Goal: Task Accomplishment & Management: Manage account settings

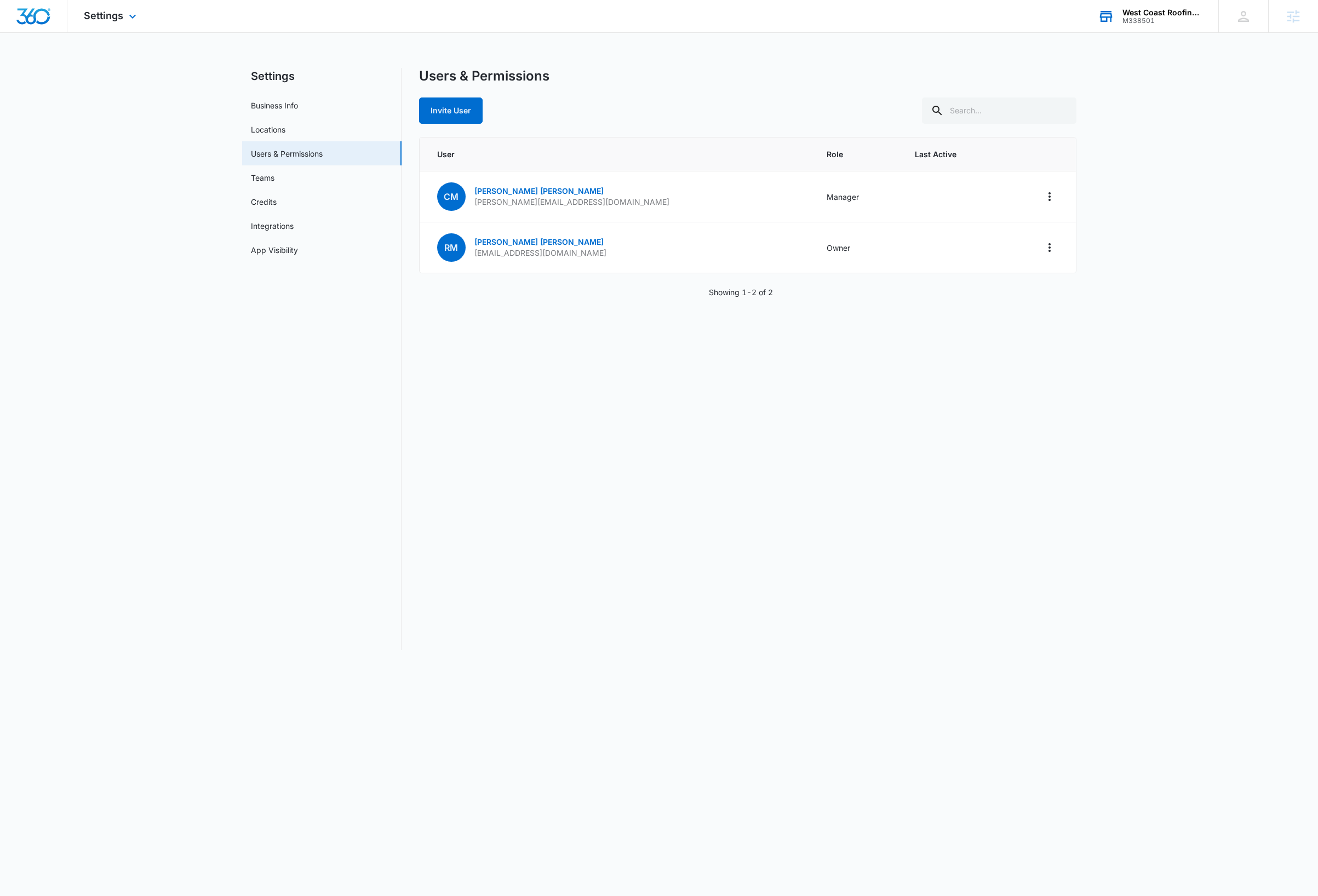
click at [1154, 10] on div "West Coast Roofing, LLC" at bounding box center [1163, 12] width 80 height 9
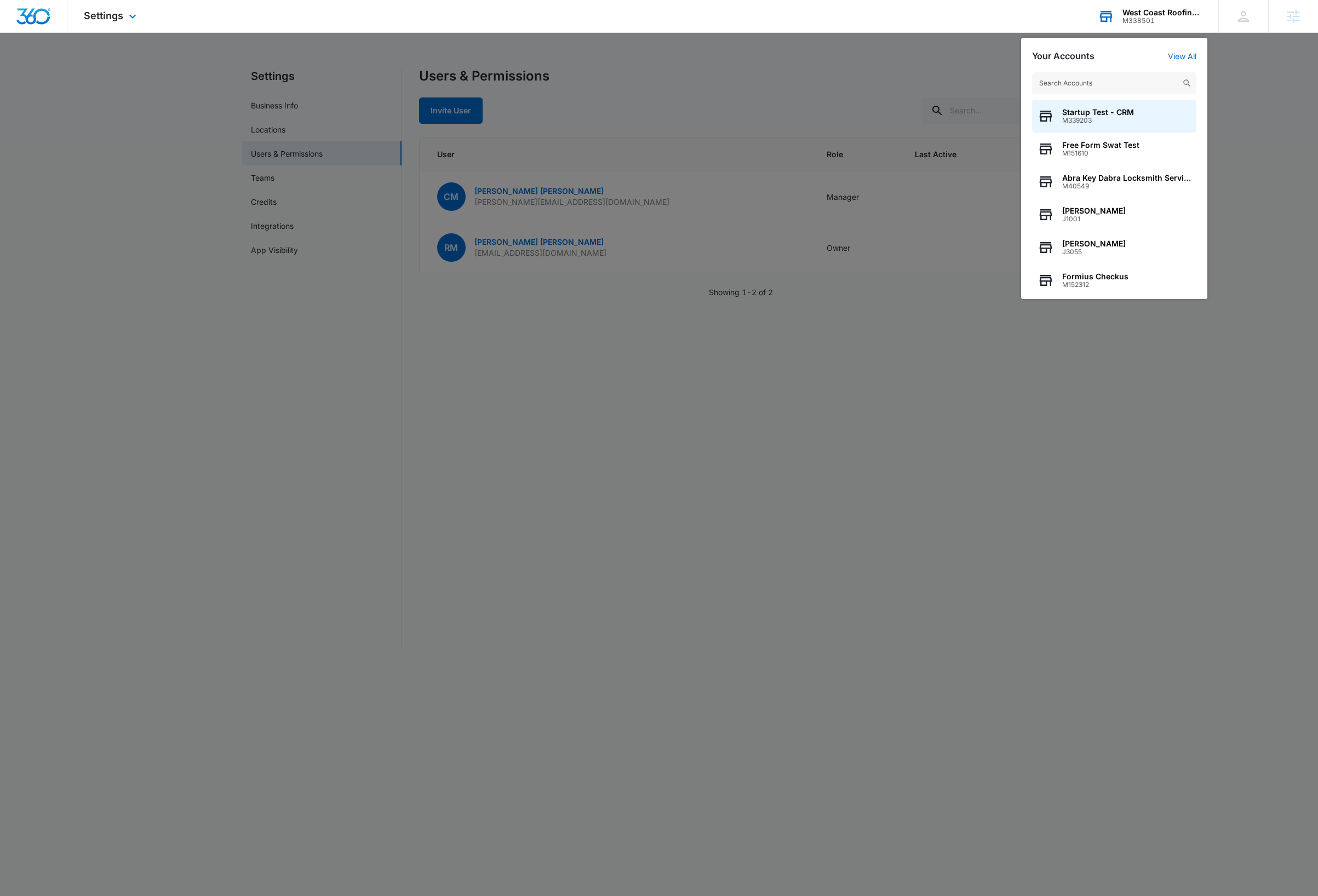
click at [1107, 83] on input "text" at bounding box center [1114, 83] width 164 height 22
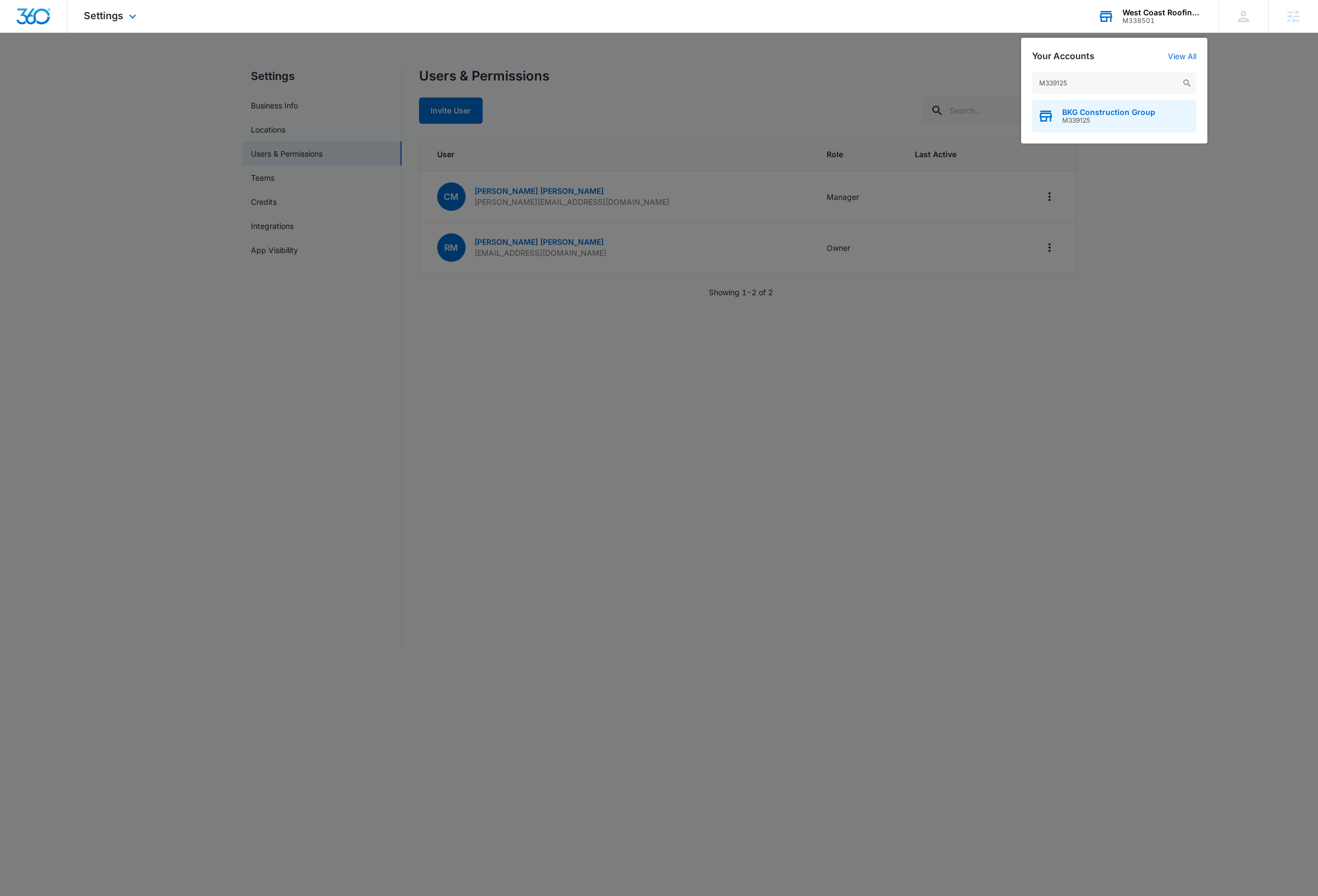
type input "M339125"
click at [1117, 113] on span "BKG Construction Group" at bounding box center [1109, 112] width 93 height 9
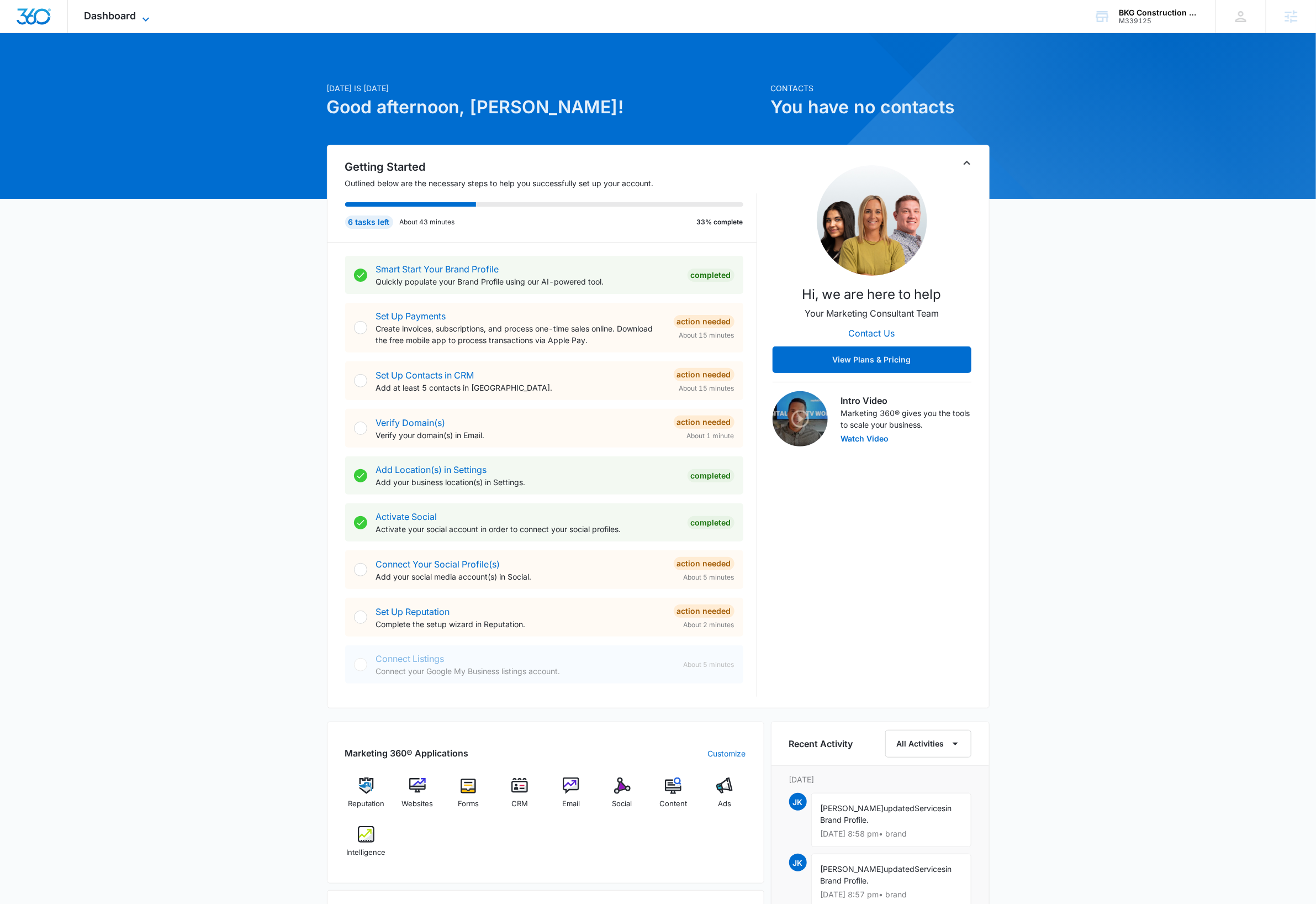
click at [143, 18] on icon at bounding box center [146, 18] width 7 height 4
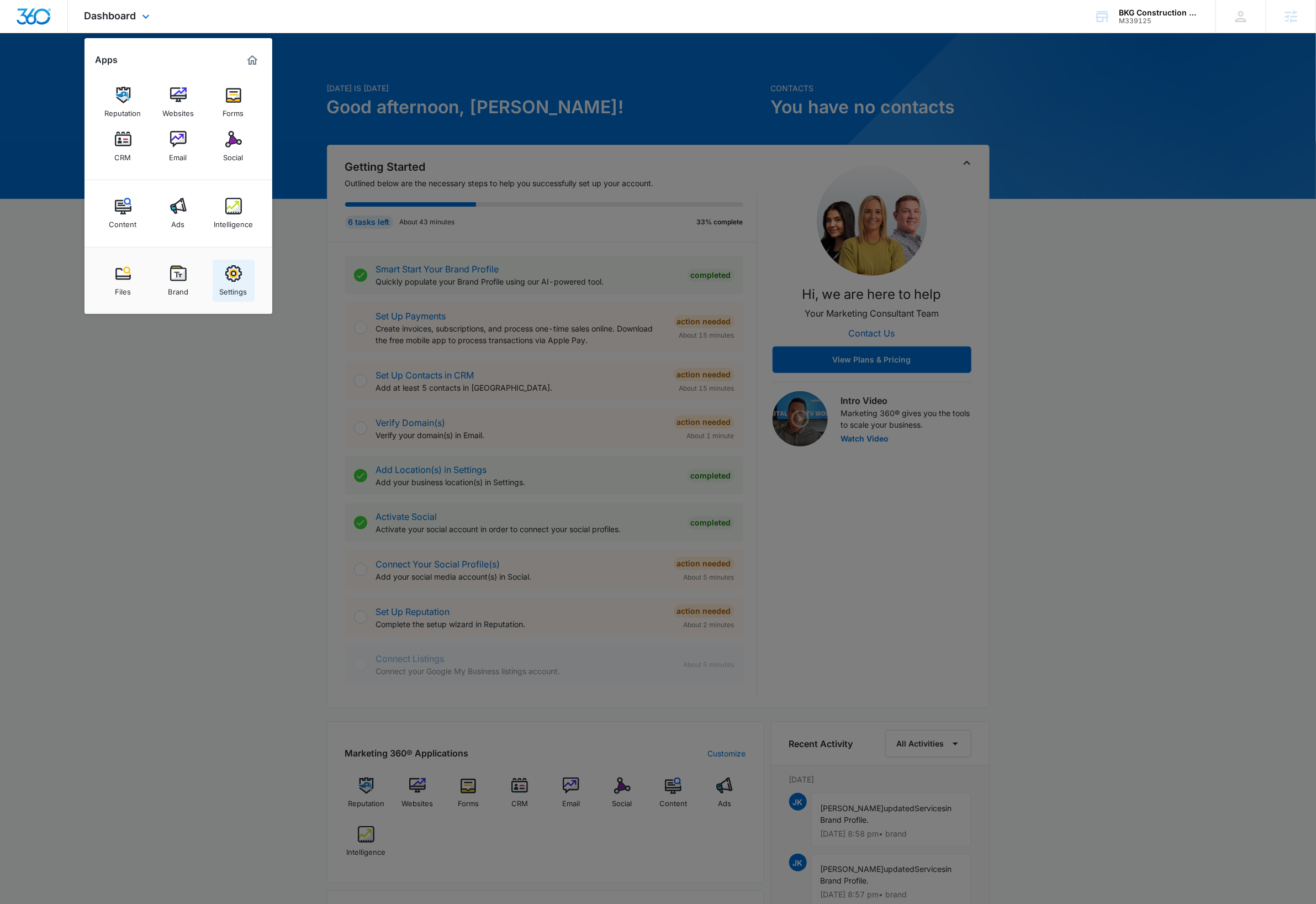
click at [232, 274] on img at bounding box center [233, 273] width 17 height 17
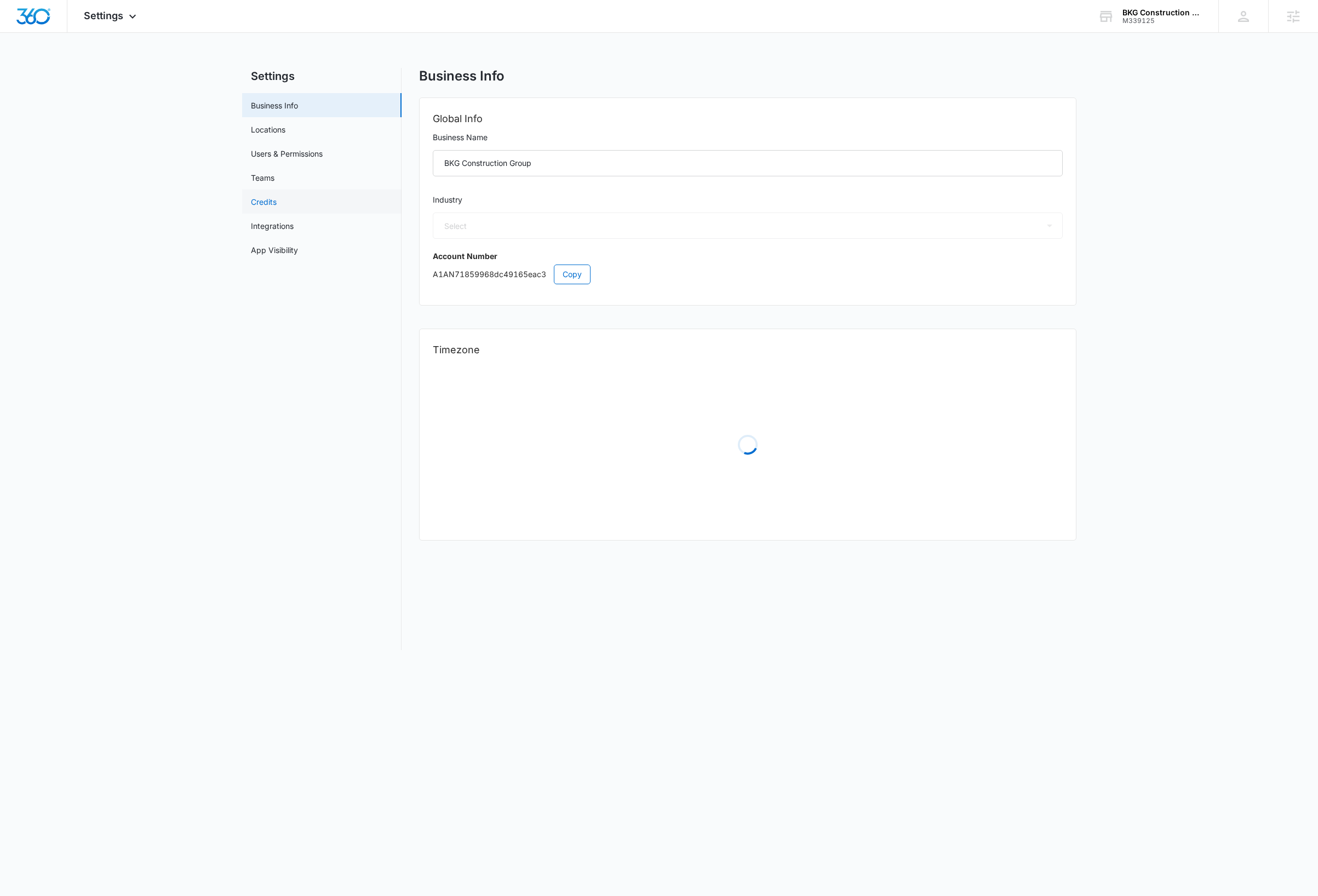
select select "4"
select select "US"
select select "America/[GEOGRAPHIC_DATA]"
click at [289, 152] on link "Users & Permissions" at bounding box center [287, 154] width 71 height 12
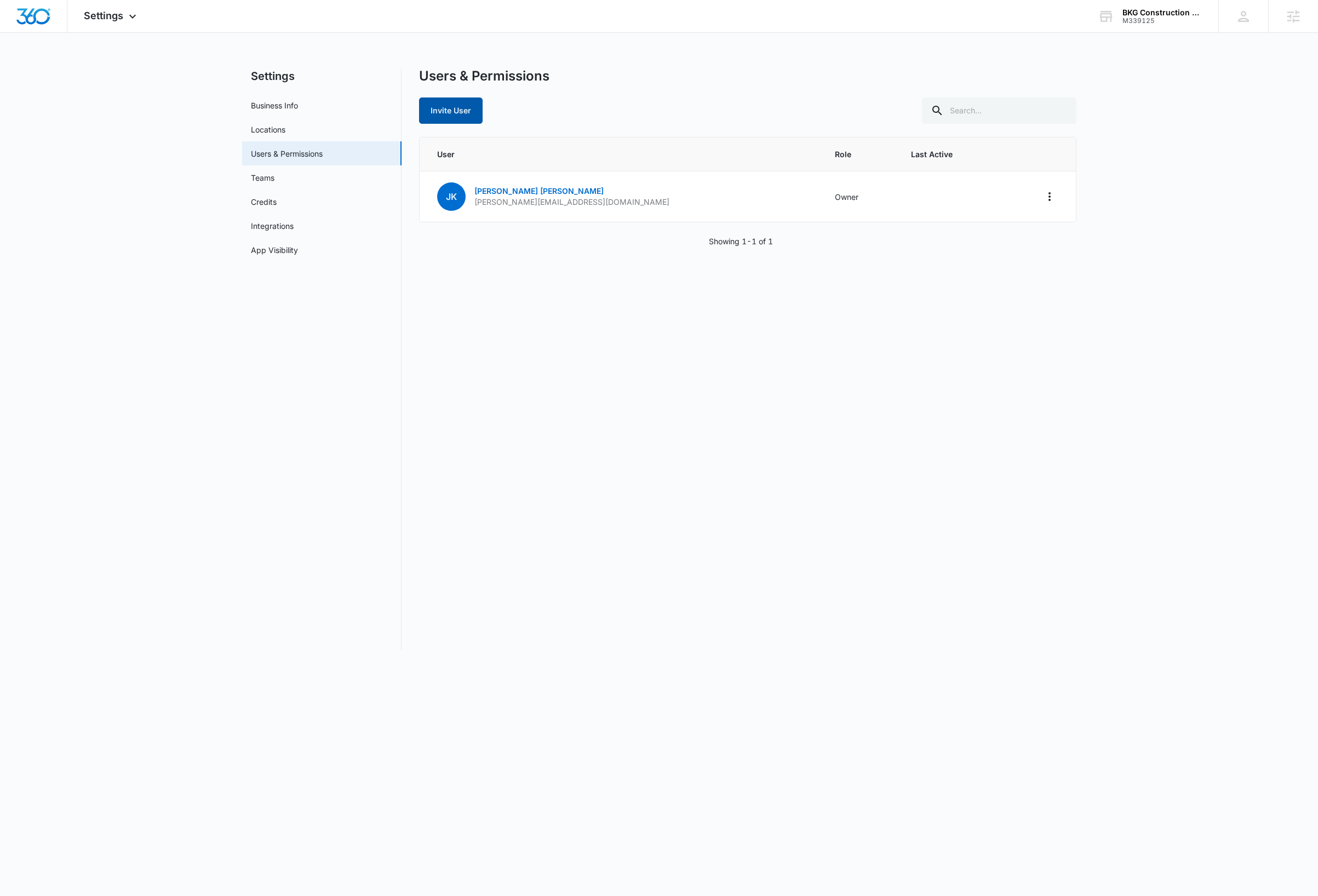
click at [470, 114] on button "Invite User" at bounding box center [450, 111] width 63 height 26
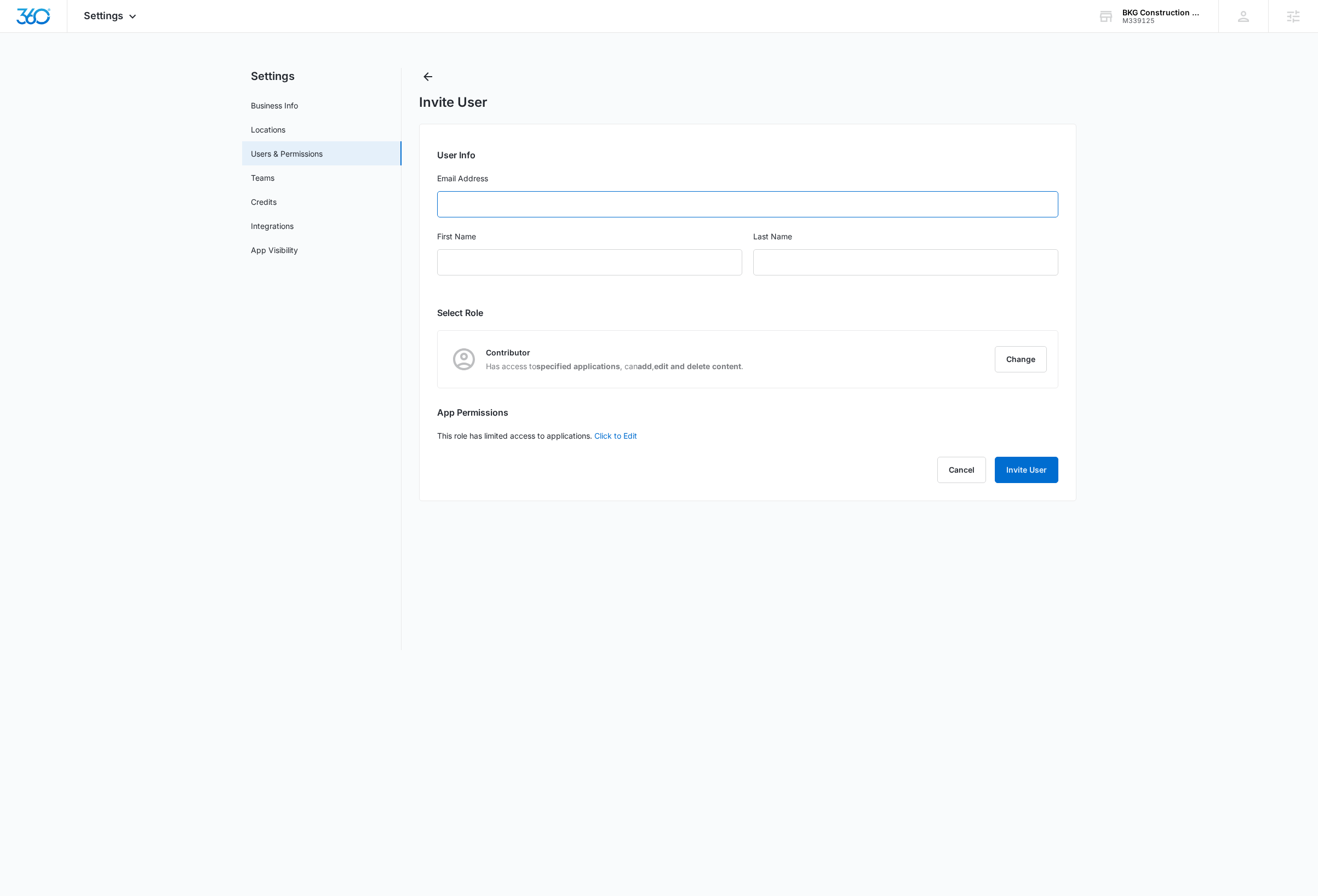
click at [524, 208] on input "Email Address" at bounding box center [748, 204] width 621 height 26
paste input "jennifer@strideaccountingsolutions.com"
type input "jennifer@strideaccountingsolutions.com"
type input "JENNIFER"
type input "Krause"
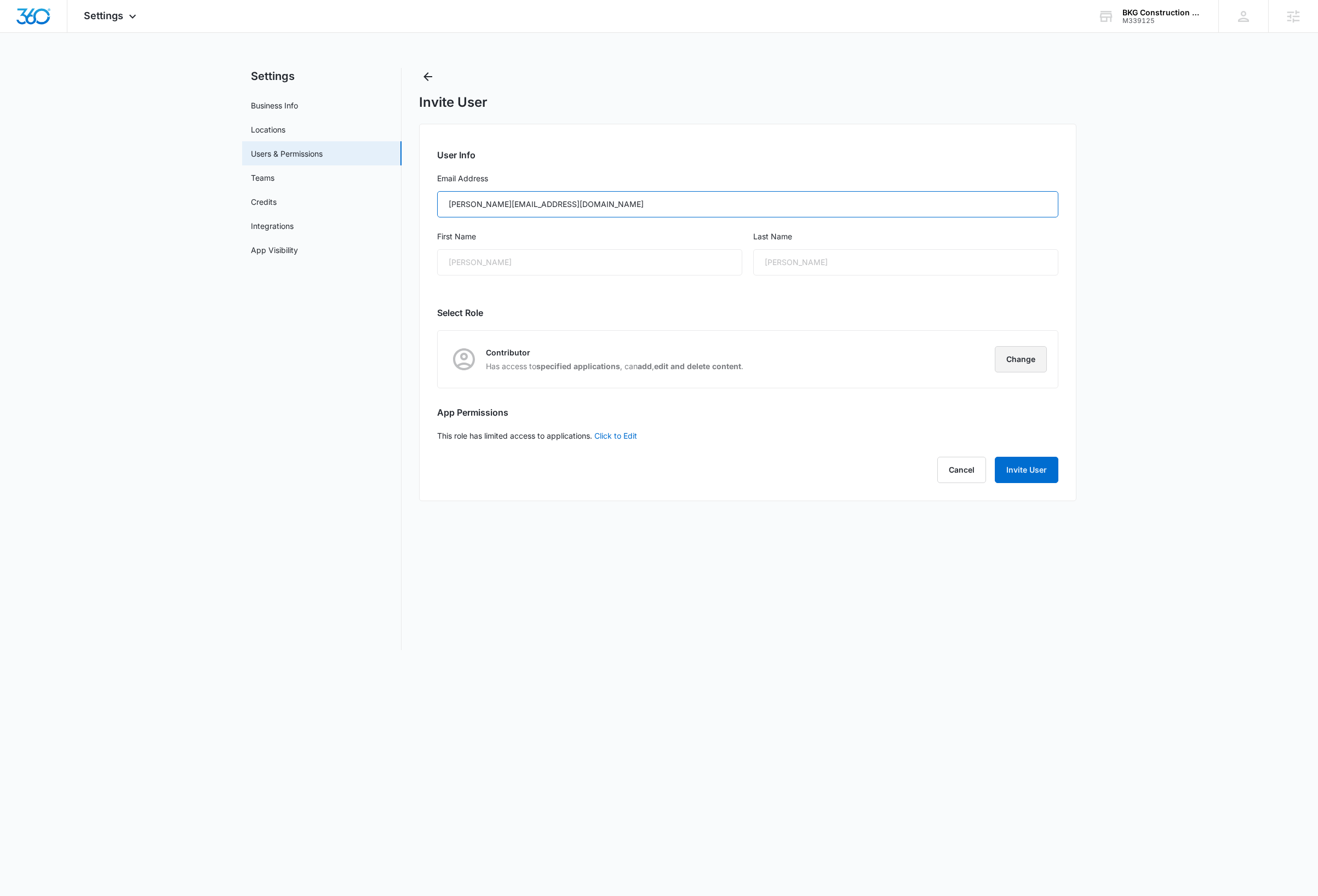
type input "jennifer@strideaccountingsolutions.com"
click at [1031, 359] on button "Change" at bounding box center [1020, 359] width 52 height 26
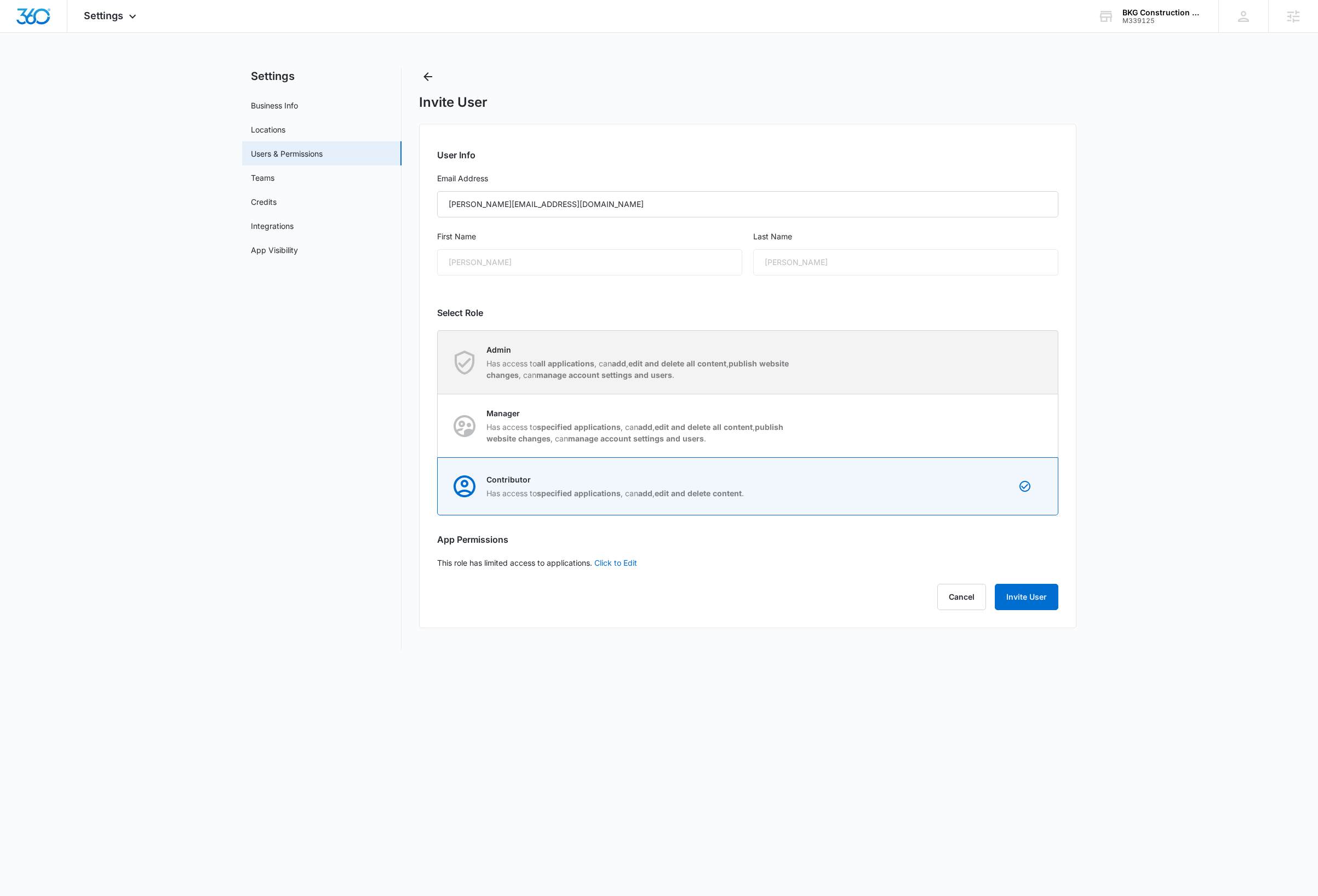
click at [1008, 370] on div "Admin Has access to all applications , can add , edit and delete all content , …" at bounding box center [748, 362] width 619 height 63
click at [438, 362] on input "Admin Has access to all applications , can add , edit and delete all content , …" at bounding box center [438, 362] width 1 height 1
radio input "true"
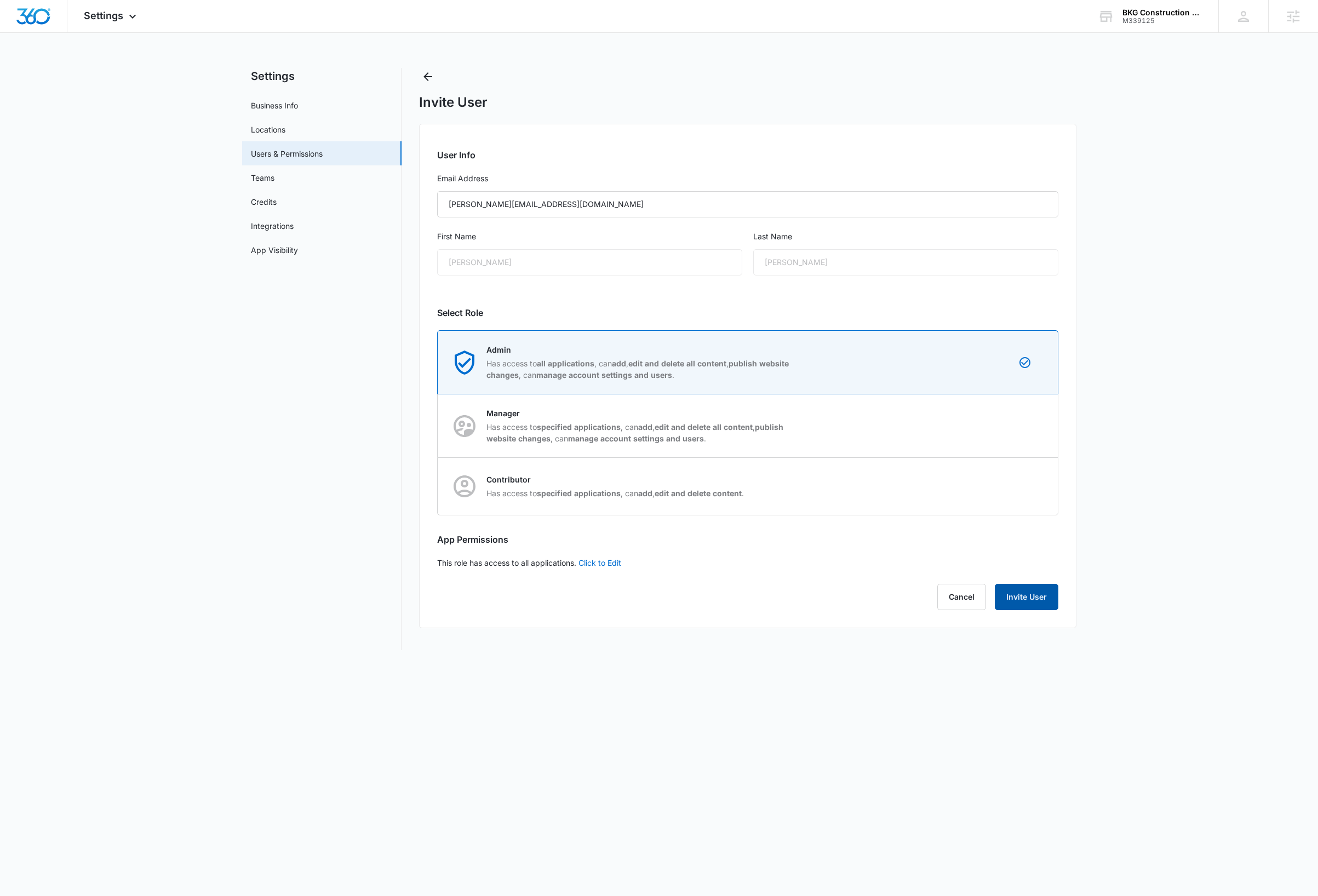
click at [1033, 604] on button "Invite User" at bounding box center [1026, 596] width 63 height 26
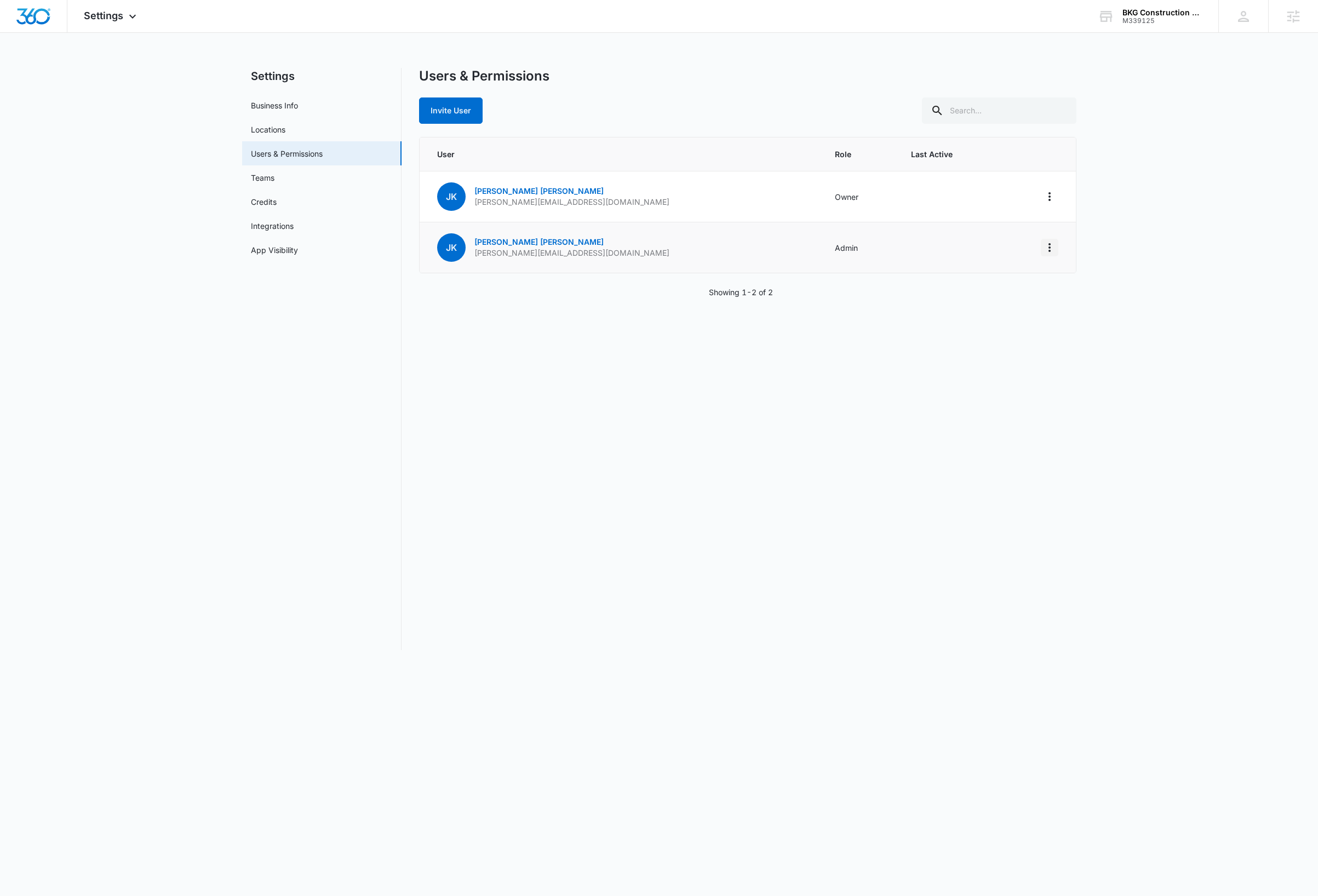
click at [1050, 254] on icon "Actions" at bounding box center [1050, 247] width 13 height 13
click at [1021, 295] on div "Make Owner / Primary User" at bounding box center [981, 295] width 99 height 8
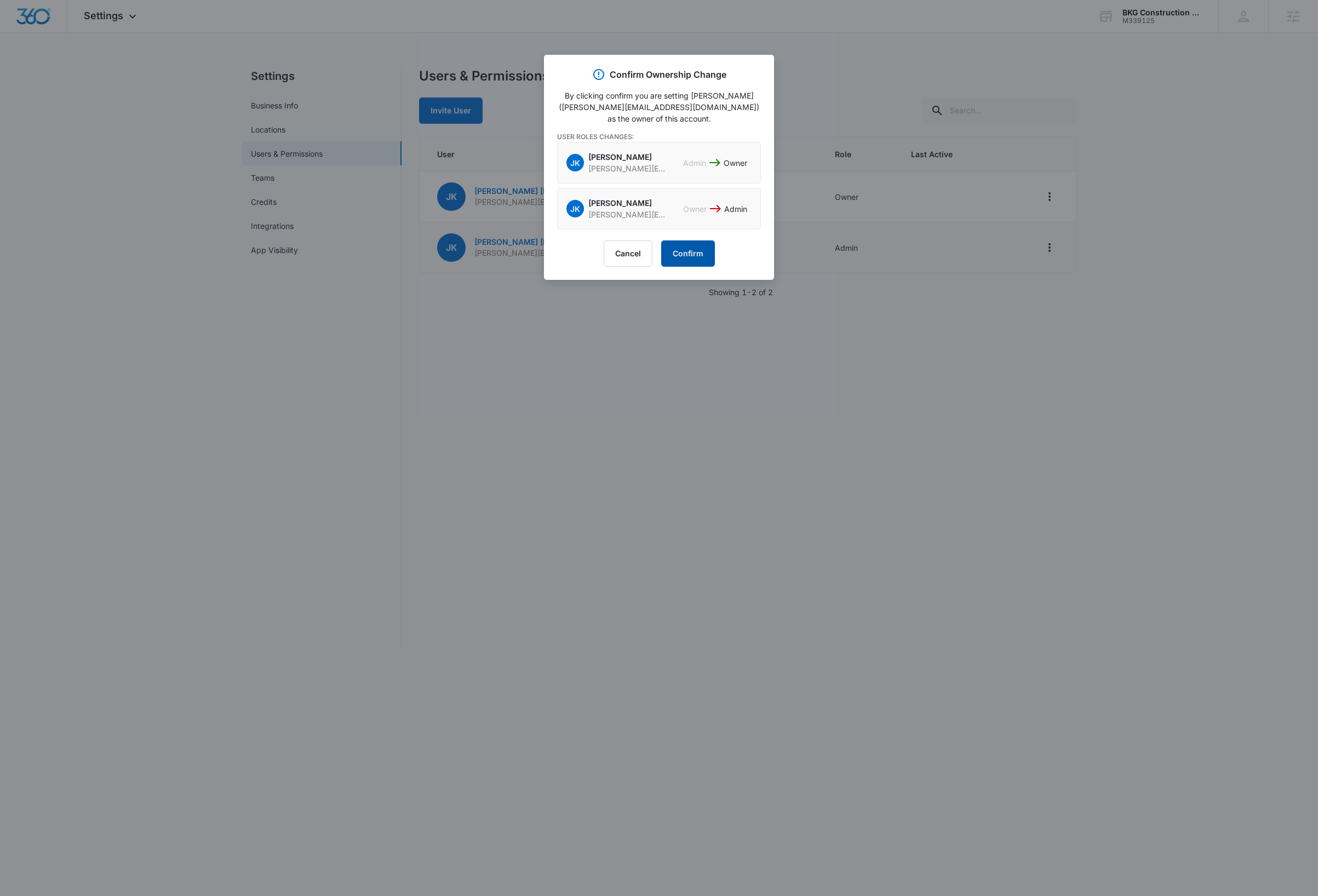
click at [694, 252] on button "Confirm" at bounding box center [688, 254] width 54 height 26
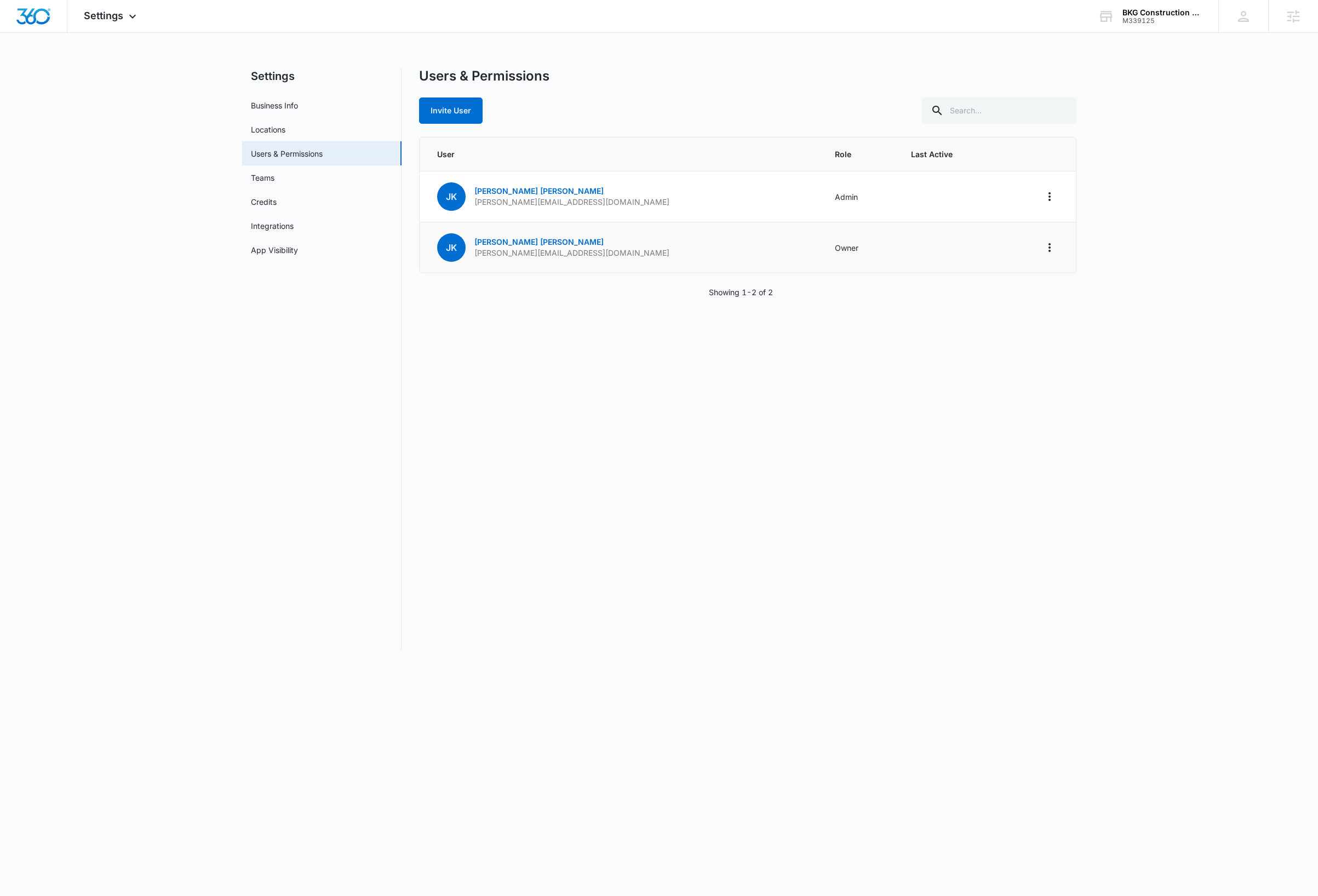
click at [717, 435] on div "Users & Permissions Invite User User Role Last Active JK Jennifer Krause jennif…" at bounding box center [747, 359] width 657 height 582
drag, startPoint x: 1169, startPoint y: 15, endPoint x: 1160, endPoint y: 23, distance: 12.0
click at [1169, 15] on div "BKG Construction Group" at bounding box center [1163, 12] width 80 height 9
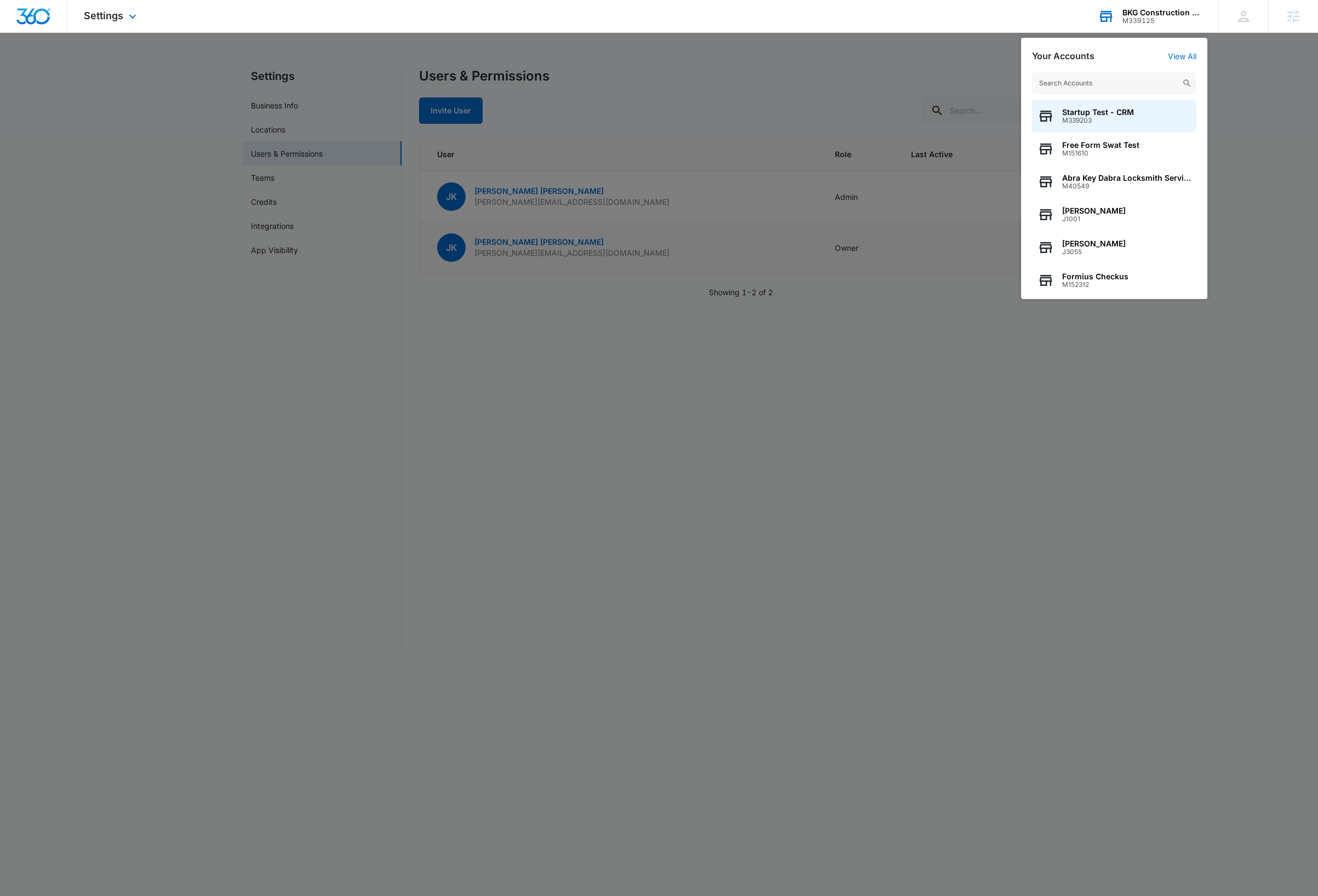
click at [1104, 88] on input "text" at bounding box center [1114, 83] width 164 height 22
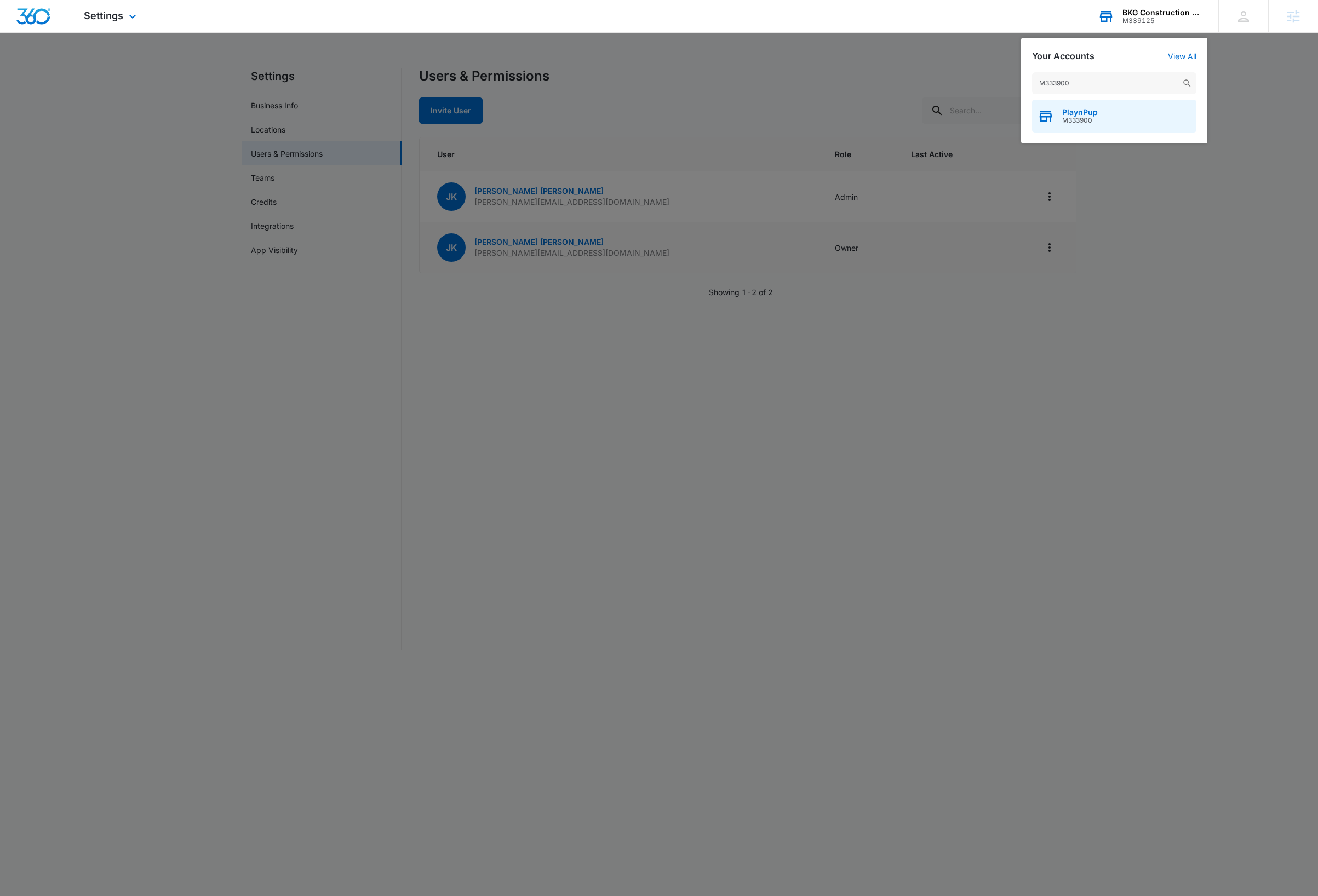
type input "M333900"
click at [1108, 111] on div "PlaynPup M333900" at bounding box center [1114, 116] width 164 height 33
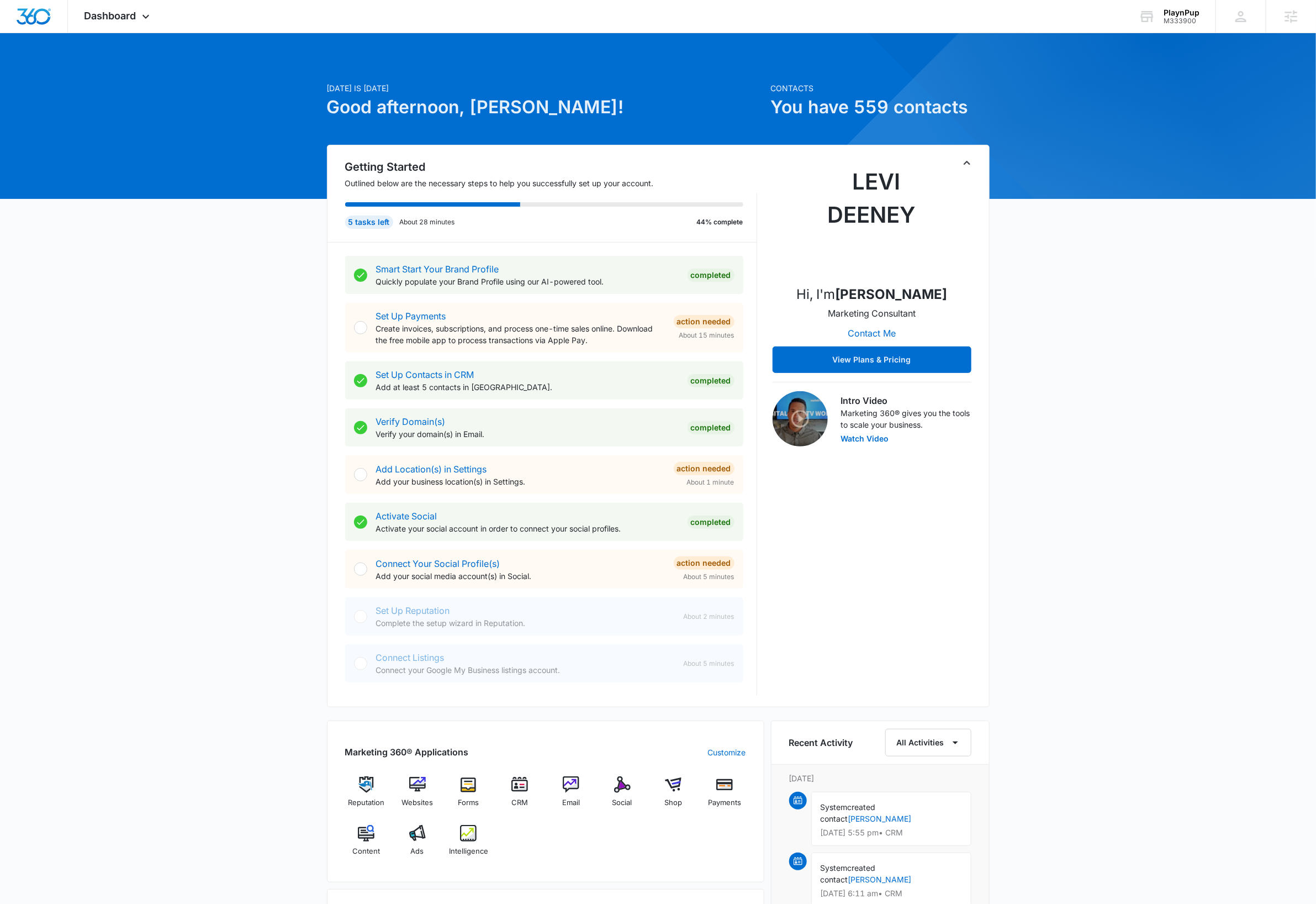
click at [965, 162] on icon "Toggle Collapse" at bounding box center [967, 163] width 13 height 13
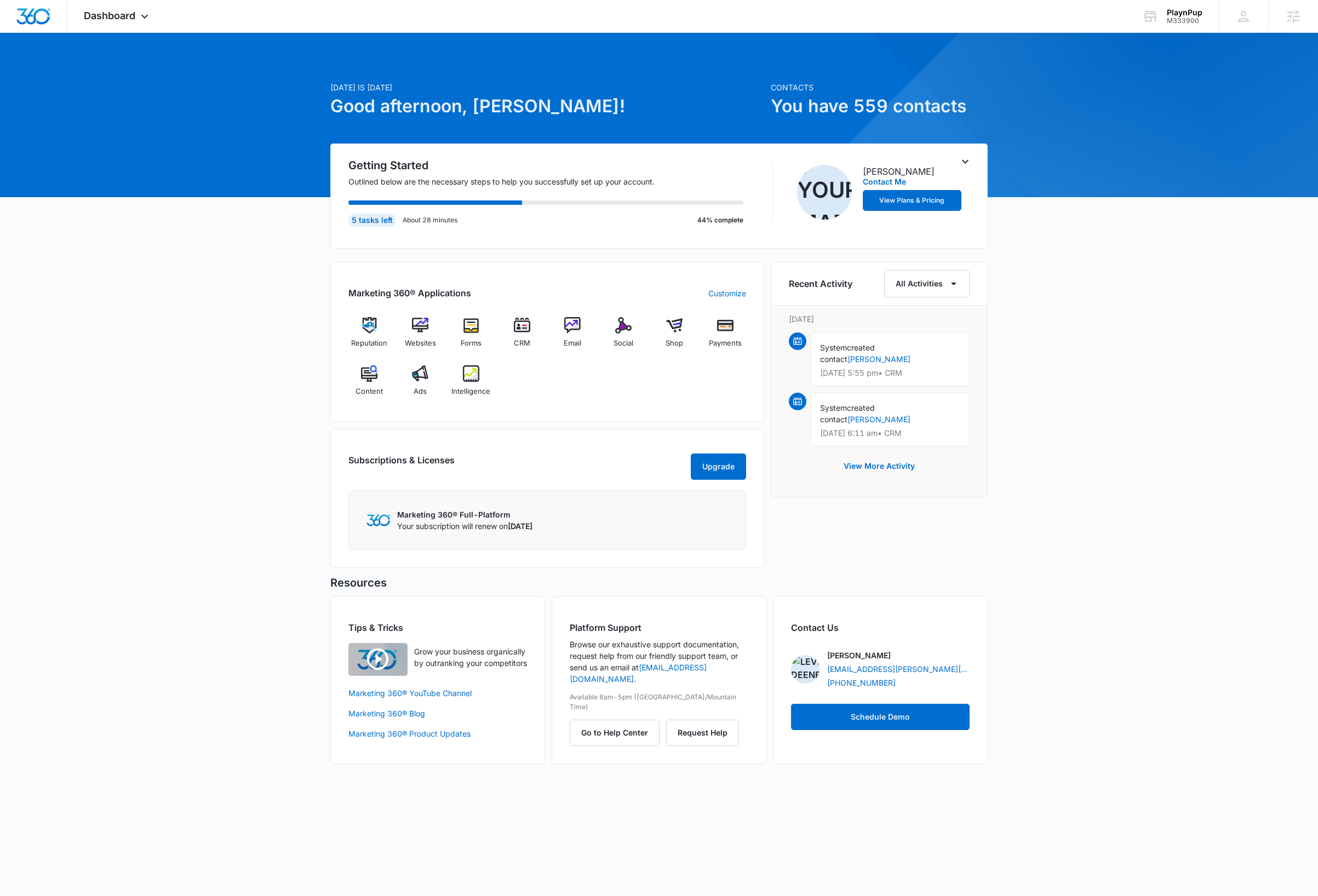
click at [1099, 304] on div "Today is Tuesday, October 7th Good afternoon, Dave! Contacts You have 559 conta…" at bounding box center [659, 412] width 1318 height 731
click at [1190, 13] on div "PlaynPup" at bounding box center [1184, 12] width 36 height 9
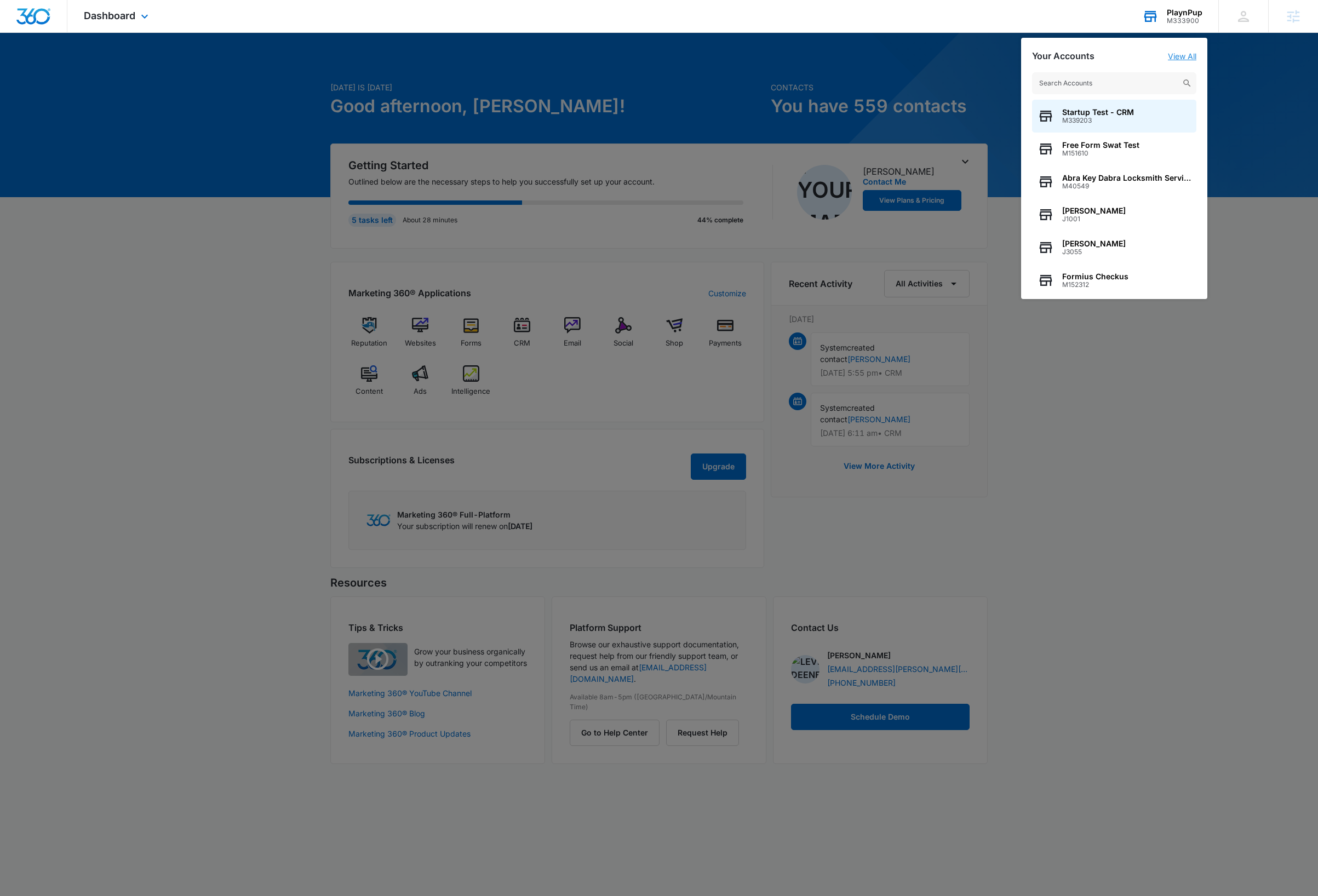
click at [1183, 57] on link "View All" at bounding box center [1182, 56] width 28 height 9
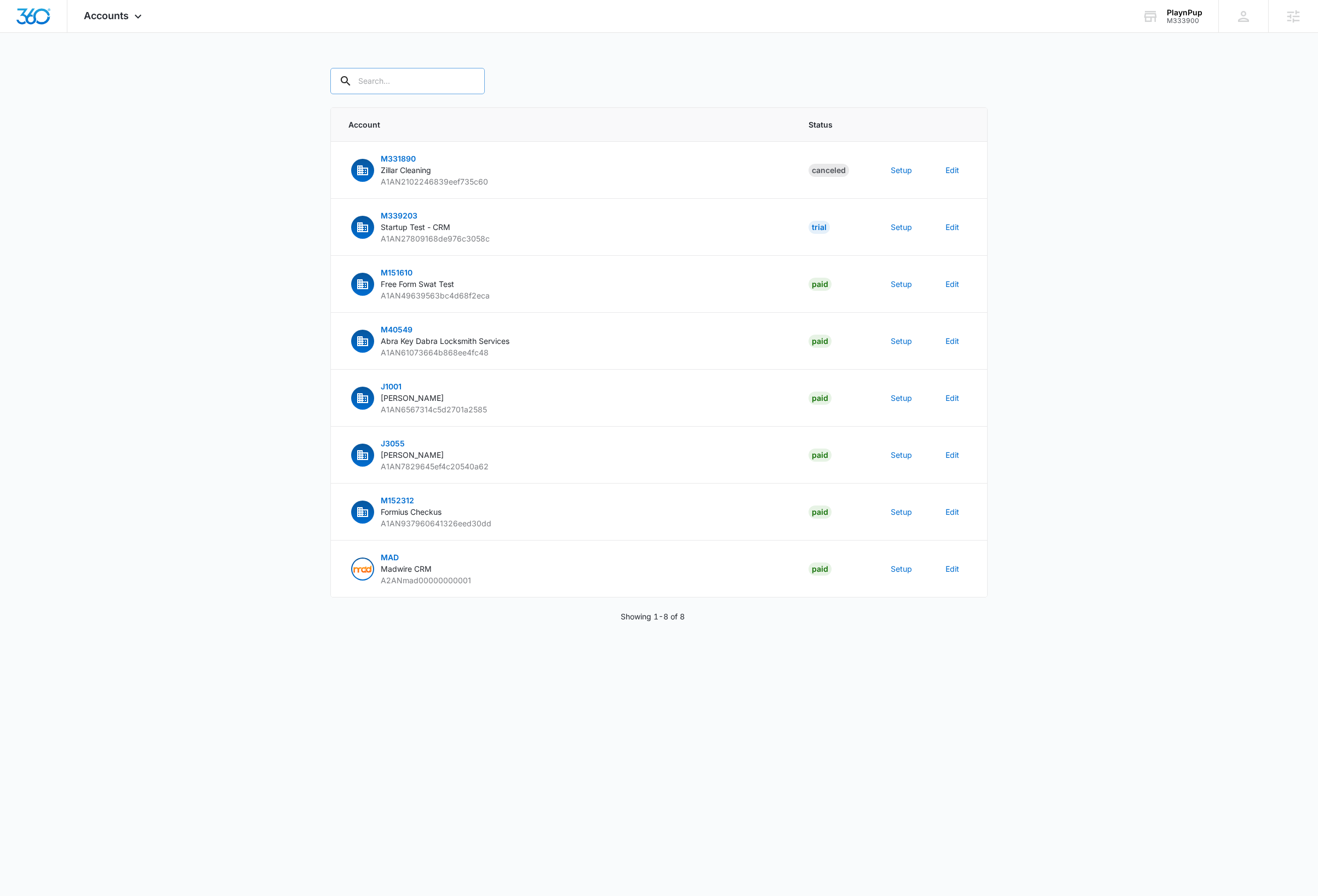
click at [416, 78] on input "text" at bounding box center [408, 81] width 155 height 26
paste input "M333900"
type input "M333900"
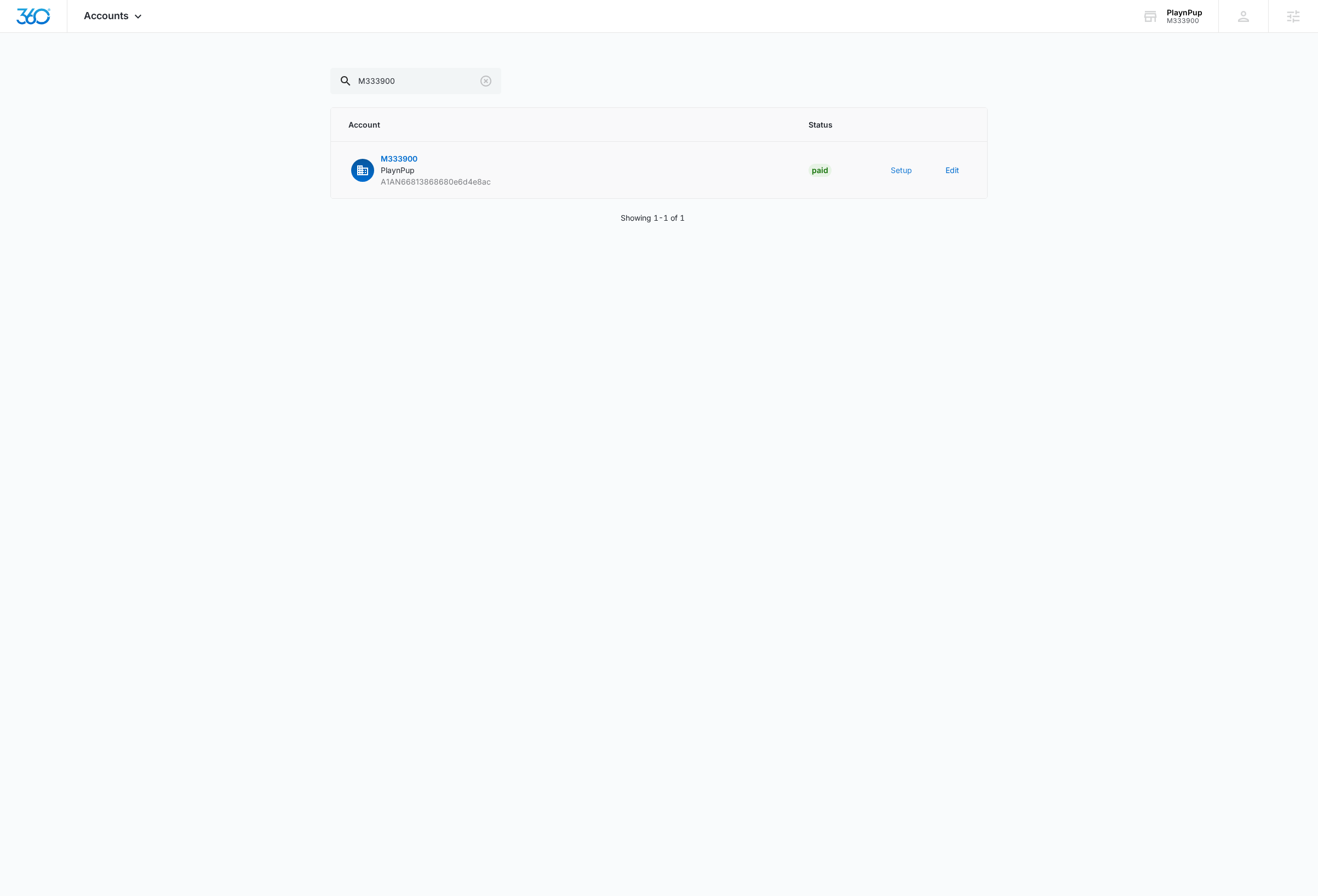
click at [905, 168] on button "Setup" at bounding box center [901, 170] width 21 height 12
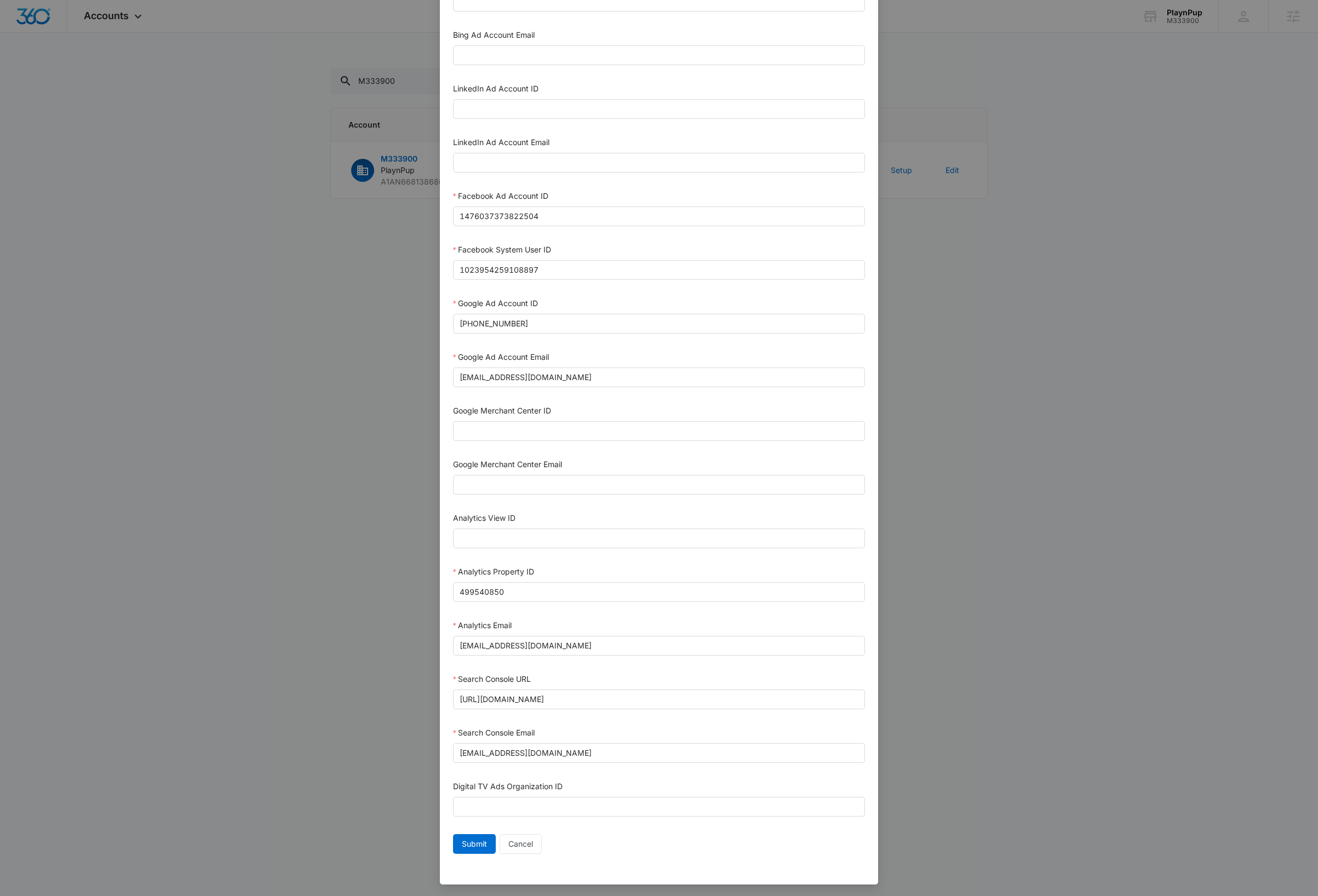
scroll to position [89, 0]
click at [462, 840] on span "Submit" at bounding box center [474, 842] width 26 height 12
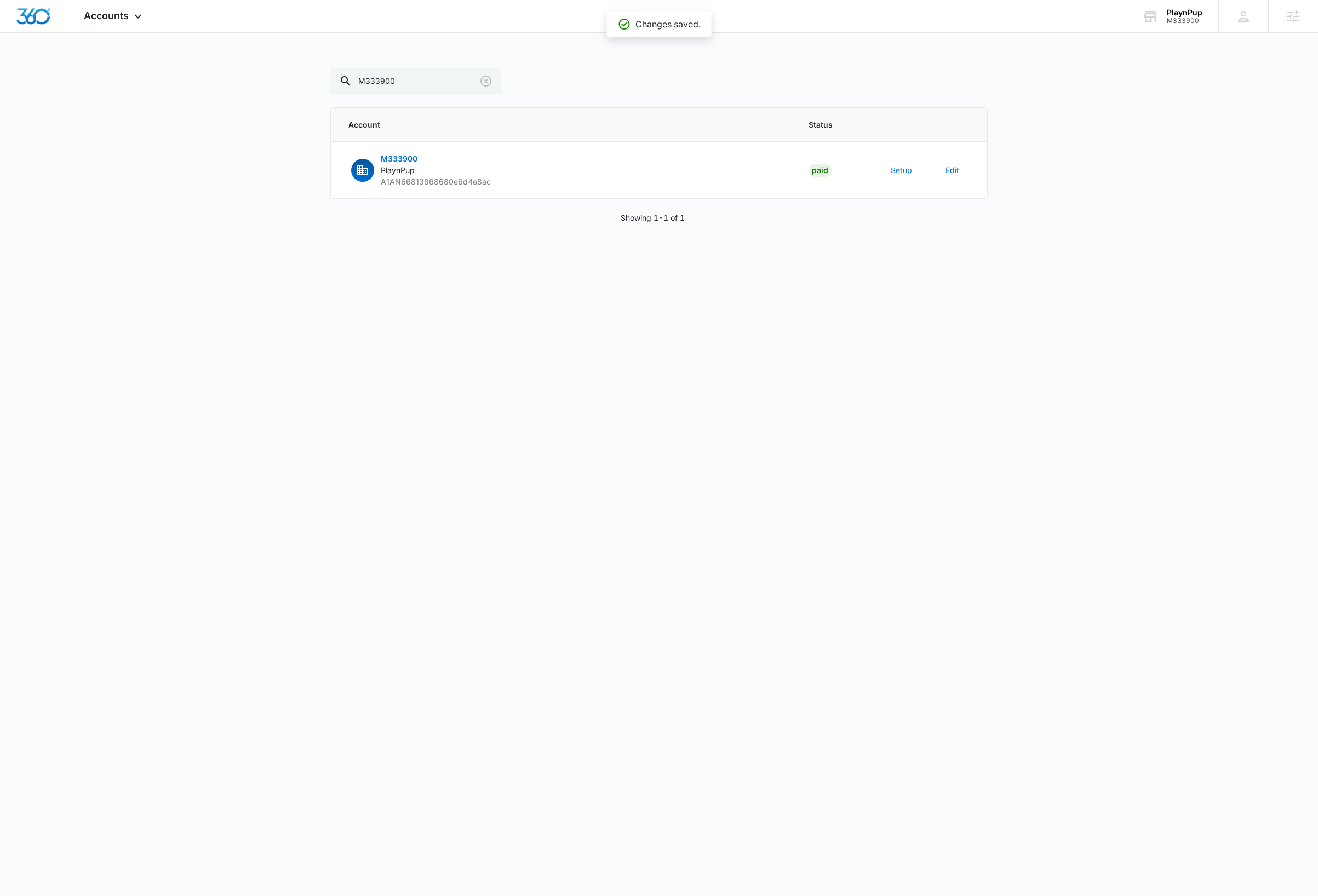
scroll to position [78, 0]
click at [214, 249] on main "M333900 Account Status M333900 PlaynPup A1AN66813868680e6d4e8ac Paid Setup Edit…" at bounding box center [659, 158] width 1318 height 182
click at [121, 15] on span "Accounts" at bounding box center [106, 16] width 45 height 12
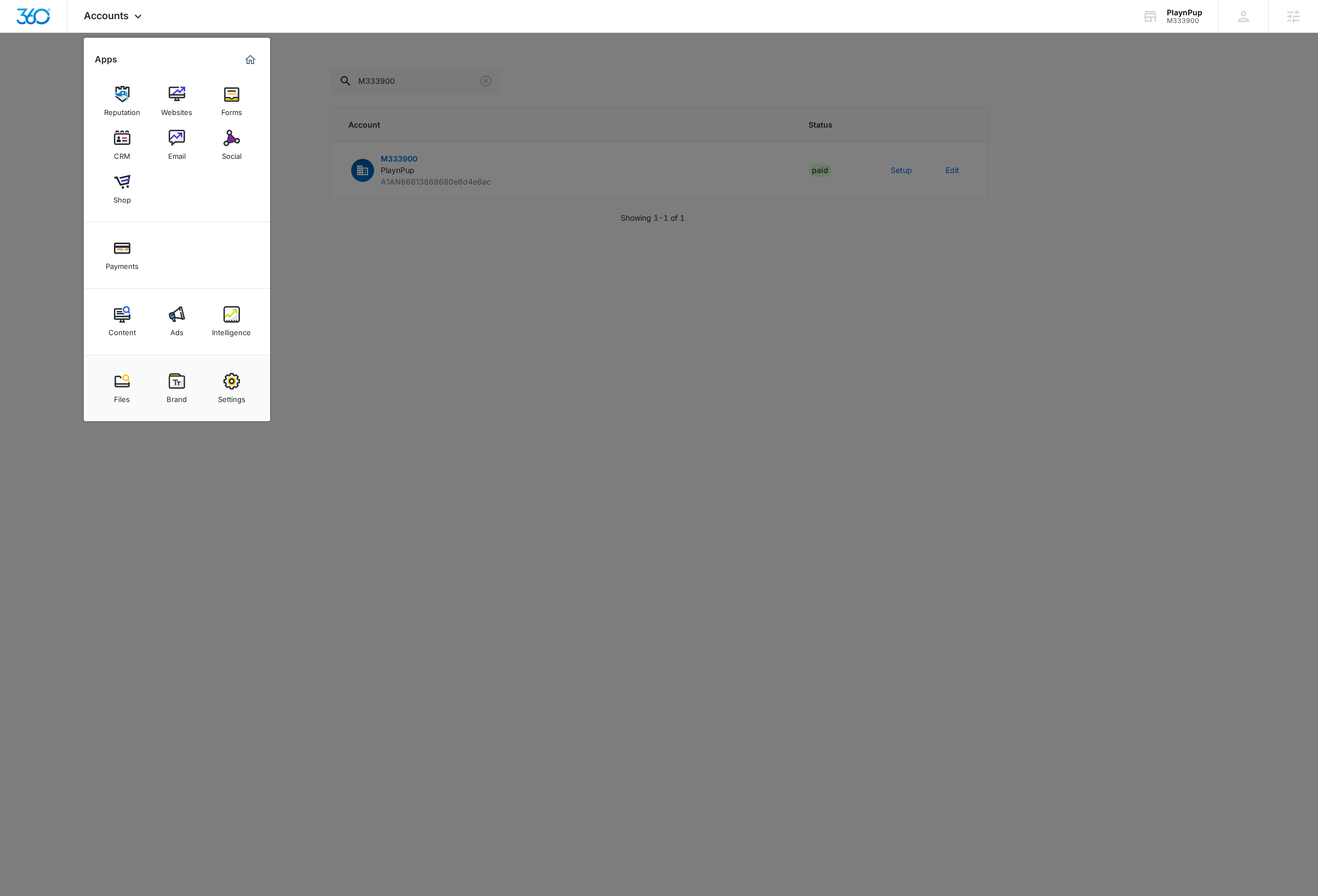
click at [184, 322] on img at bounding box center [177, 314] width 17 height 17
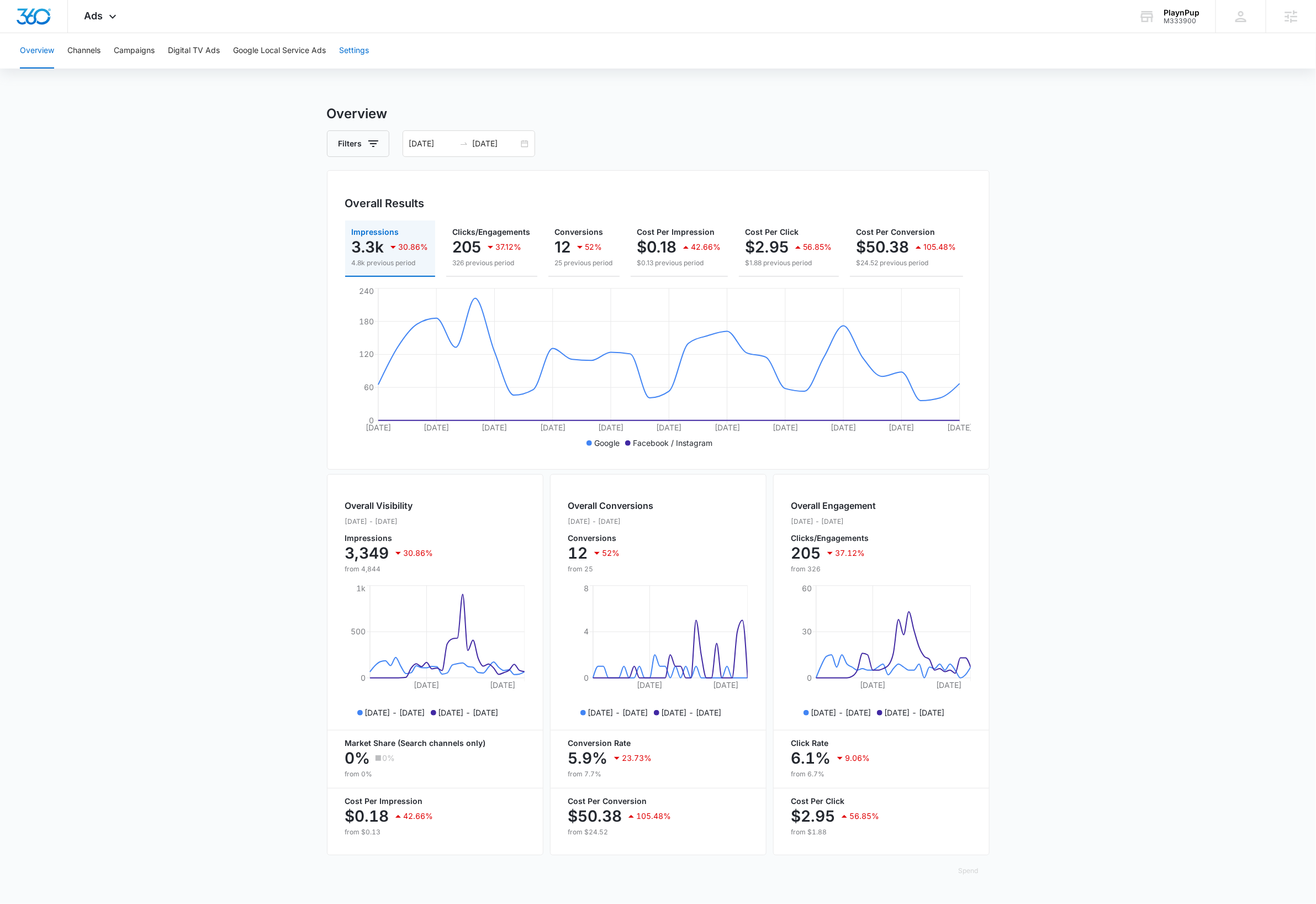
click at [358, 50] on button "Settings" at bounding box center [354, 51] width 30 height 35
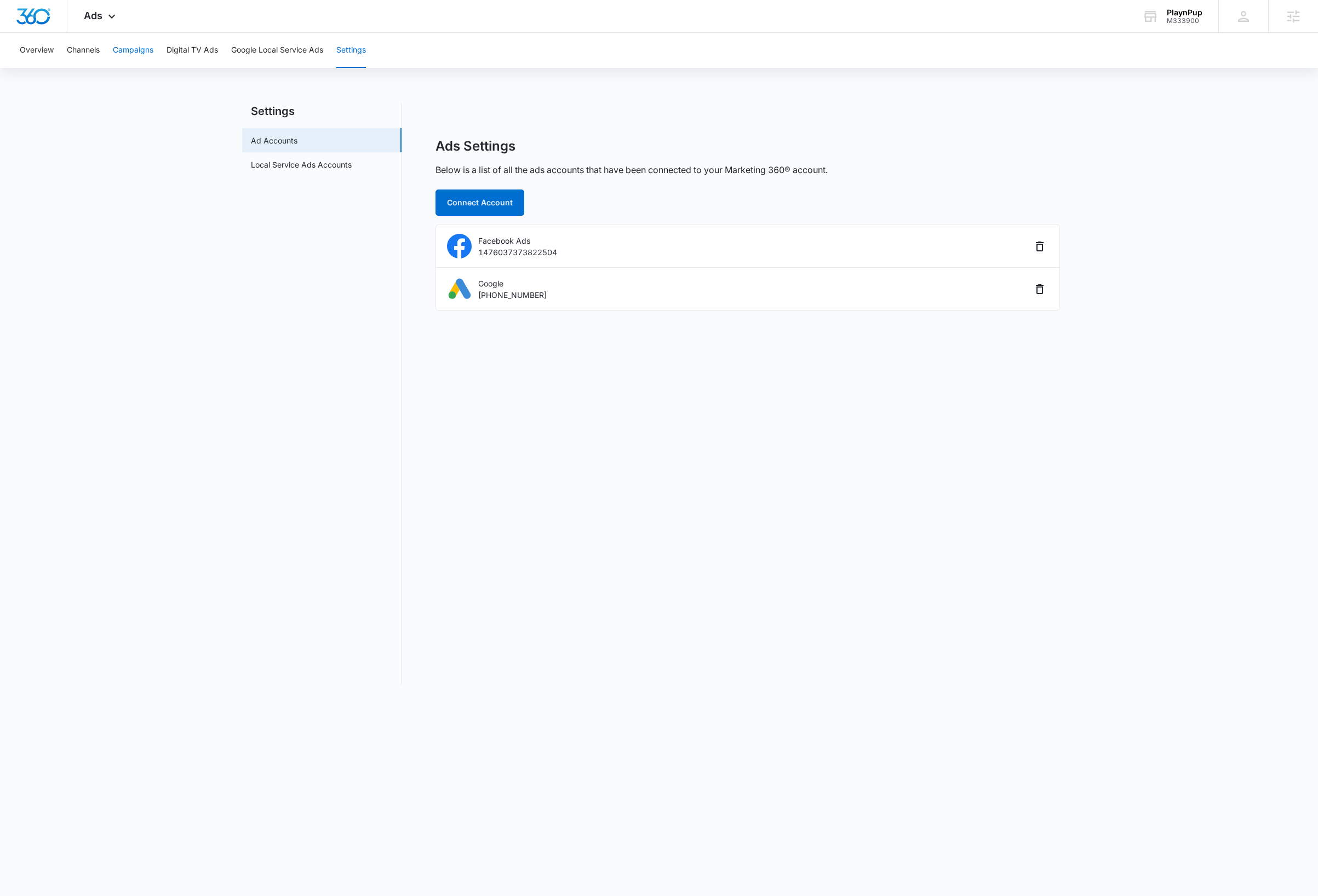
click at [132, 50] on button "Campaigns" at bounding box center [133, 50] width 41 height 35
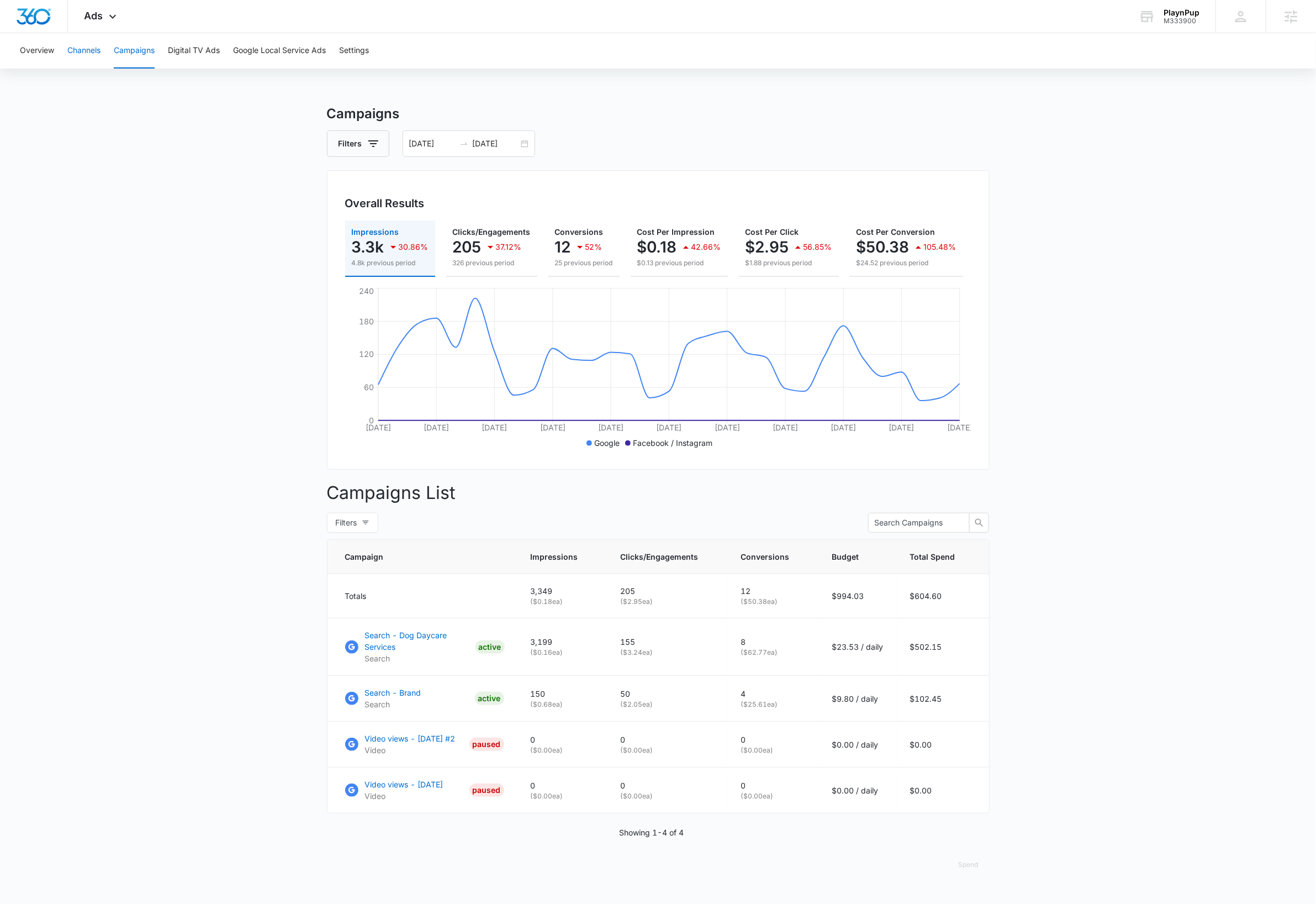
drag, startPoint x: 77, startPoint y: 48, endPoint x: 81, endPoint y: 74, distance: 26.3
click at [77, 49] on button "Channels" at bounding box center [84, 51] width 33 height 35
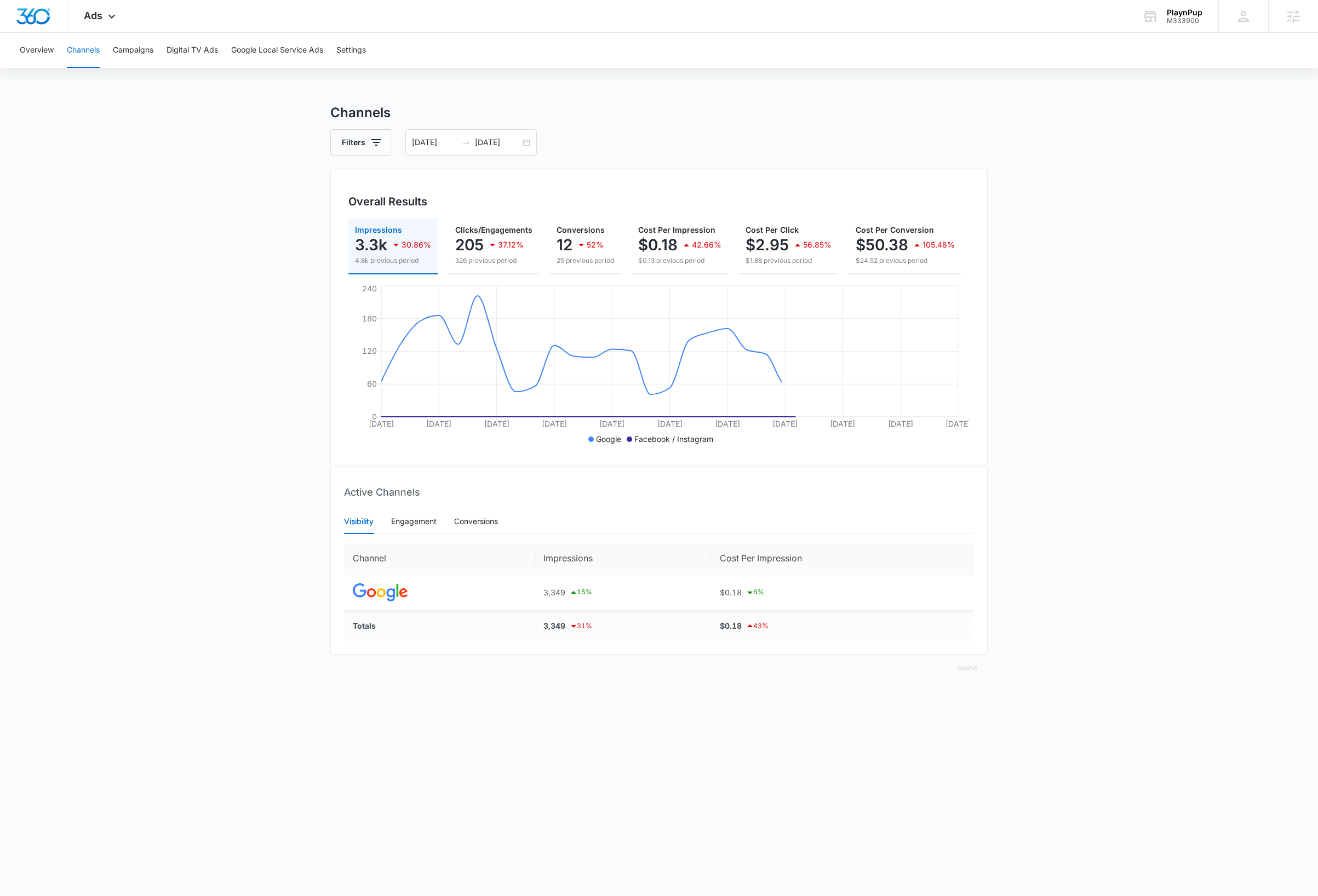
click at [1103, 343] on main "Channels Filters 09/06/2025 10/06/2025 Overall Results Impressions 3.3k 30.86% …" at bounding box center [659, 398] width 1318 height 591
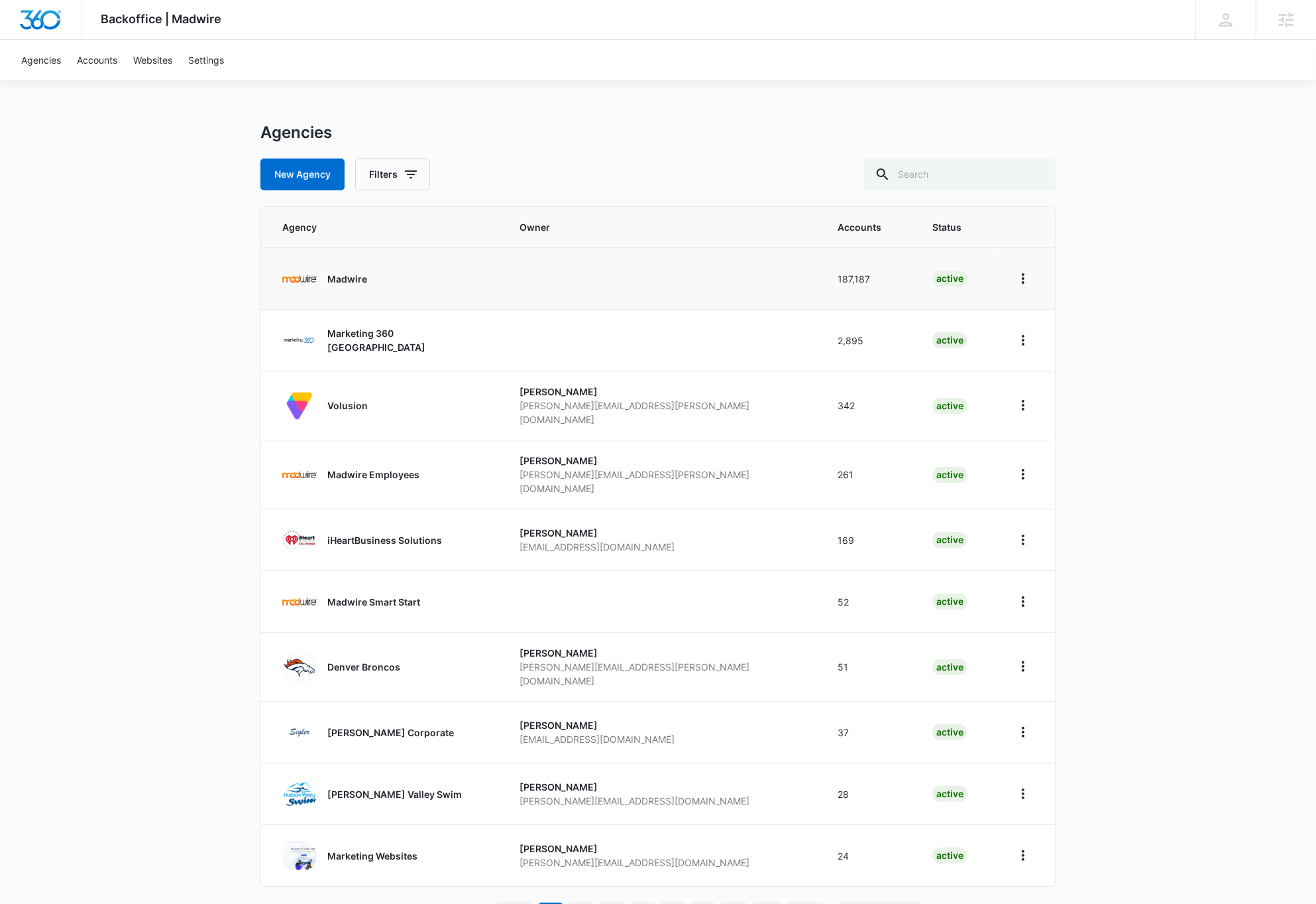
click at [349, 276] on p "Madwire" at bounding box center [347, 279] width 40 height 14
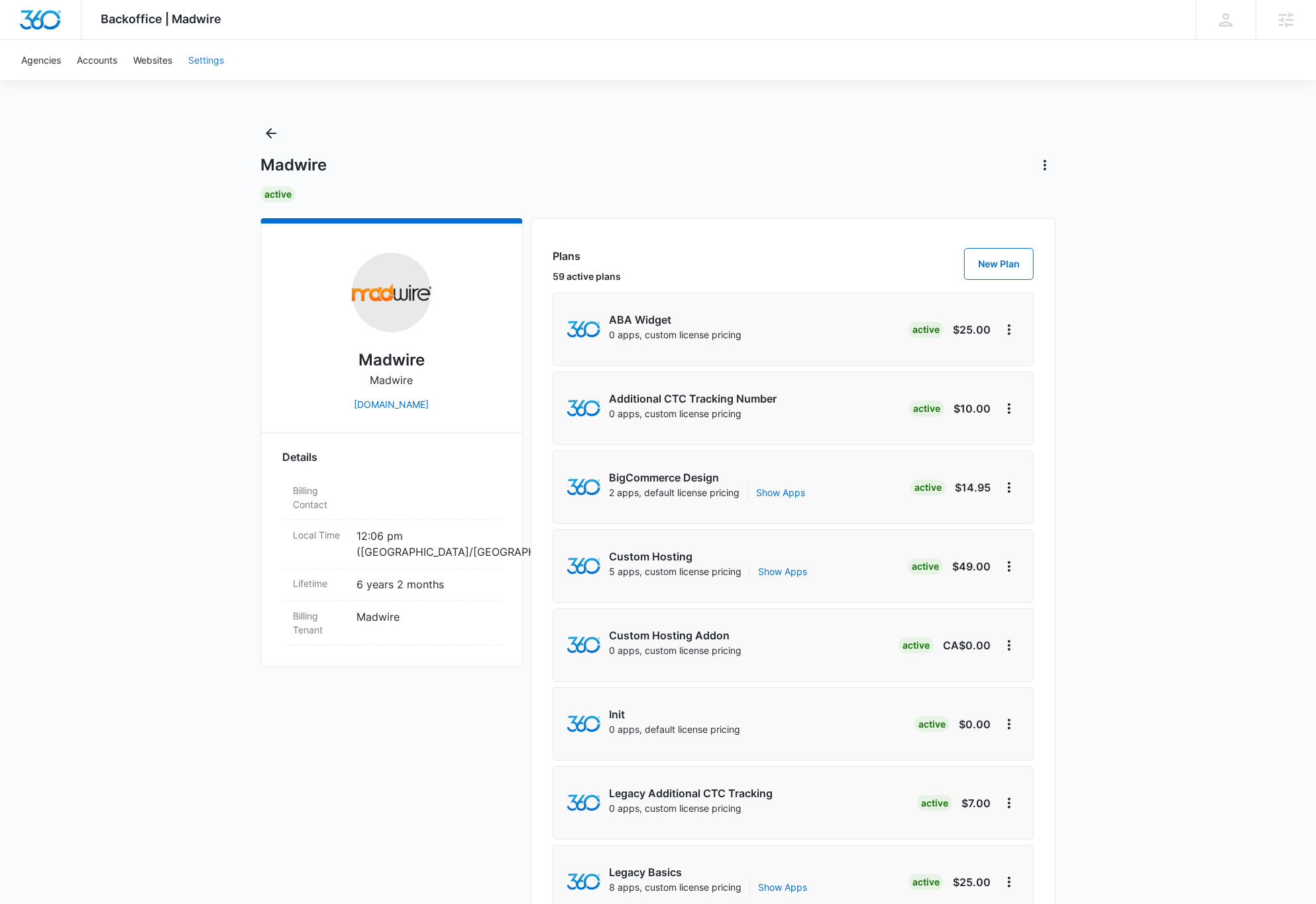
click at [213, 63] on link "Settings" at bounding box center [206, 60] width 52 height 41
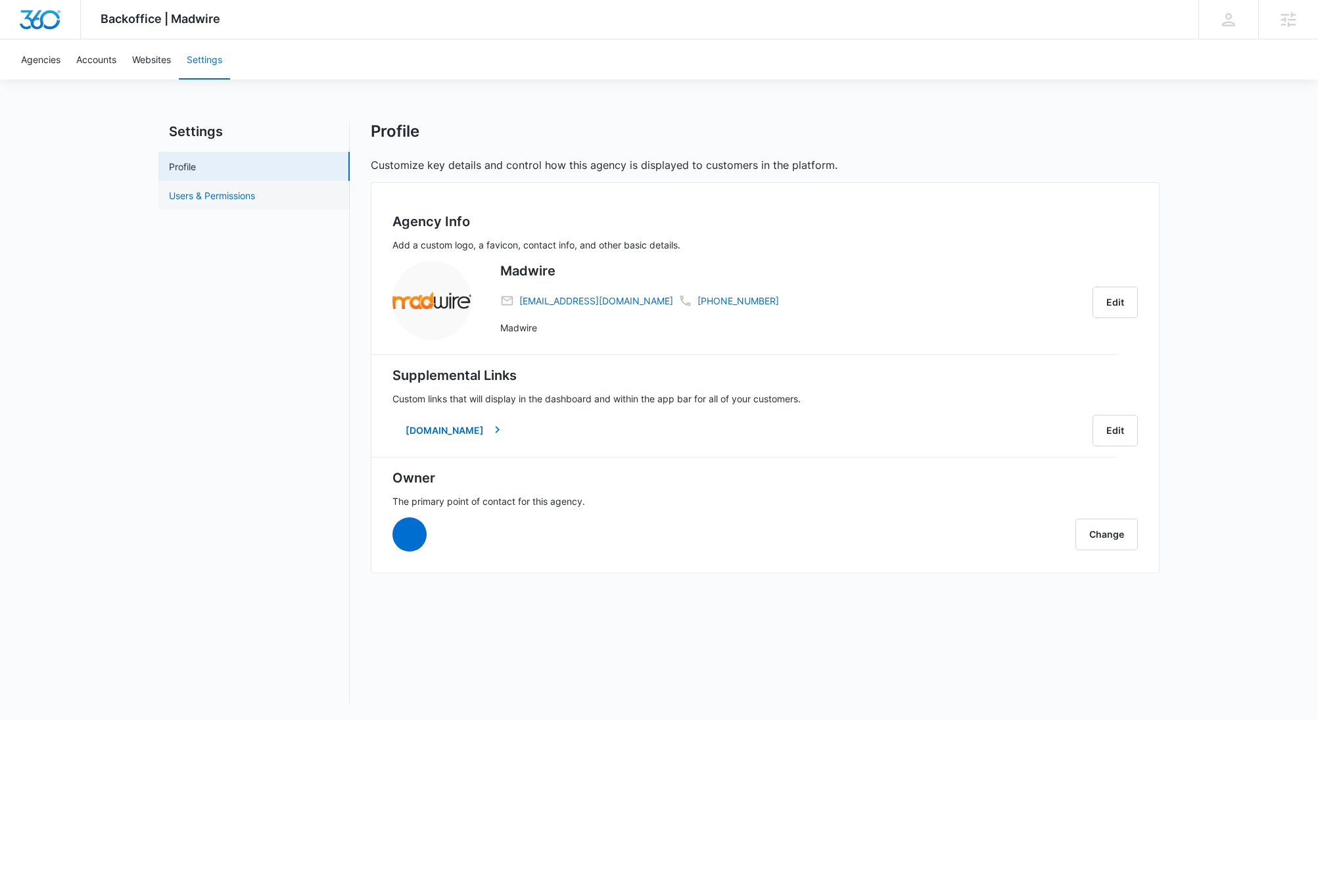
click at [193, 192] on link "Users & Permissions" at bounding box center [212, 196] width 86 height 14
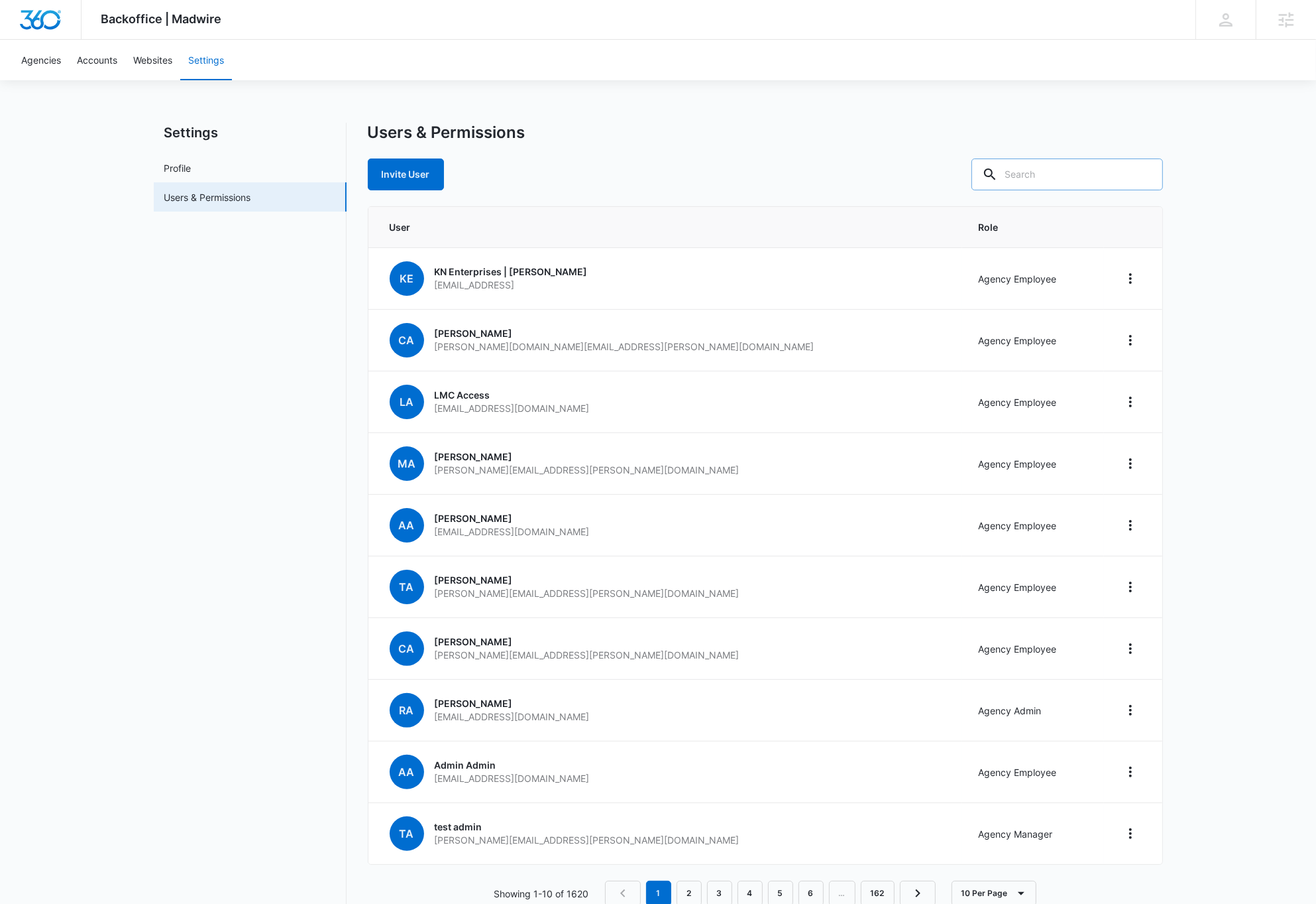
click at [1104, 175] on input "text" at bounding box center [1067, 174] width 192 height 32
type input "stephas"
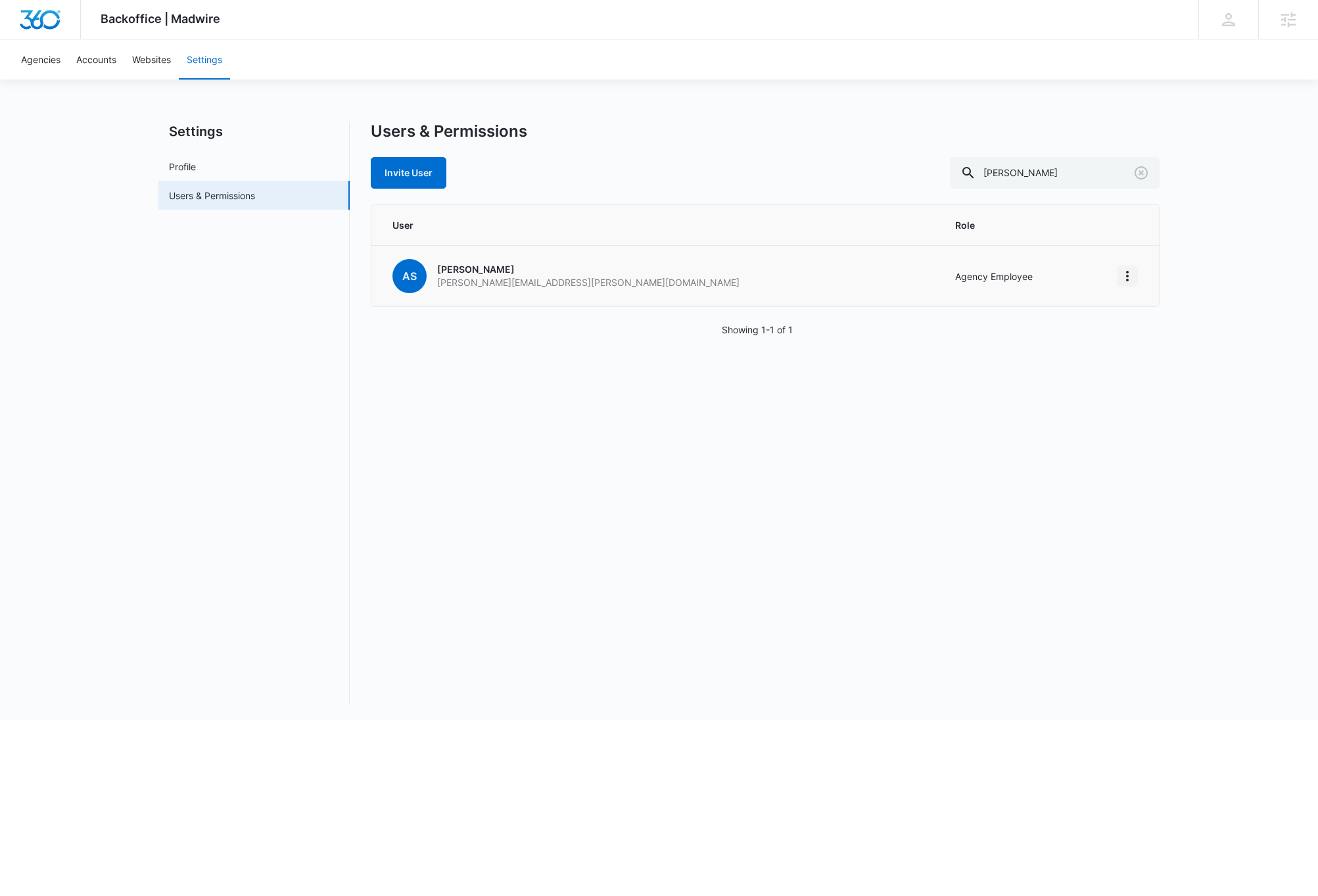
click at [1128, 279] on icon "Home" at bounding box center [1126, 276] width 3 height 10
click at [759, 513] on div "Users & Permissions Invite User stephas User Role AS Allison Stephas allison.st…" at bounding box center [765, 412] width 789 height 582
click at [493, 268] on p "Allison Stephas" at bounding box center [587, 269] width 302 height 13
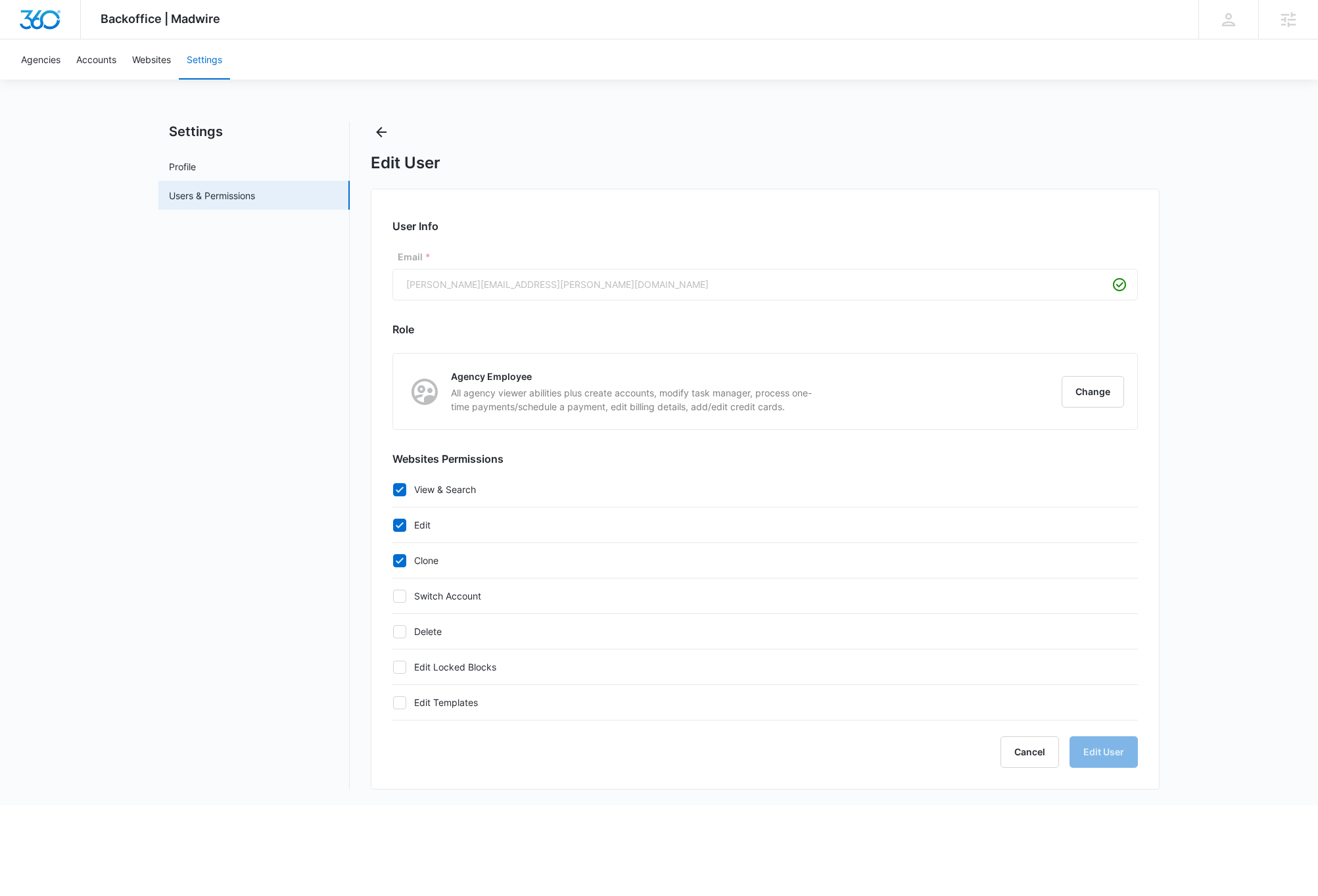
checkbox input "true"
click at [1086, 396] on button "Change" at bounding box center [1092, 392] width 62 height 32
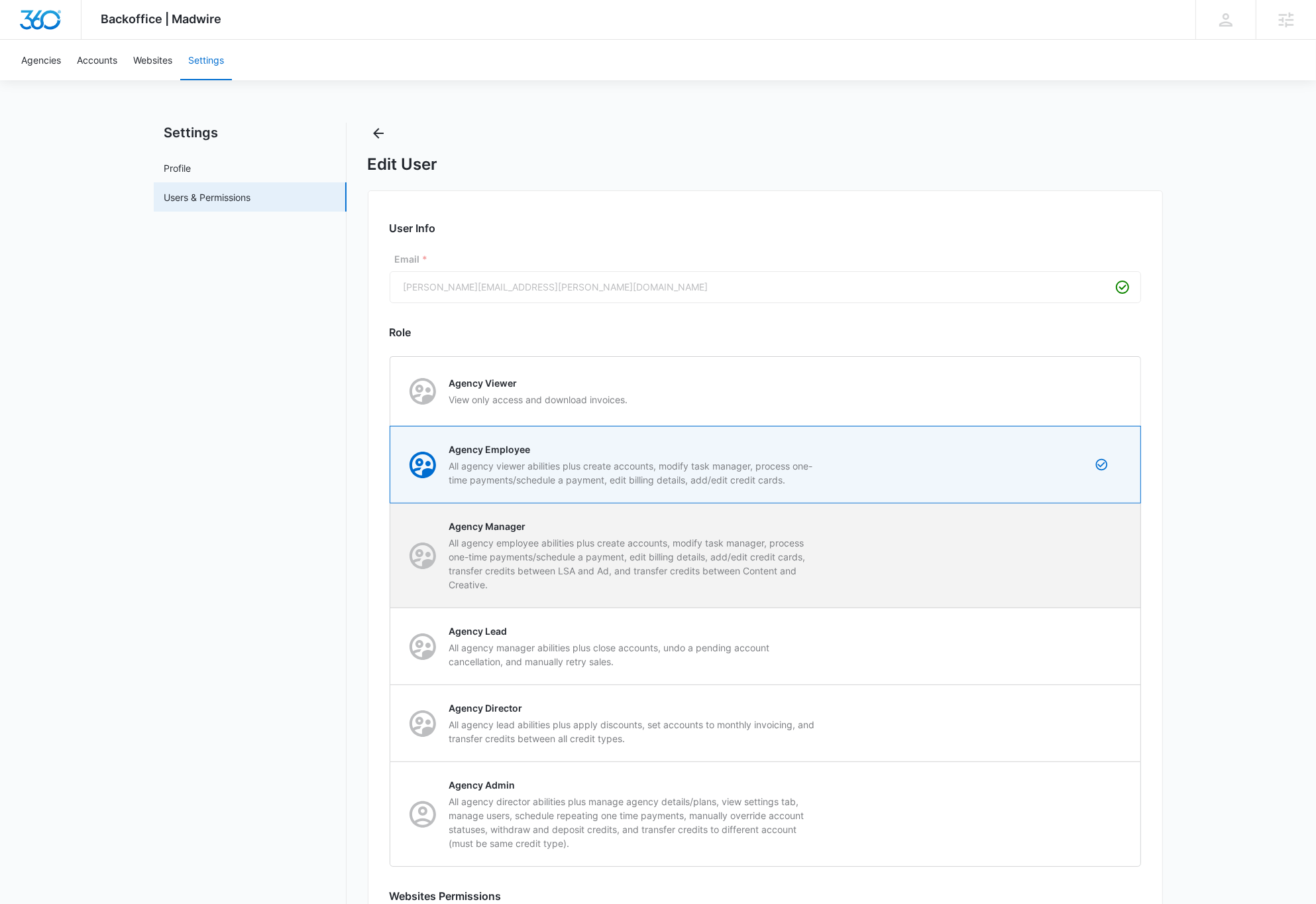
click at [1108, 569] on div "Agency Manager All agency employee abilities plus create accounts, modify task …" at bounding box center [765, 555] width 749 height 104
click at [391, 555] on input "Agency Manager All agency employee abilities plus create accounts, modify task …" at bounding box center [390, 555] width 1 height 1
radio input "false"
radio input "true"
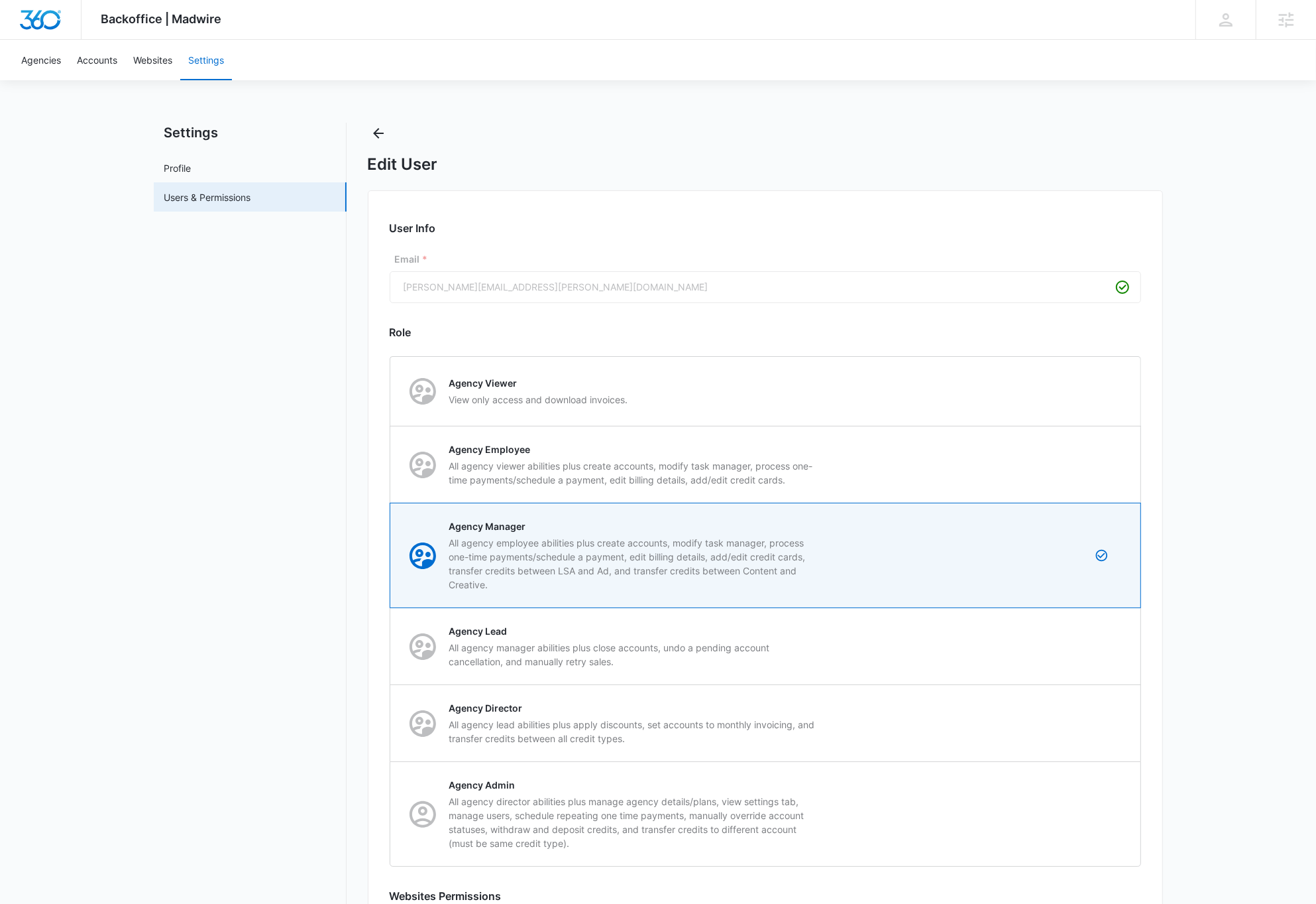
checkbox input "true"
click at [1225, 497] on div "Backoffice | Madwire Apps Settings DB Dave Bettger dave@madwire.com My Profile …" at bounding box center [658, 622] width 1316 height 1245
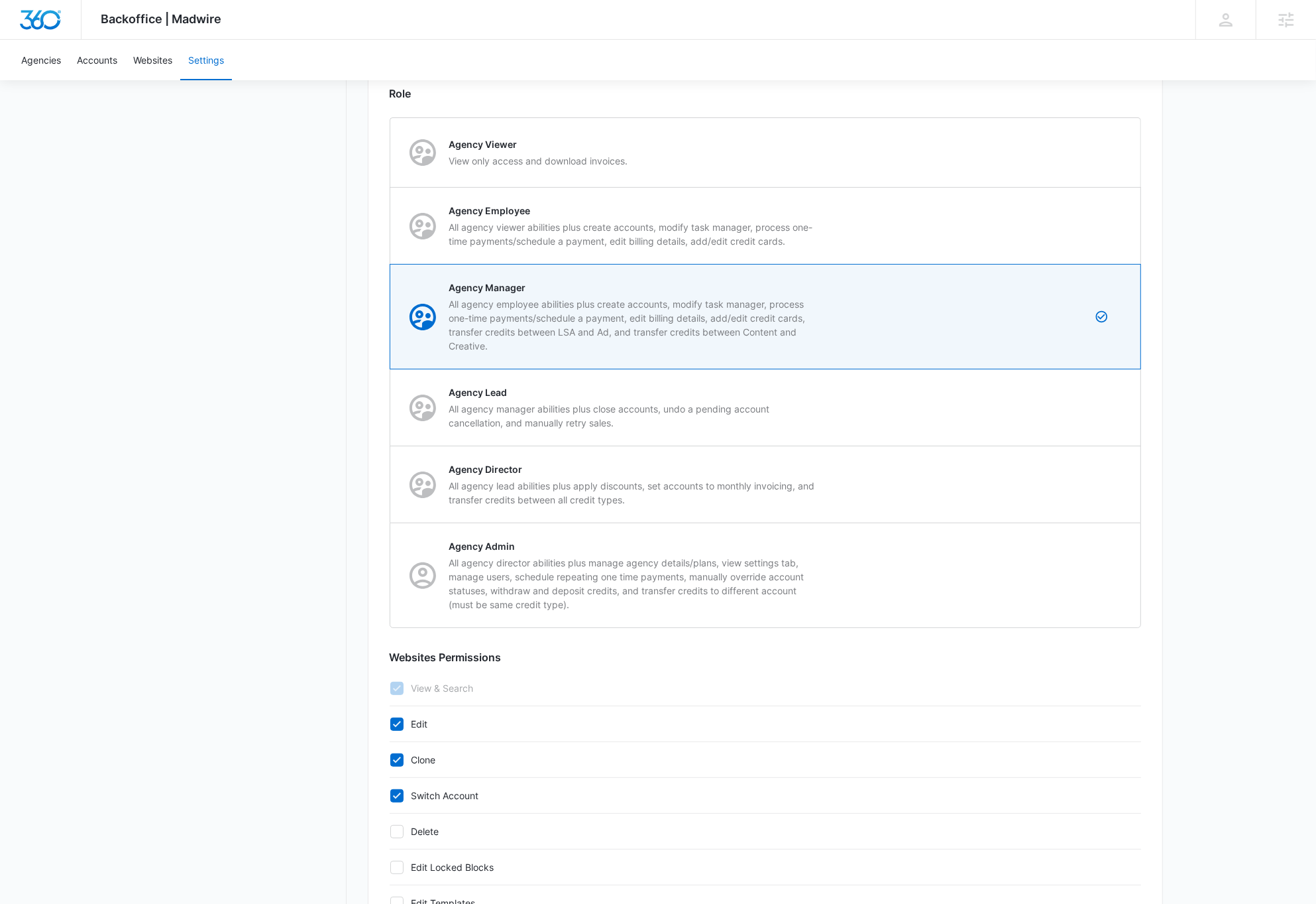
scroll to position [343, 0]
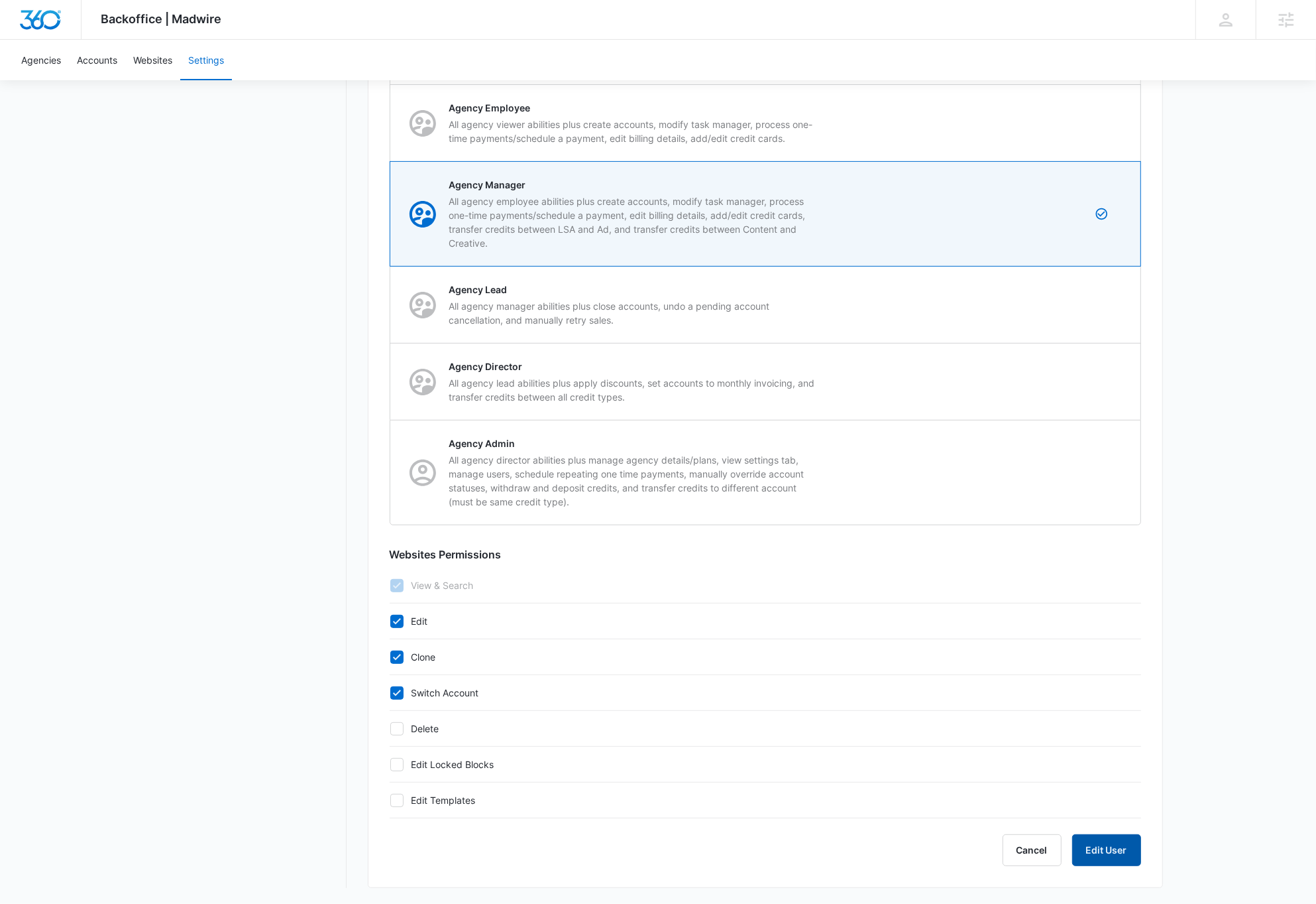
click at [1124, 854] on button "Edit User" at bounding box center [1107, 850] width 69 height 32
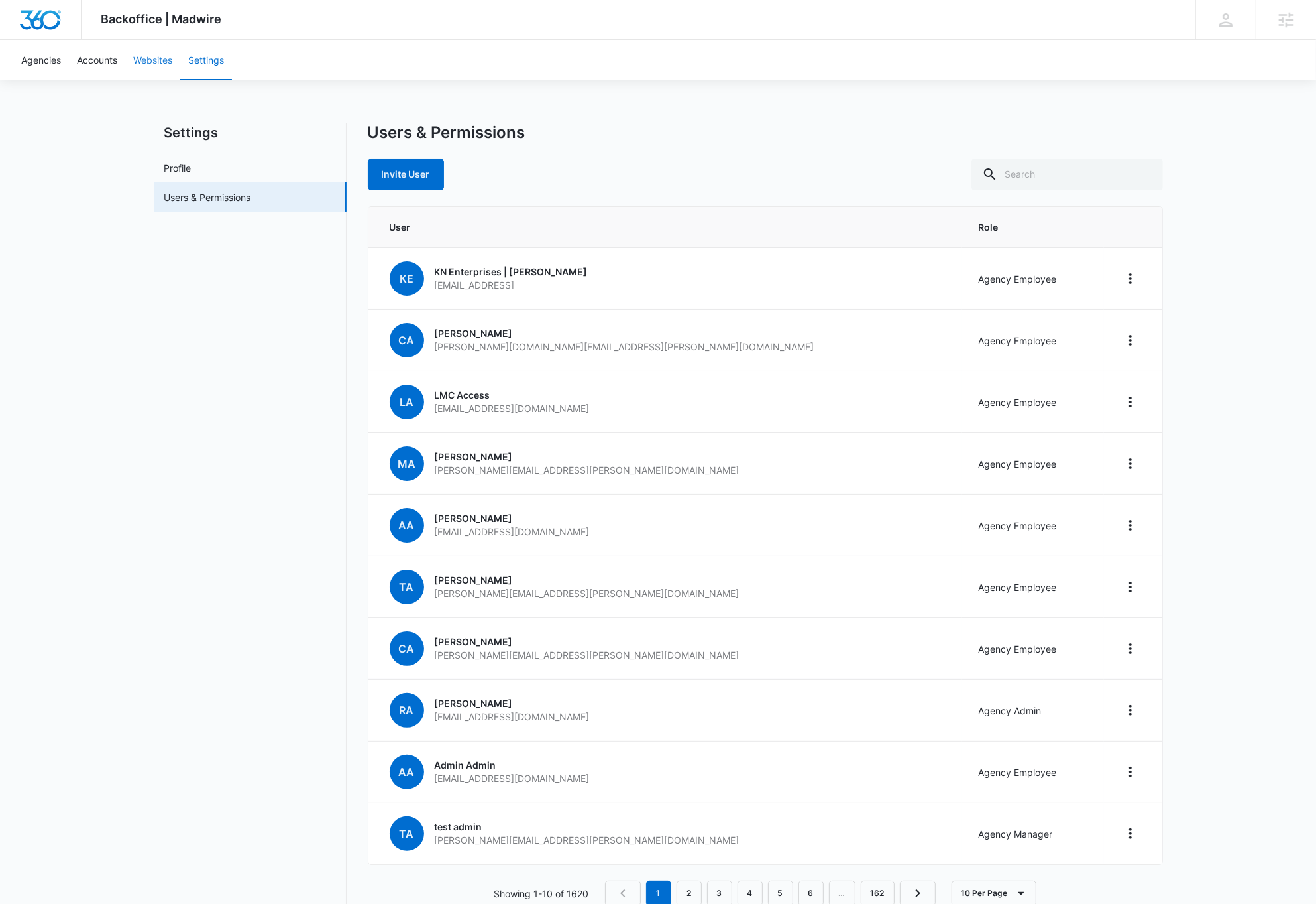
click at [148, 61] on link "Websites" at bounding box center [153, 60] width 55 height 41
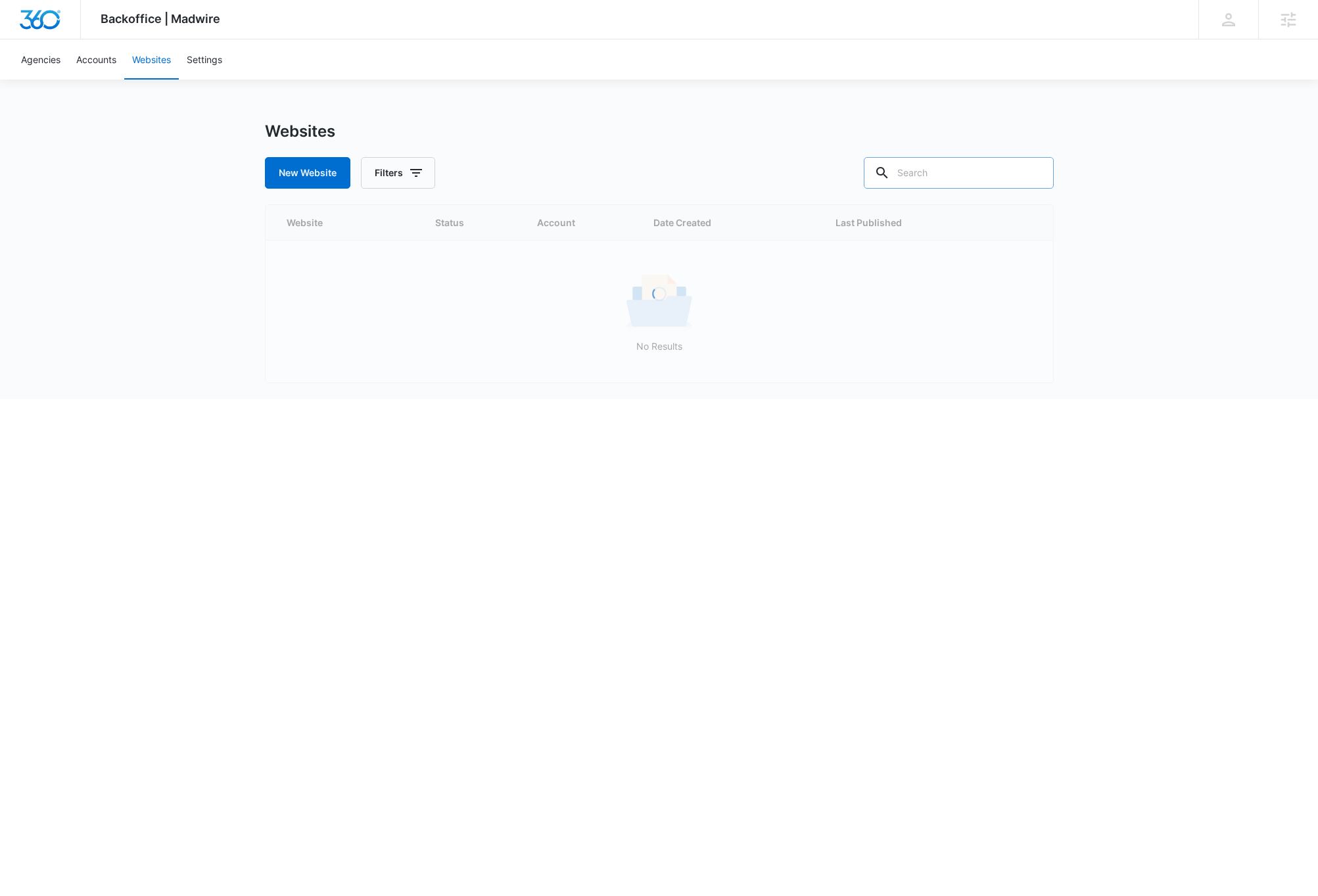
click at [974, 173] on input "text" at bounding box center [958, 172] width 190 height 32
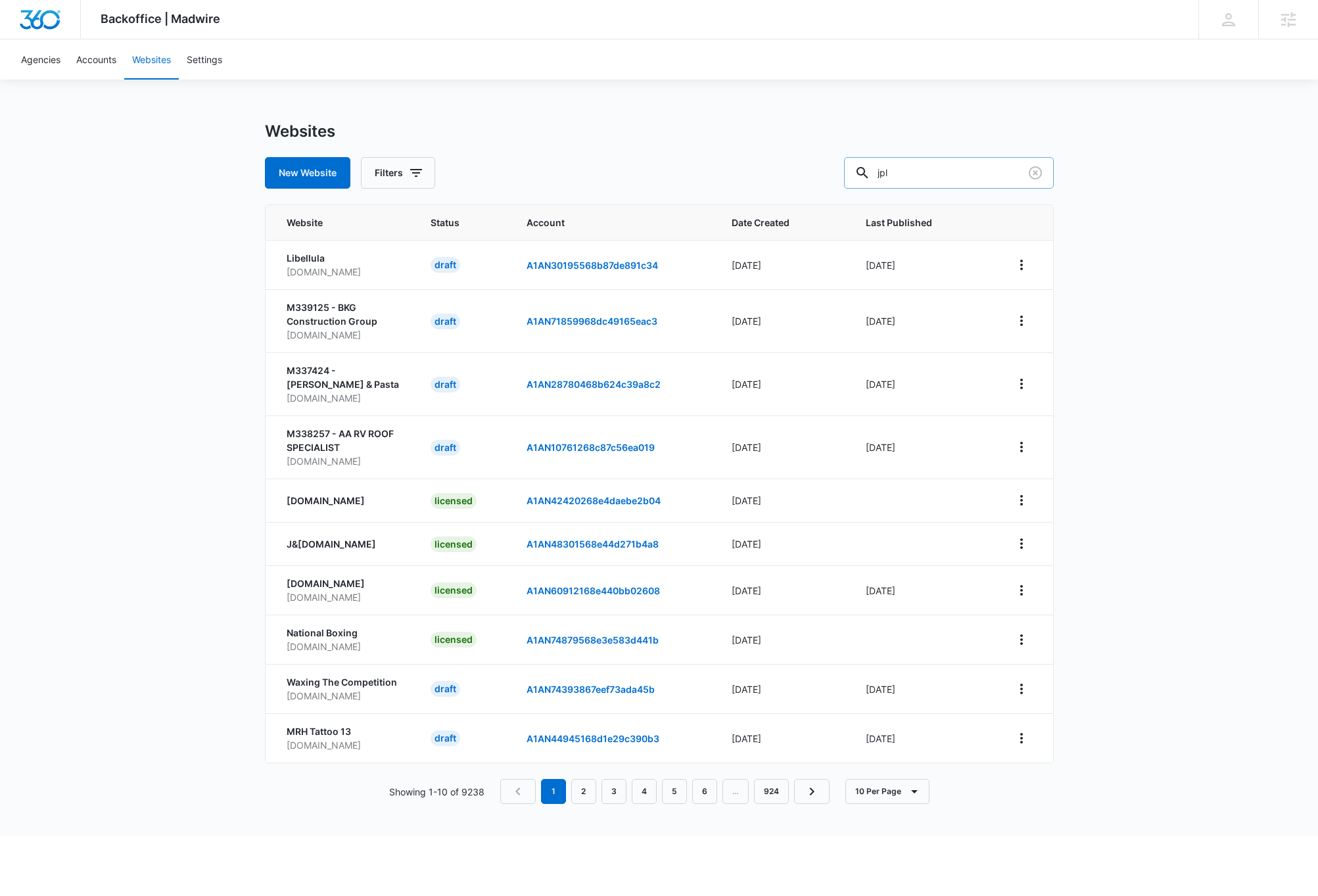
type input "jpl"
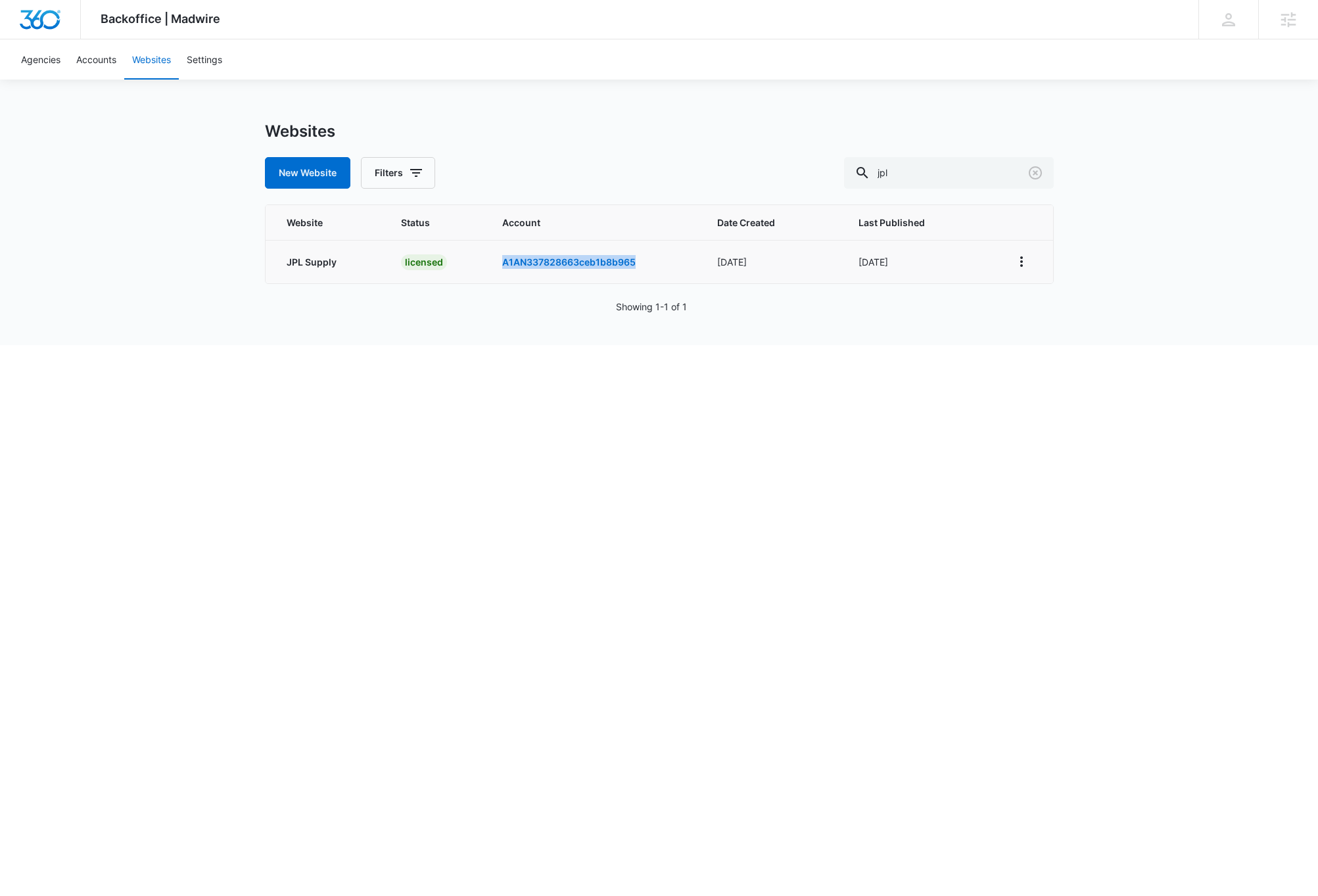
drag, startPoint x: 648, startPoint y: 265, endPoint x: 497, endPoint y: 266, distance: 151.0
click at [496, 266] on td "A1AN337828663ceb1b8b965" at bounding box center [594, 262] width 215 height 44
copy link "A1AN337828663ceb1b8b965"
click at [107, 62] on link "Accounts" at bounding box center [96, 60] width 56 height 40
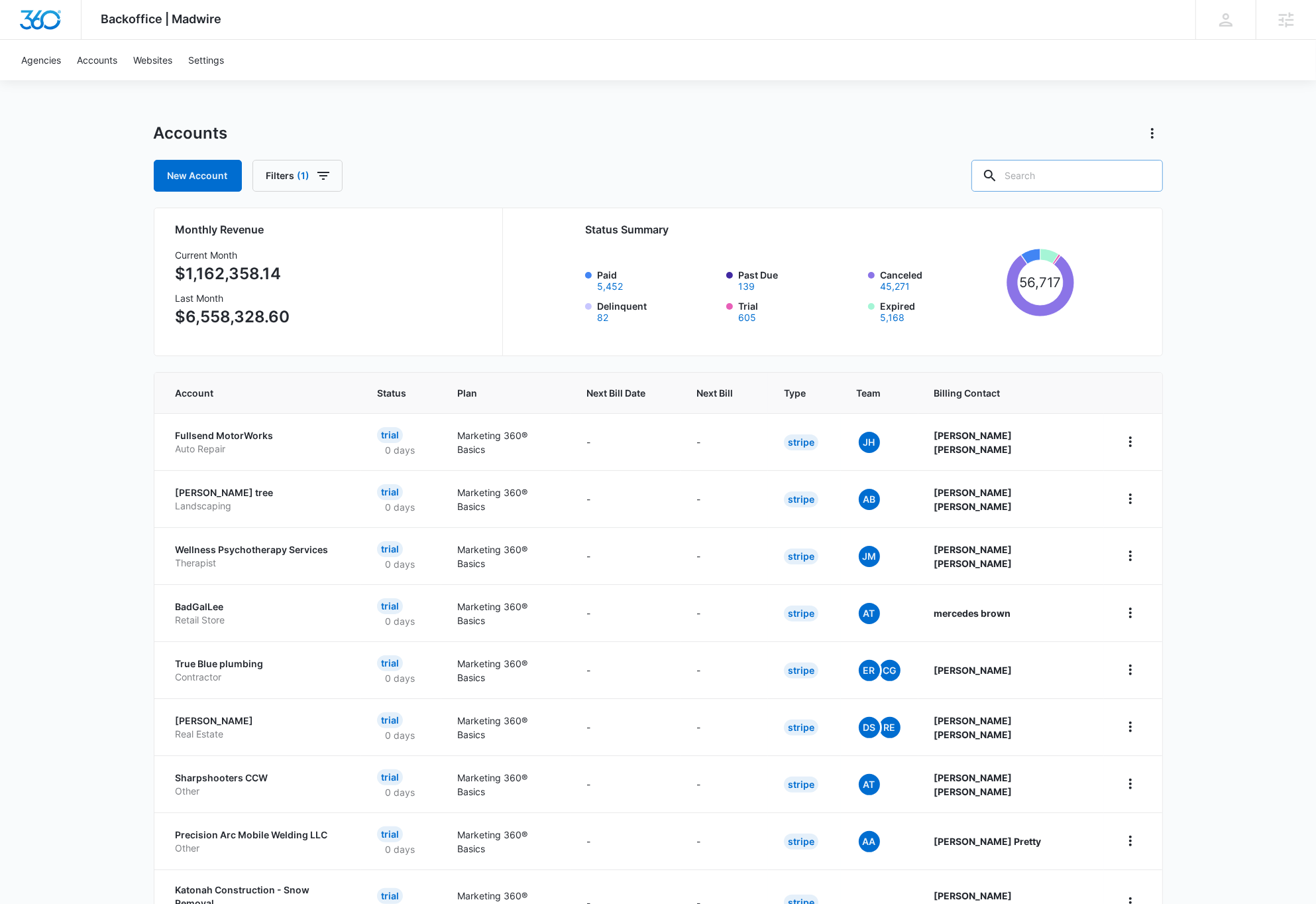
click at [1098, 175] on input "text" at bounding box center [1067, 176] width 192 height 32
type input "M9299"
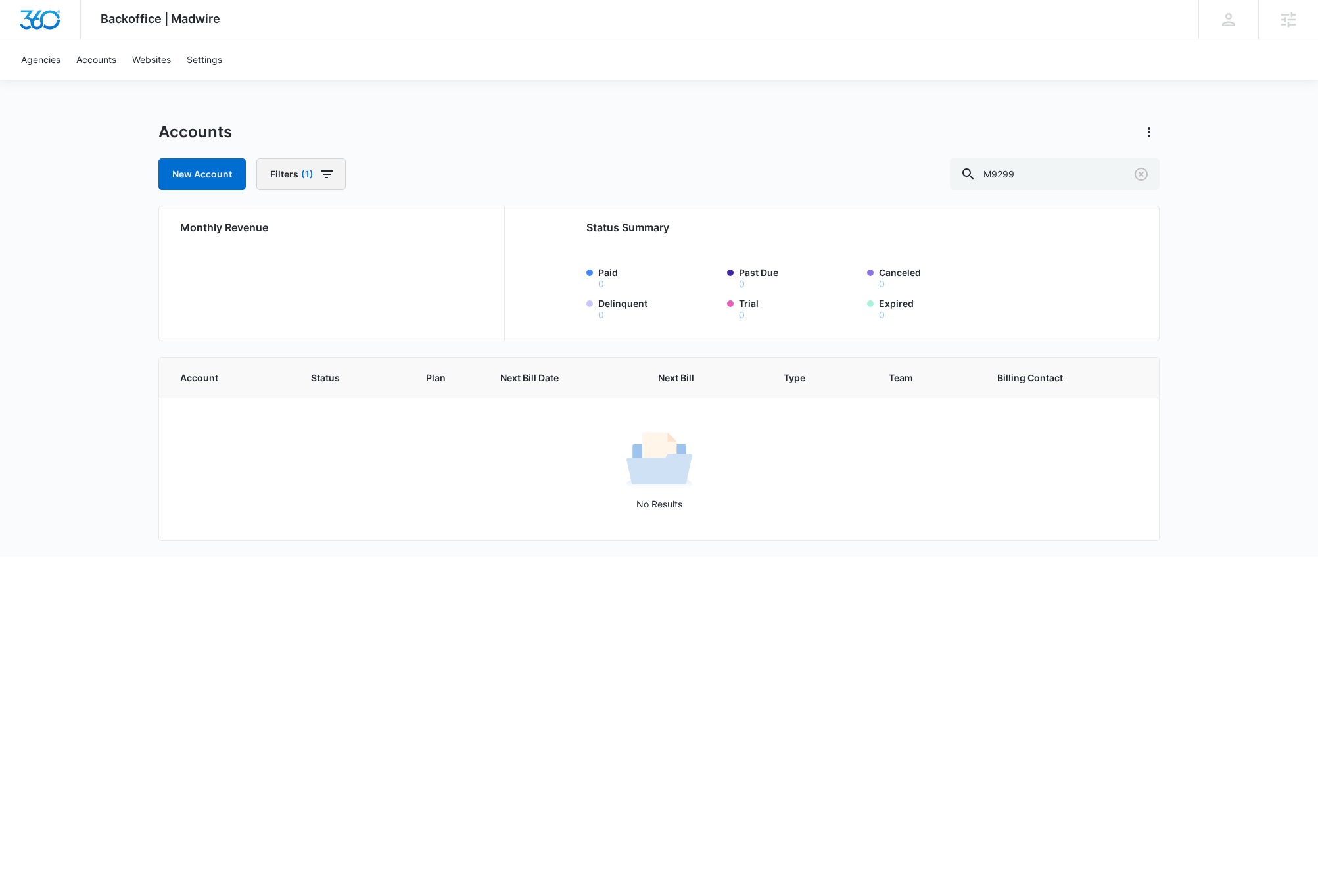
click at [328, 172] on icon "button" at bounding box center [326, 174] width 16 height 16
click at [331, 407] on button "Clear All" at bounding box center [348, 407] width 151 height 25
click at [102, 349] on div "Backoffice | Madwire Apps Settings DB Dave Bettger dave@madwire.com My Profile …" at bounding box center [659, 278] width 1318 height 556
click at [1140, 172] on icon "Clear" at bounding box center [1141, 174] width 16 height 16
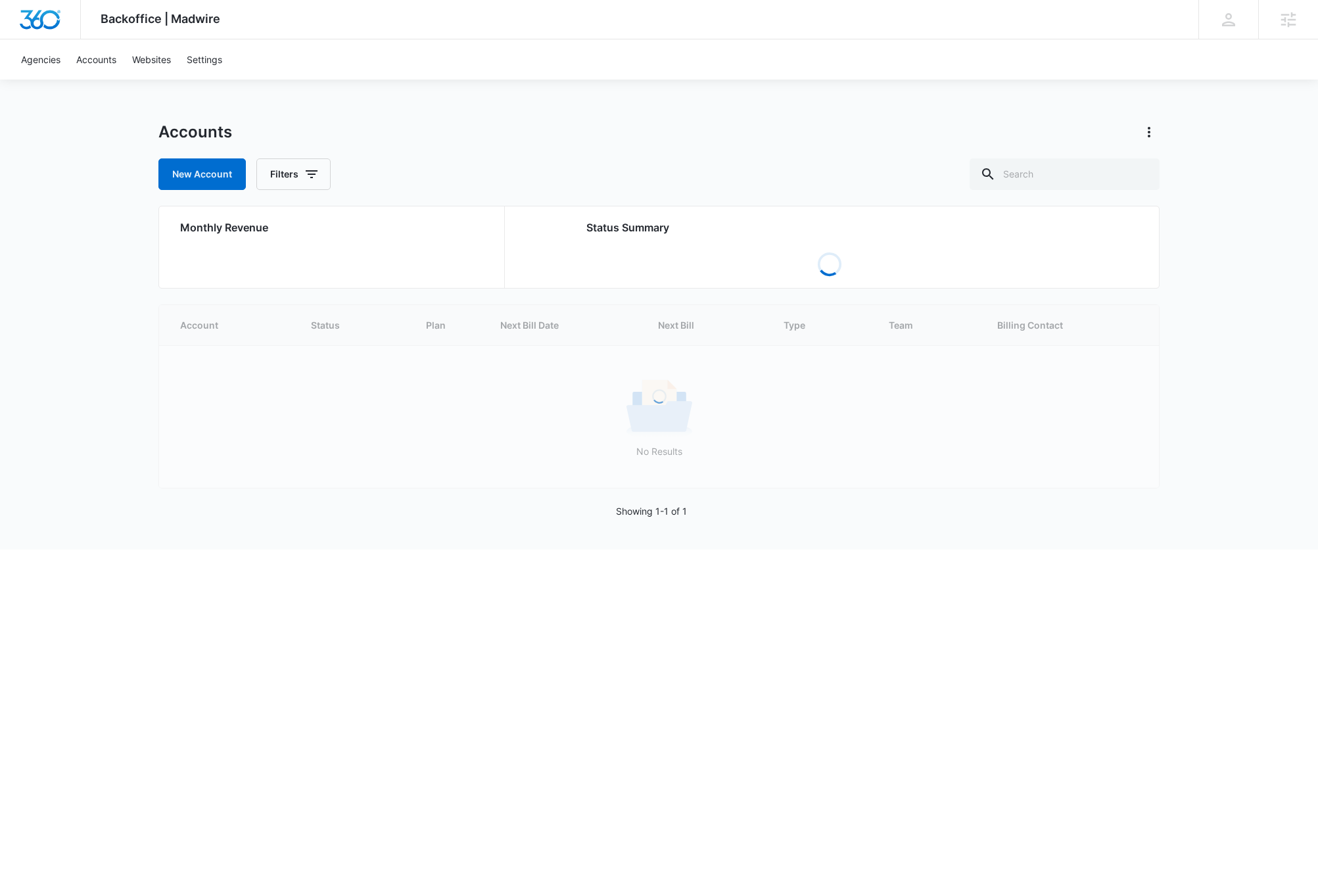
click at [1233, 279] on div "Backoffice | Madwire Apps Settings DB Dave Bettger dave@madwire.com My Profile …" at bounding box center [659, 275] width 1318 height 550
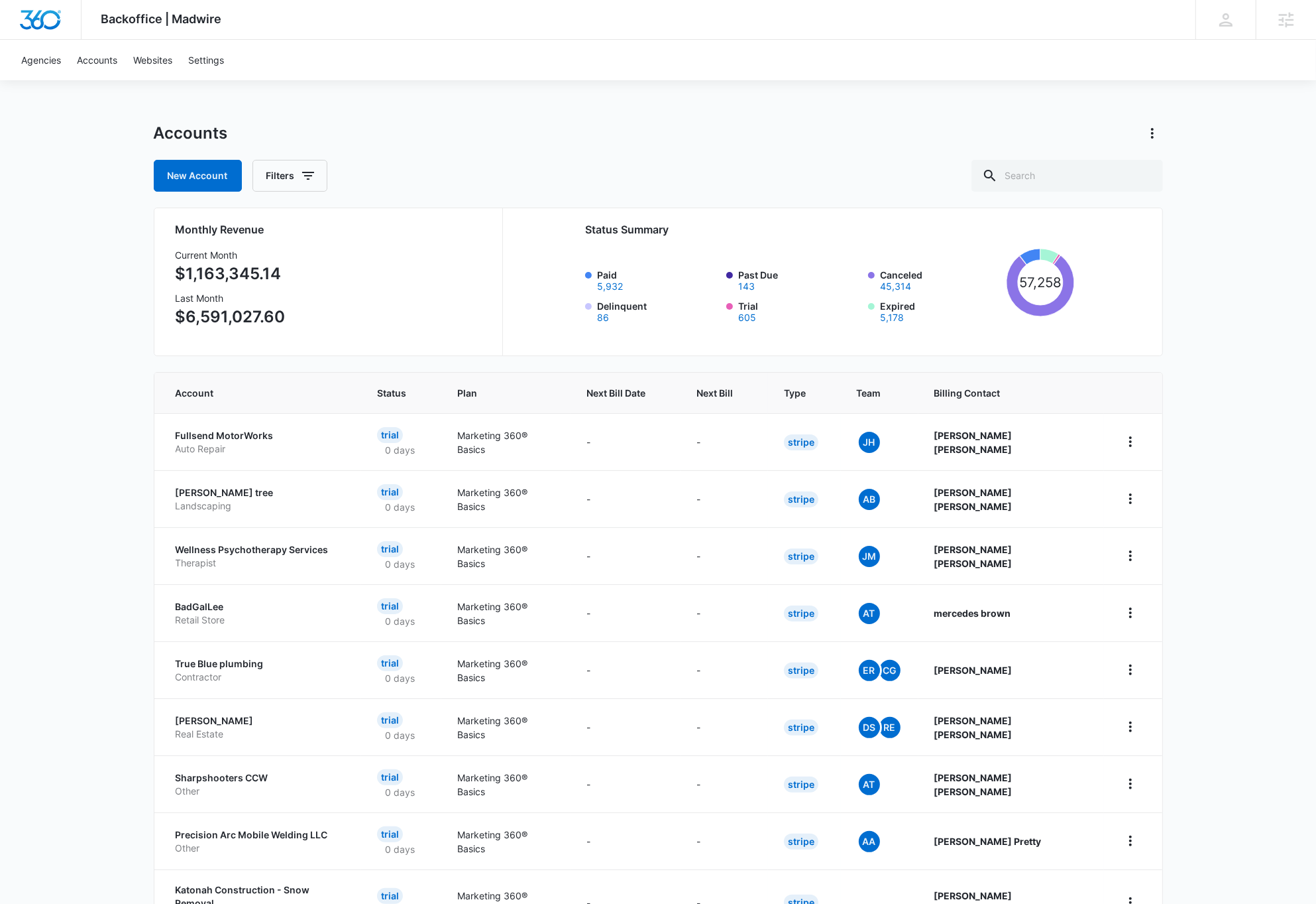
click at [872, 118] on div "Backoffice | Madwire Apps Settings DB Dave Bettger dave@madwire.com My Profile …" at bounding box center [658, 532] width 1316 height 1066
click at [156, 60] on link "Websites" at bounding box center [153, 60] width 55 height 41
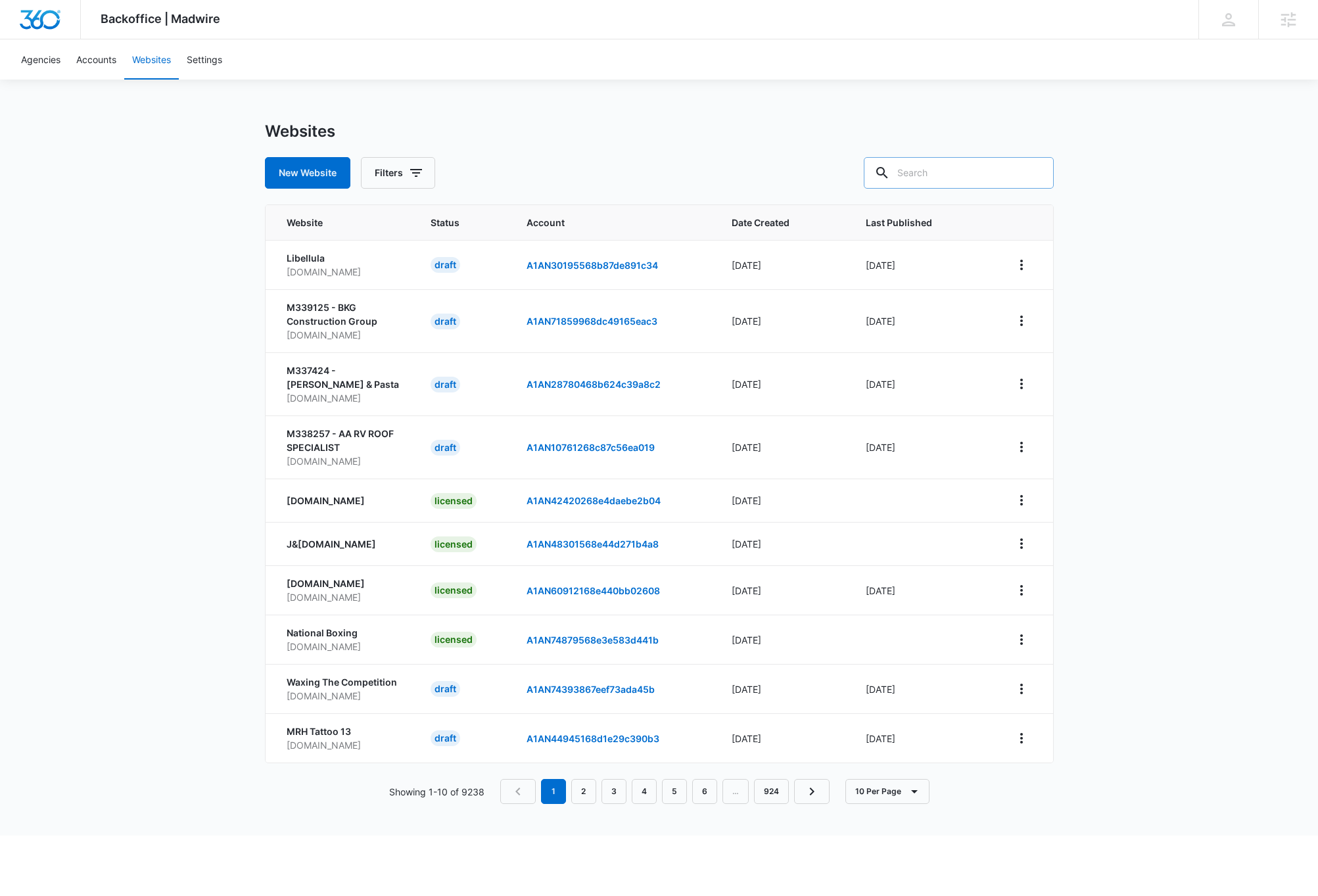
click at [977, 175] on input "text" at bounding box center [958, 172] width 190 height 32
type input "JPL"
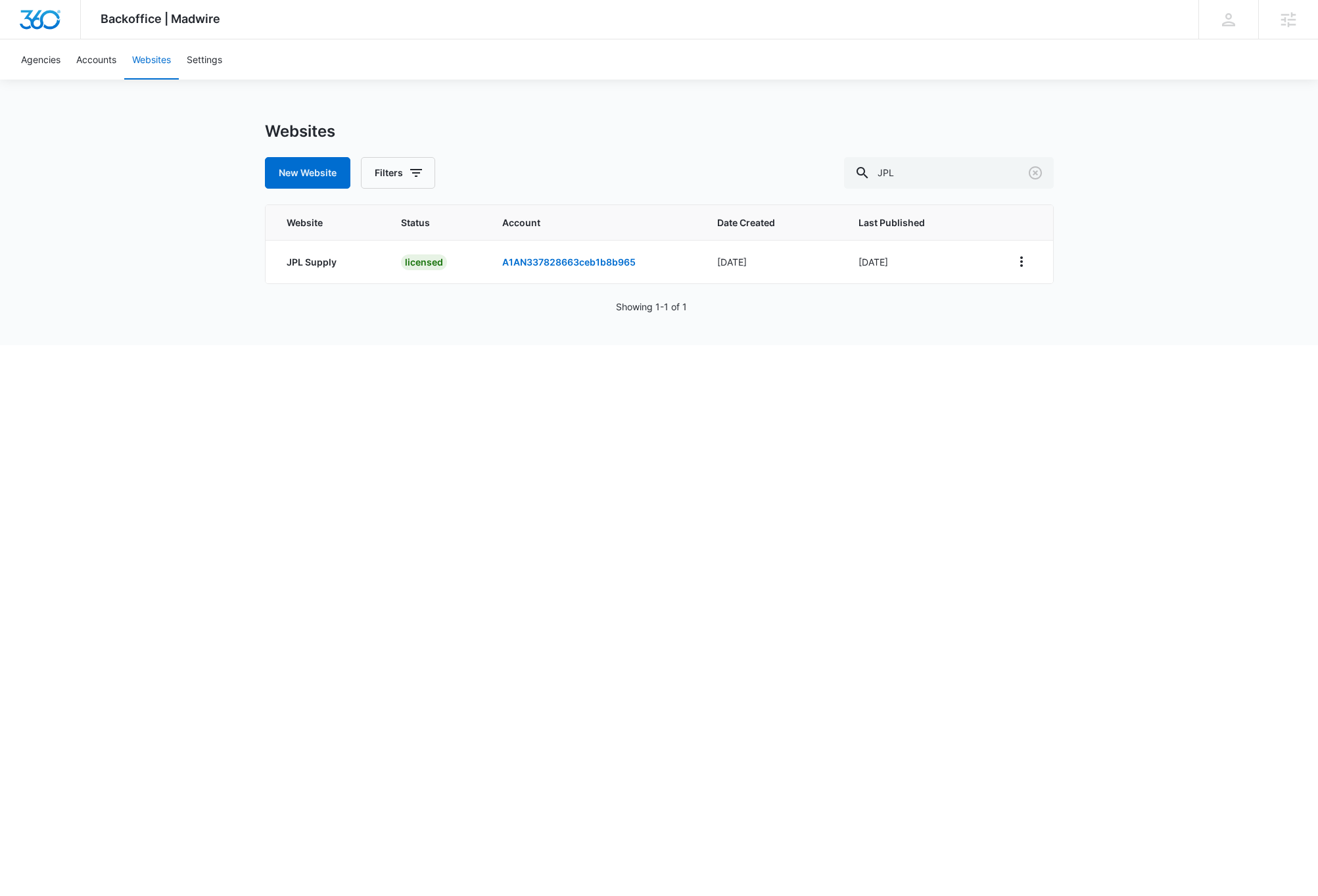
click at [481, 500] on html "Backoffice | Madwire Apps Settings DB Dave Bettger dave@madwire.com My Profile …" at bounding box center [659, 448] width 1318 height 896
click at [1025, 264] on icon "View More" at bounding box center [1021, 262] width 16 height 16
click at [1094, 339] on div "Switch Account" at bounding box center [1066, 338] width 78 height 10
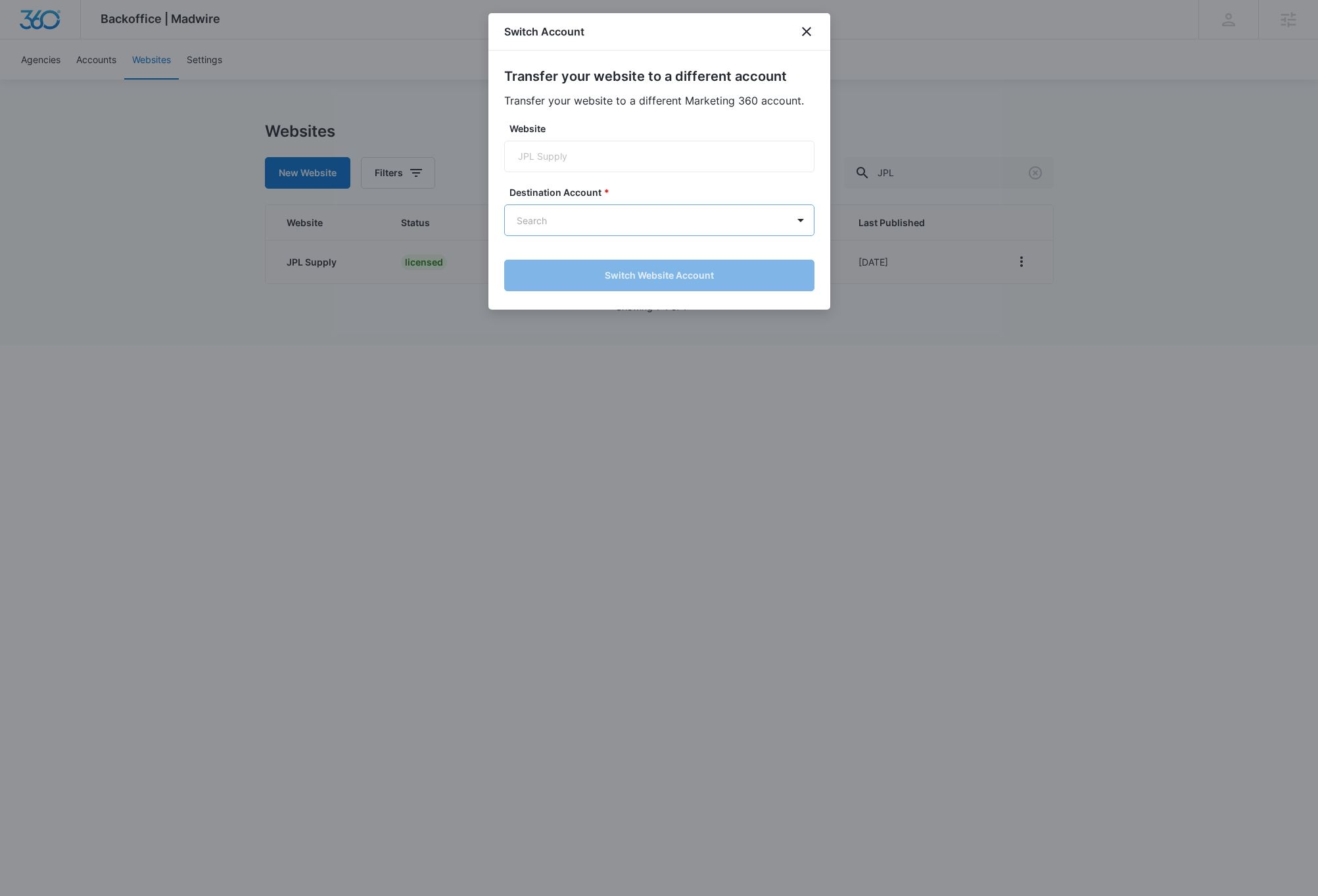
click at [576, 218] on body "Backoffice | Madwire Apps Settings DB Dave Bettger dave@madwire.com My Profile …" at bounding box center [659, 172] width 1318 height 345
paste input "A1AN5671705ef509878c9cb"
type input "A1AN5671705ef509878c9cb"
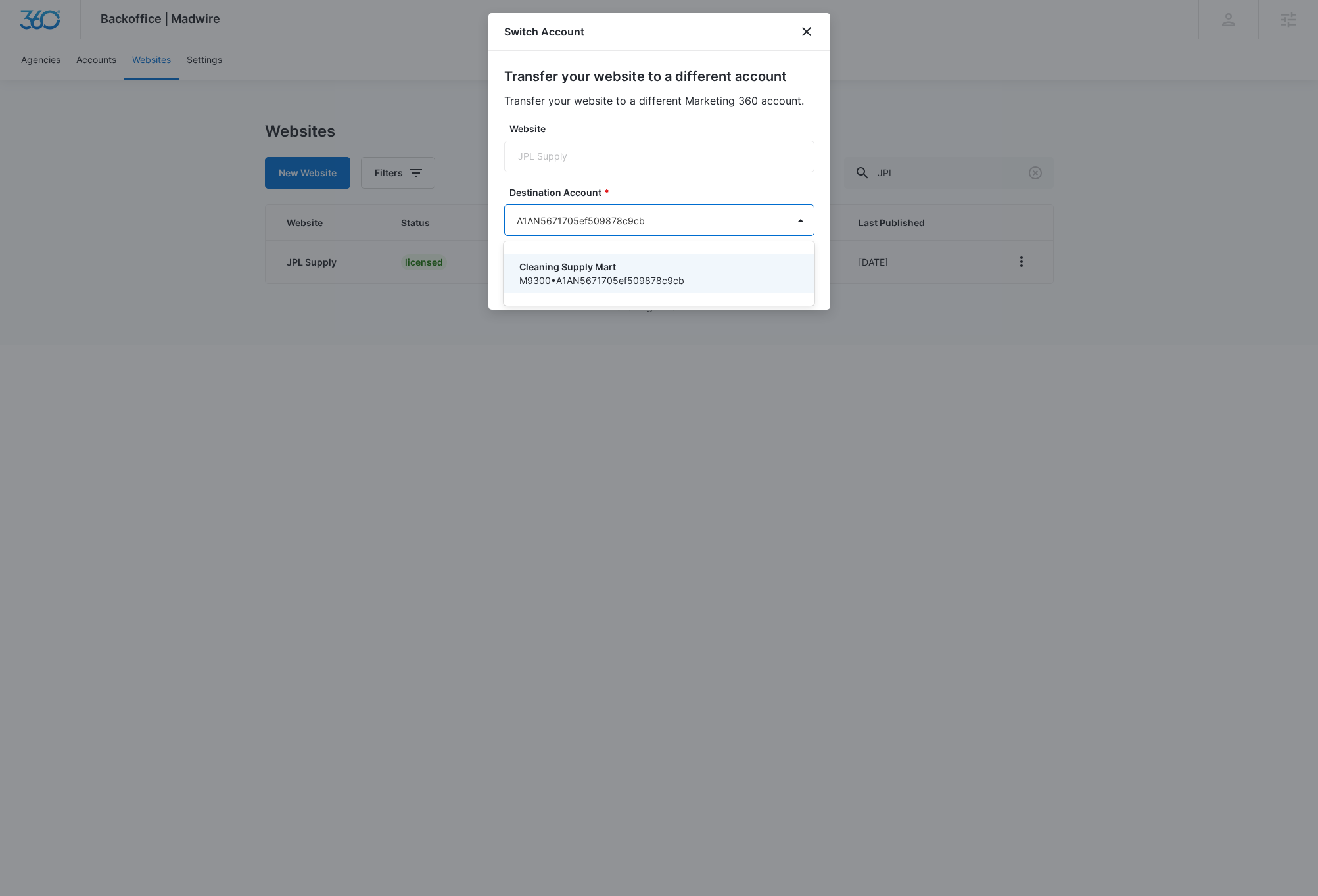
click at [576, 266] on p "Cleaning Supply Mart" at bounding box center [656, 267] width 276 height 14
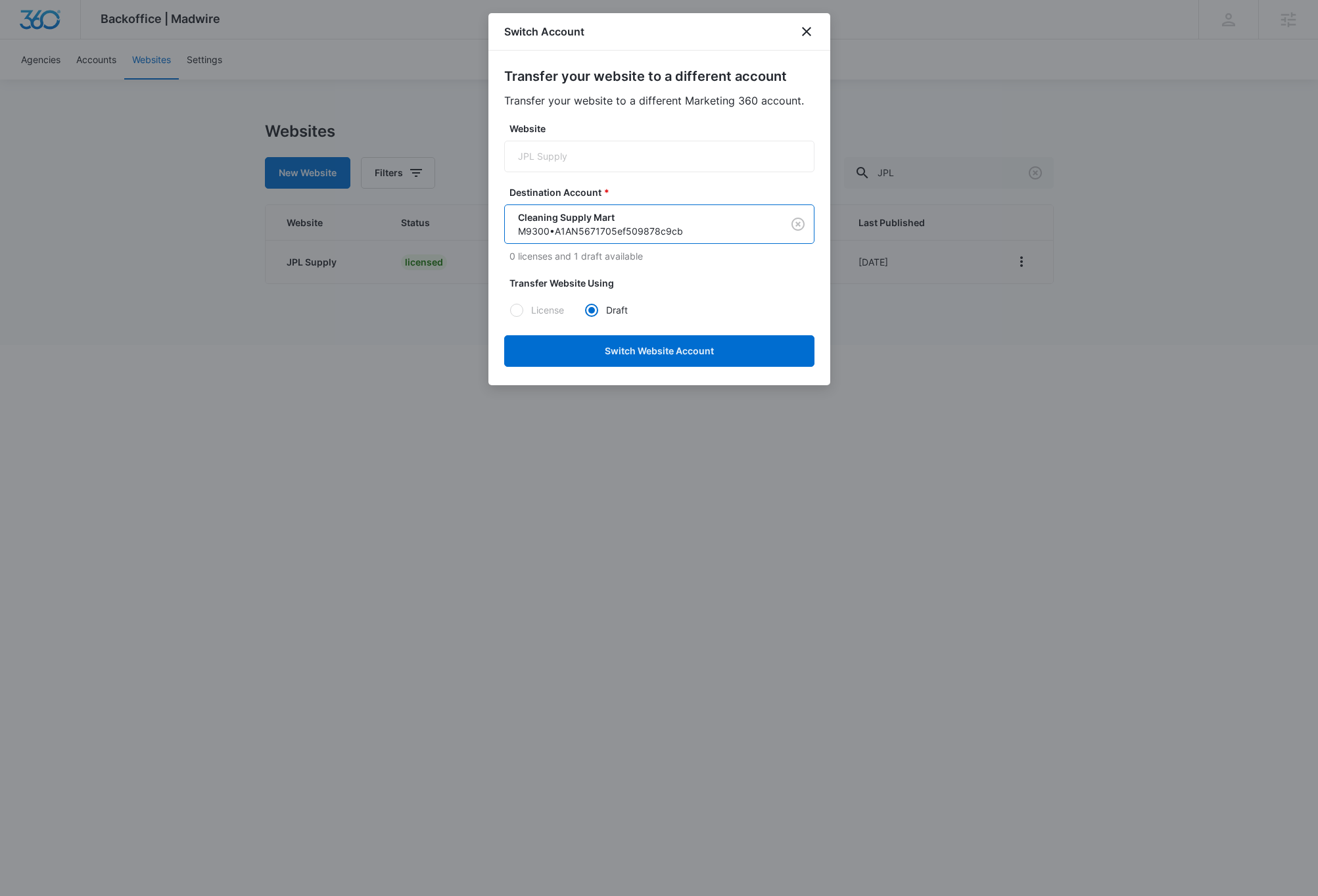
click at [515, 311] on div at bounding box center [516, 310] width 13 height 13
click at [679, 350] on button "Switch Website Account" at bounding box center [659, 351] width 310 height 32
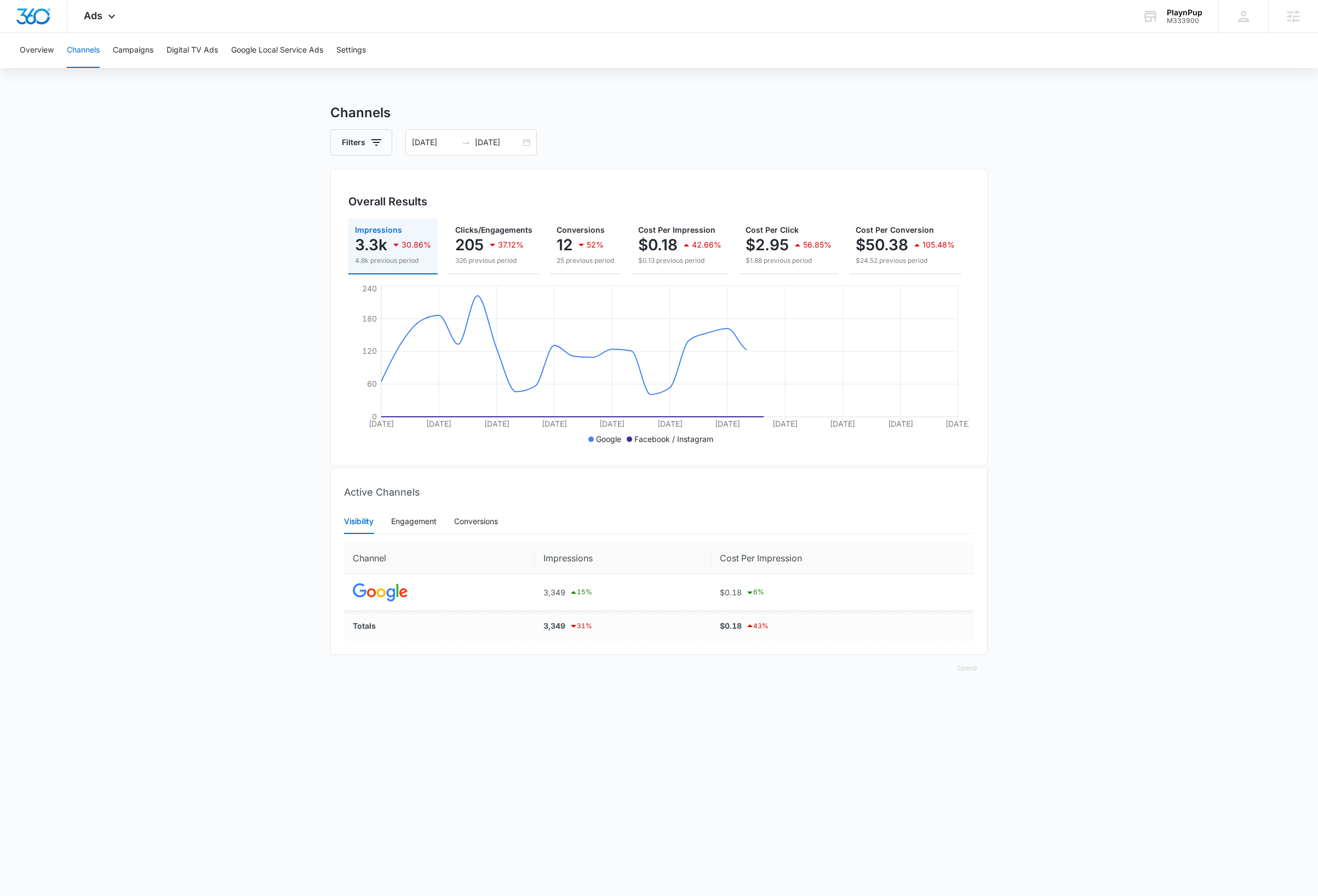
click at [177, 265] on main "Channels Filters [DATE] [DATE] Overall Results Impressions 3.3k 30.86% 4.8k pre…" at bounding box center [659, 398] width 1318 height 591
click at [96, 15] on span "Ads" at bounding box center [93, 16] width 19 height 12
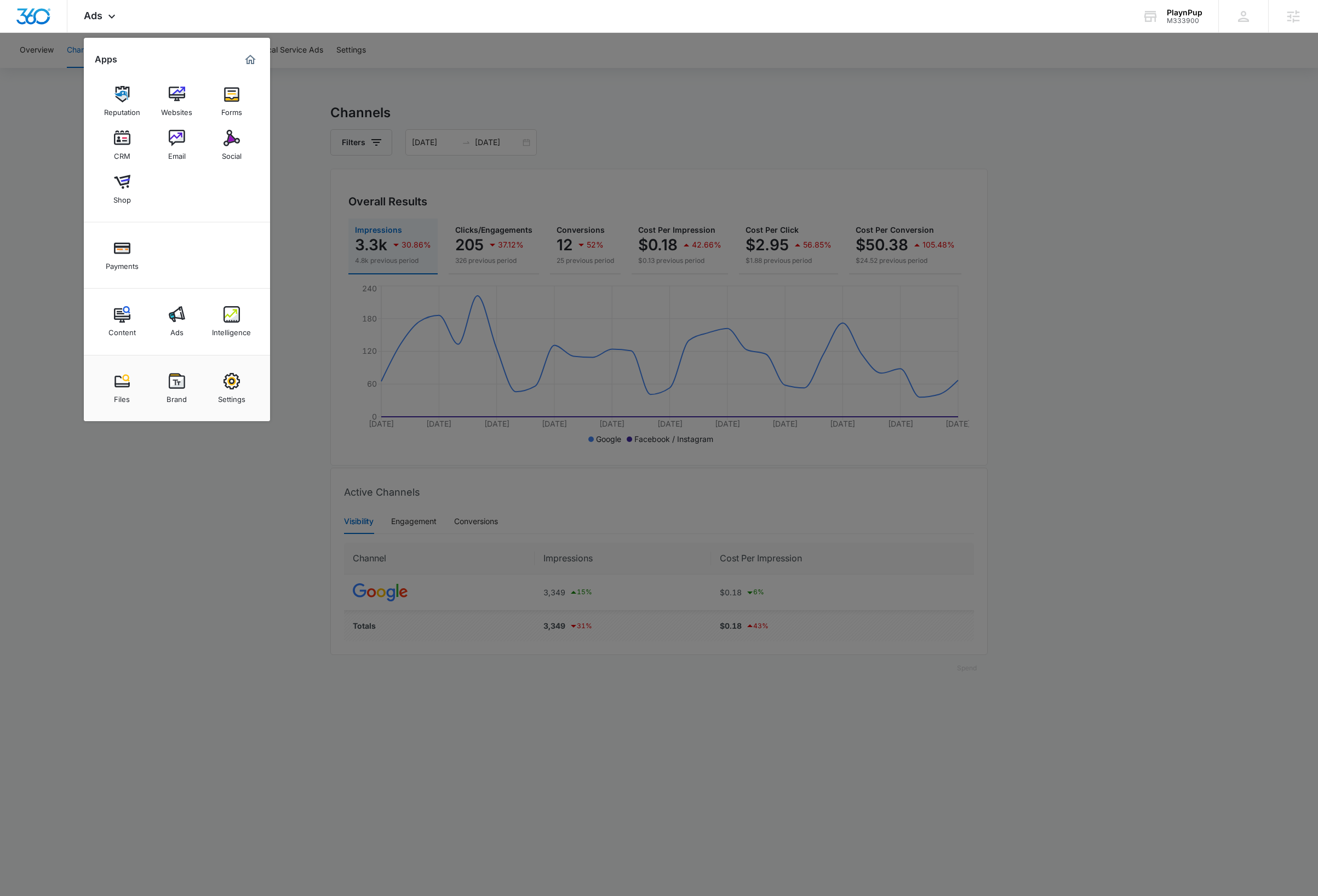
drag, startPoint x: 235, startPoint y: 381, endPoint x: 233, endPoint y: 375, distance: 6.3
click at [235, 381] on img at bounding box center [231, 381] width 17 height 17
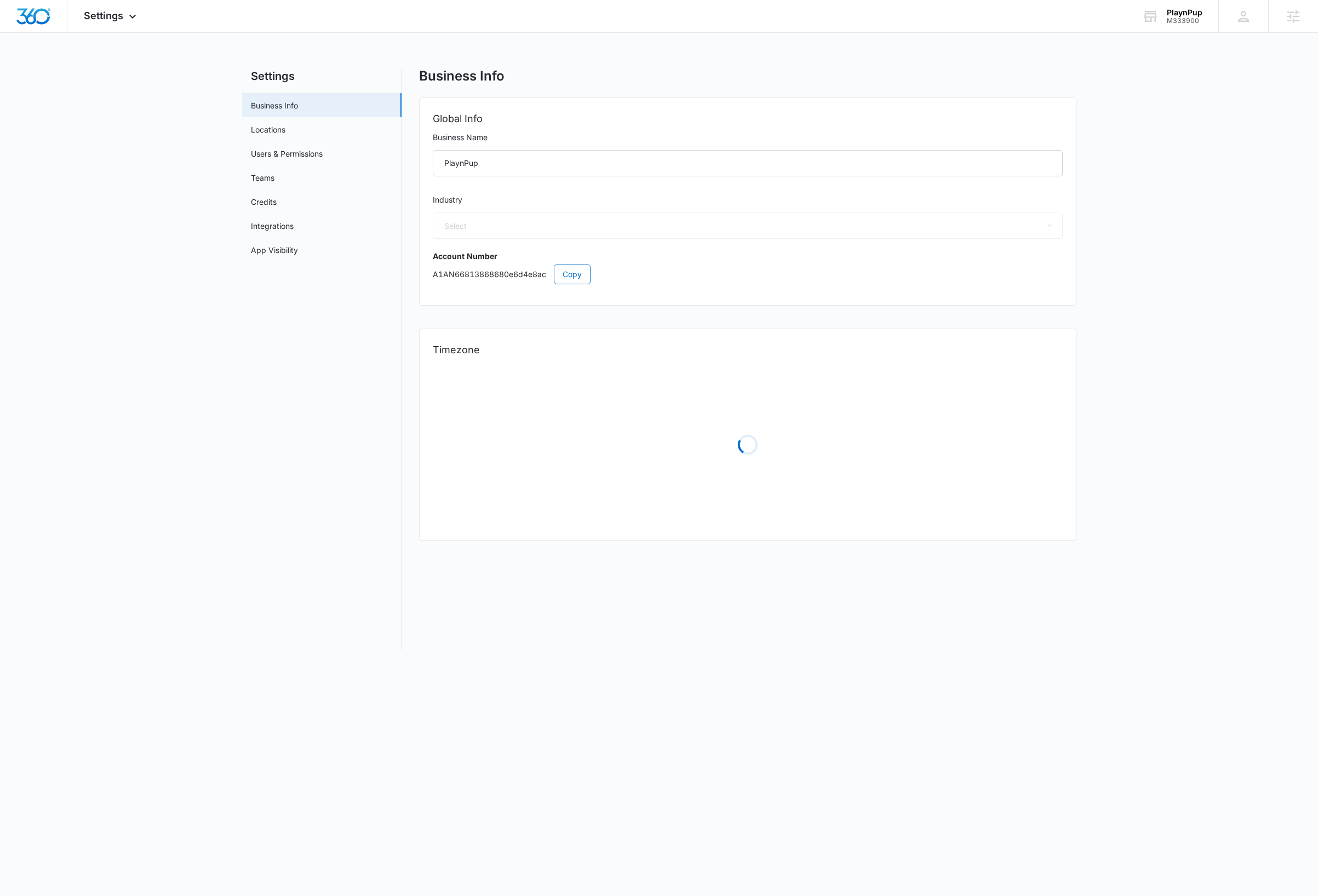
select select "52"
select select "US"
select select "America/New_York"
click at [570, 271] on span "Copy" at bounding box center [572, 274] width 19 height 12
drag, startPoint x: 248, startPoint y: 414, endPoint x: 190, endPoint y: 307, distance: 121.7
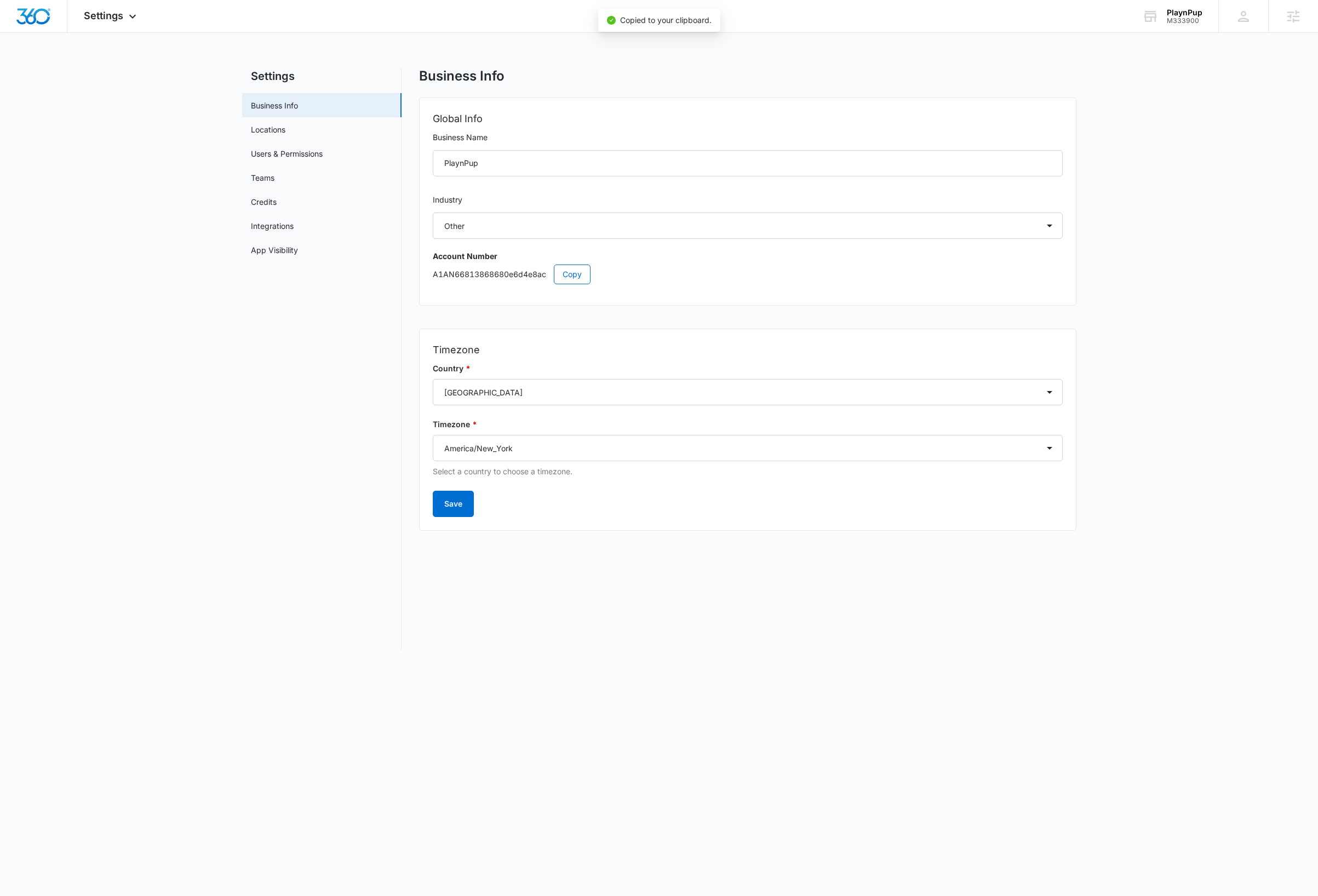
click at [248, 414] on nav "Settings Business Info Locations Users & Permissions Teams Credits Integrations…" at bounding box center [322, 359] width 160 height 582
click at [33, 17] on img "Dashboard" at bounding box center [34, 16] width 35 height 17
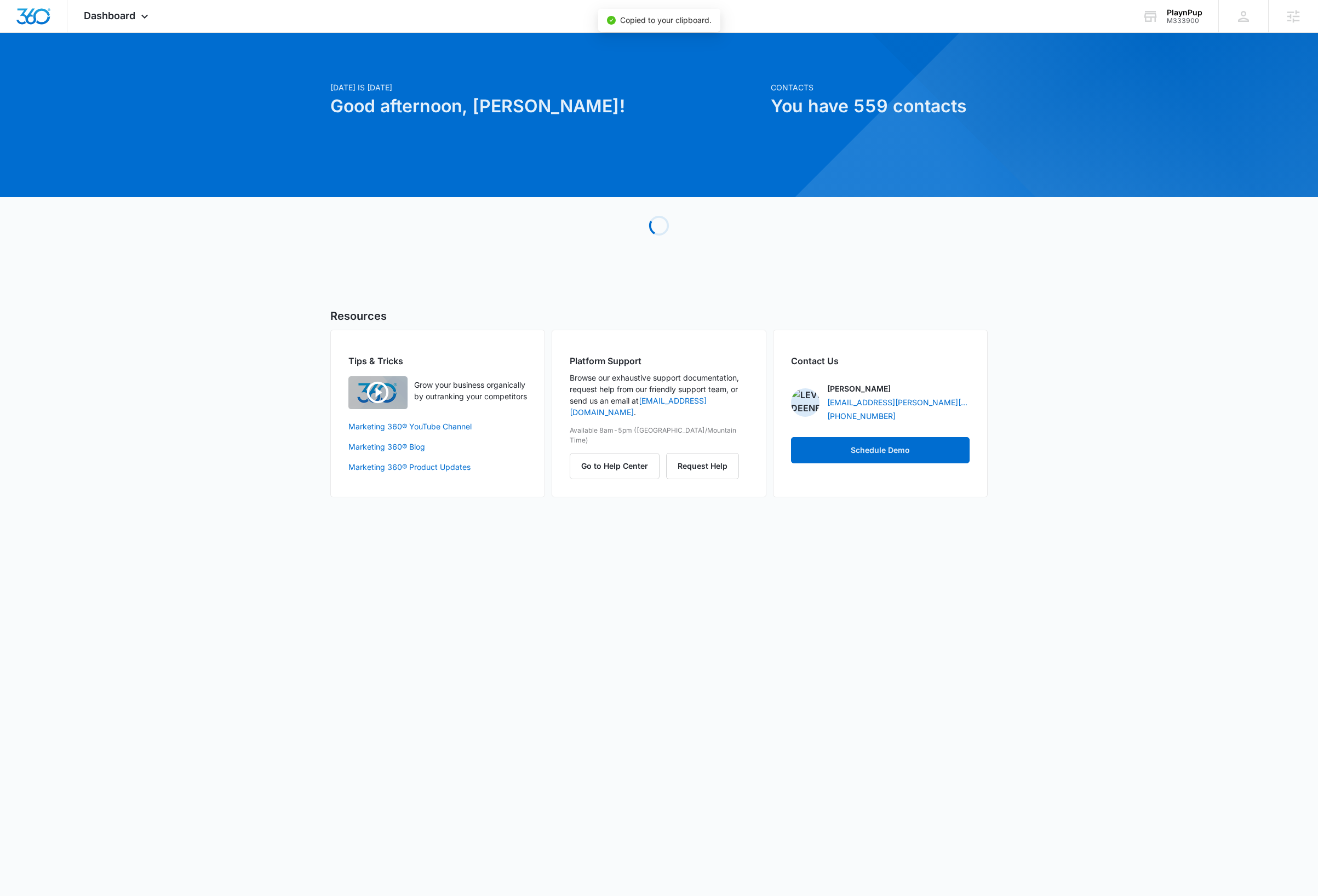
drag, startPoint x: 1166, startPoint y: 338, endPoint x: 1099, endPoint y: 318, distance: 69.9
click at [1160, 335] on div "Today is Tuesday, October 7th Good afternoon, Dave! Contacts You have 559 conta…" at bounding box center [659, 278] width 1318 height 464
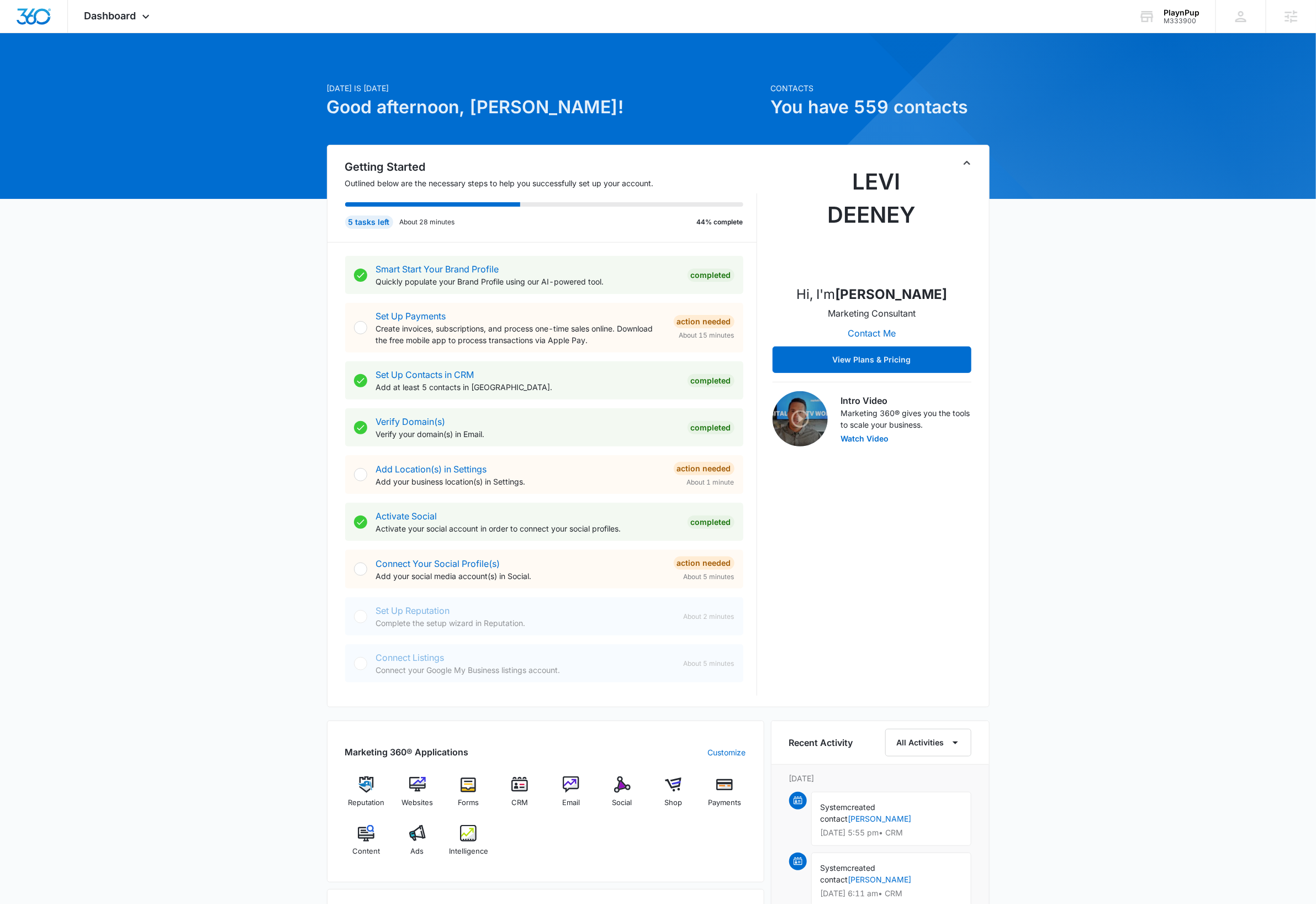
click at [1065, 301] on div "Today is Tuesday, October 7th Good afternoon, Dave! Contacts You have 559 conta…" at bounding box center [658, 644] width 1316 height 1193
click at [416, 834] on img at bounding box center [417, 833] width 17 height 17
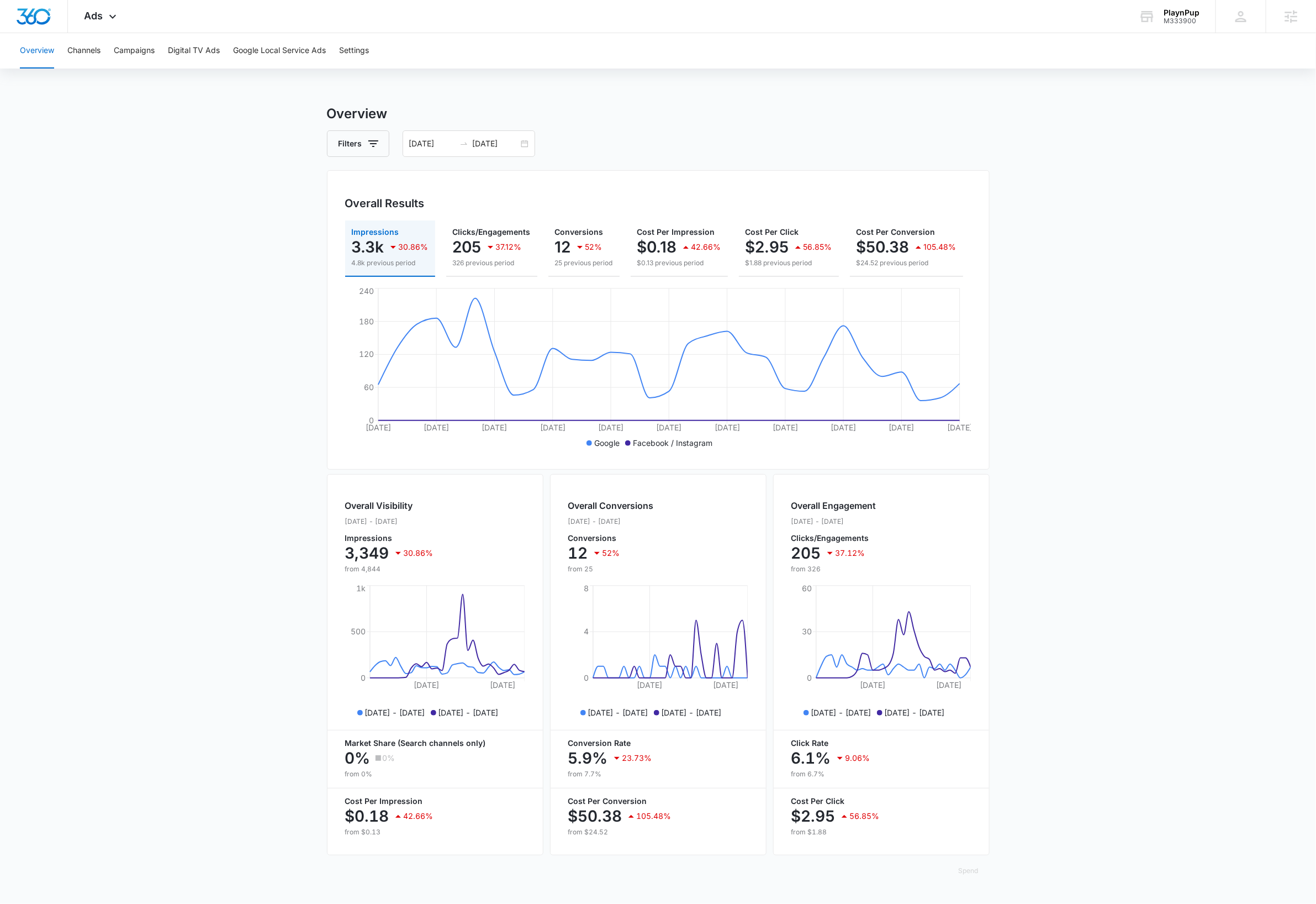
click at [267, 289] on main "Overview Filters 09/06/2025 10/06/2025 Overall Results Impressions 3.3k 30.86% …" at bounding box center [658, 500] width 1316 height 793
click at [224, 267] on main "Overview Filters 09/06/2025 10/06/2025 Overall Results Impressions 3.3k 30.86% …" at bounding box center [658, 500] width 1316 height 793
click at [522, 146] on div "09/06/2025 10/06/2025" at bounding box center [469, 143] width 132 height 26
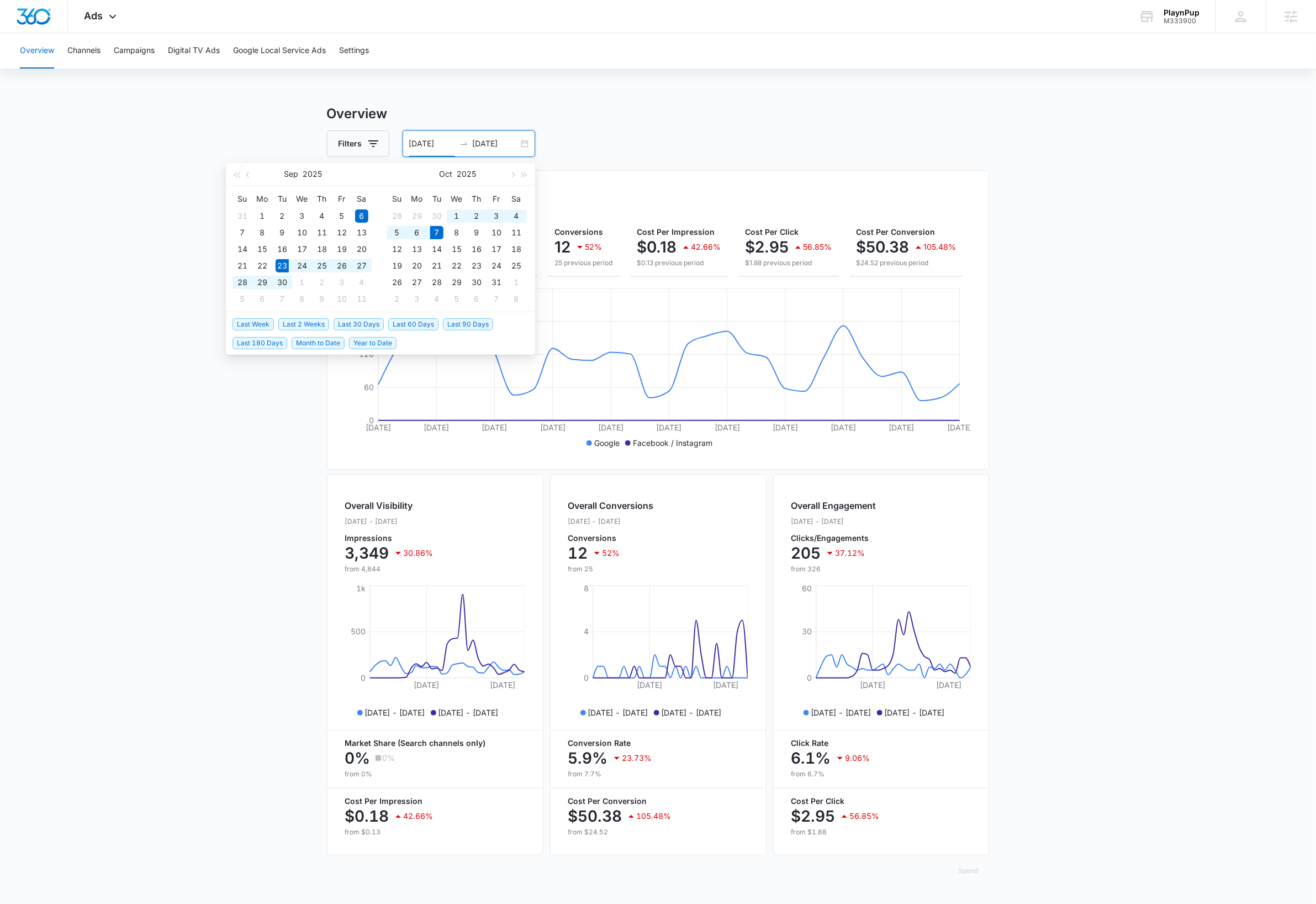
click at [299, 322] on span "Last 2 Weeks" at bounding box center [303, 324] width 51 height 13
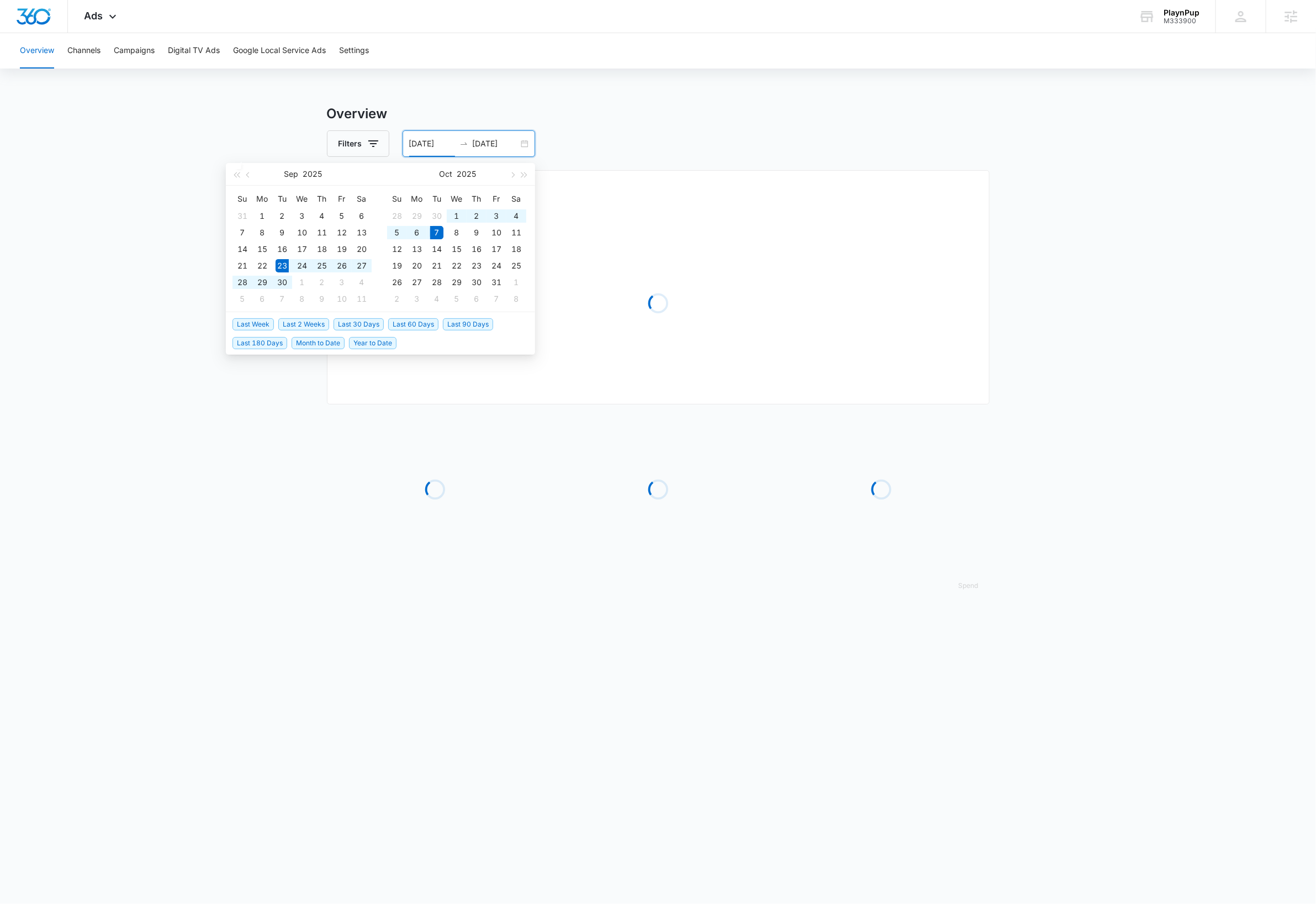
type input "09/23/2025"
type input "10/07/2025"
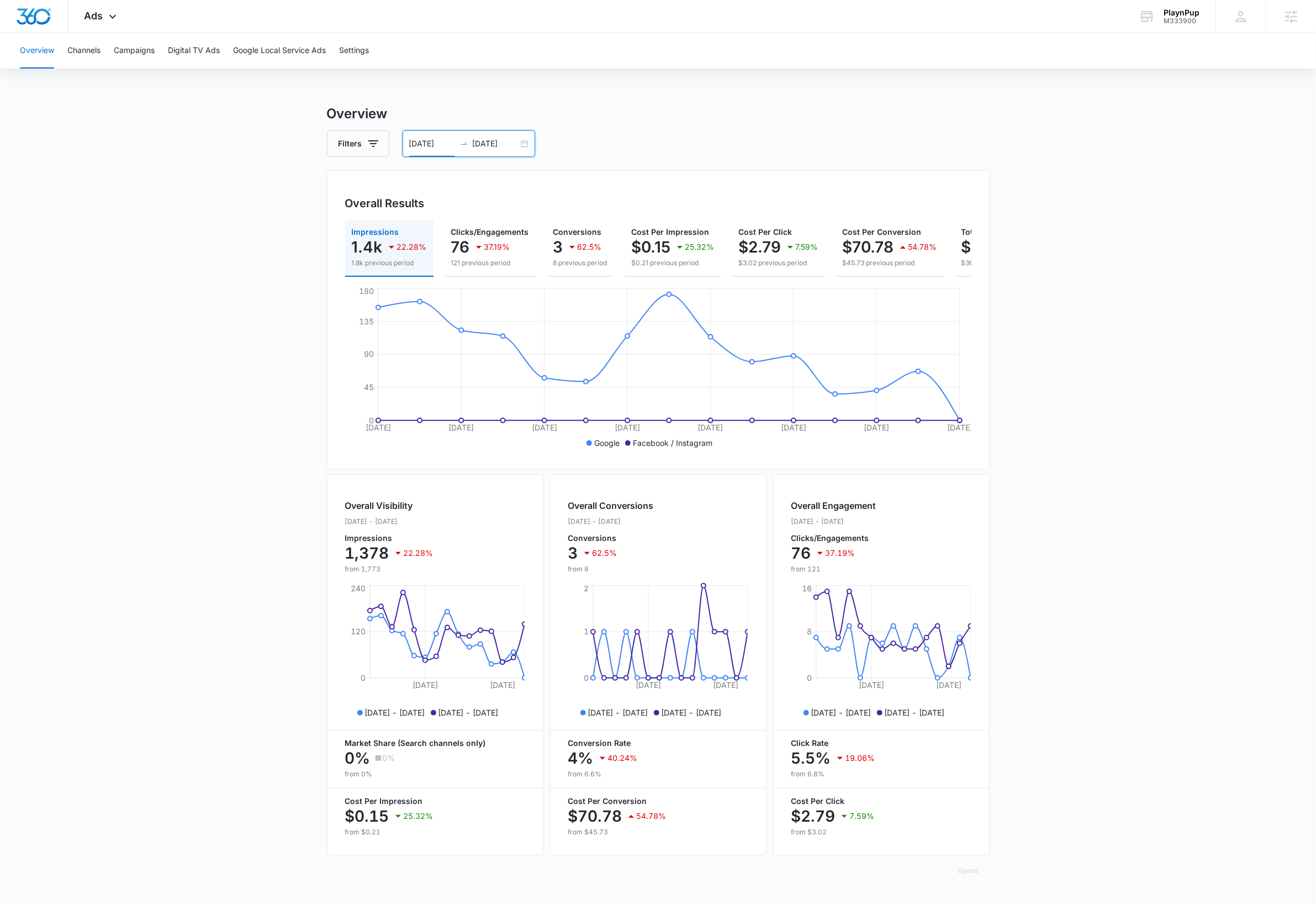
click at [527, 143] on div "09/23/2025 10/07/2025" at bounding box center [469, 143] width 132 height 26
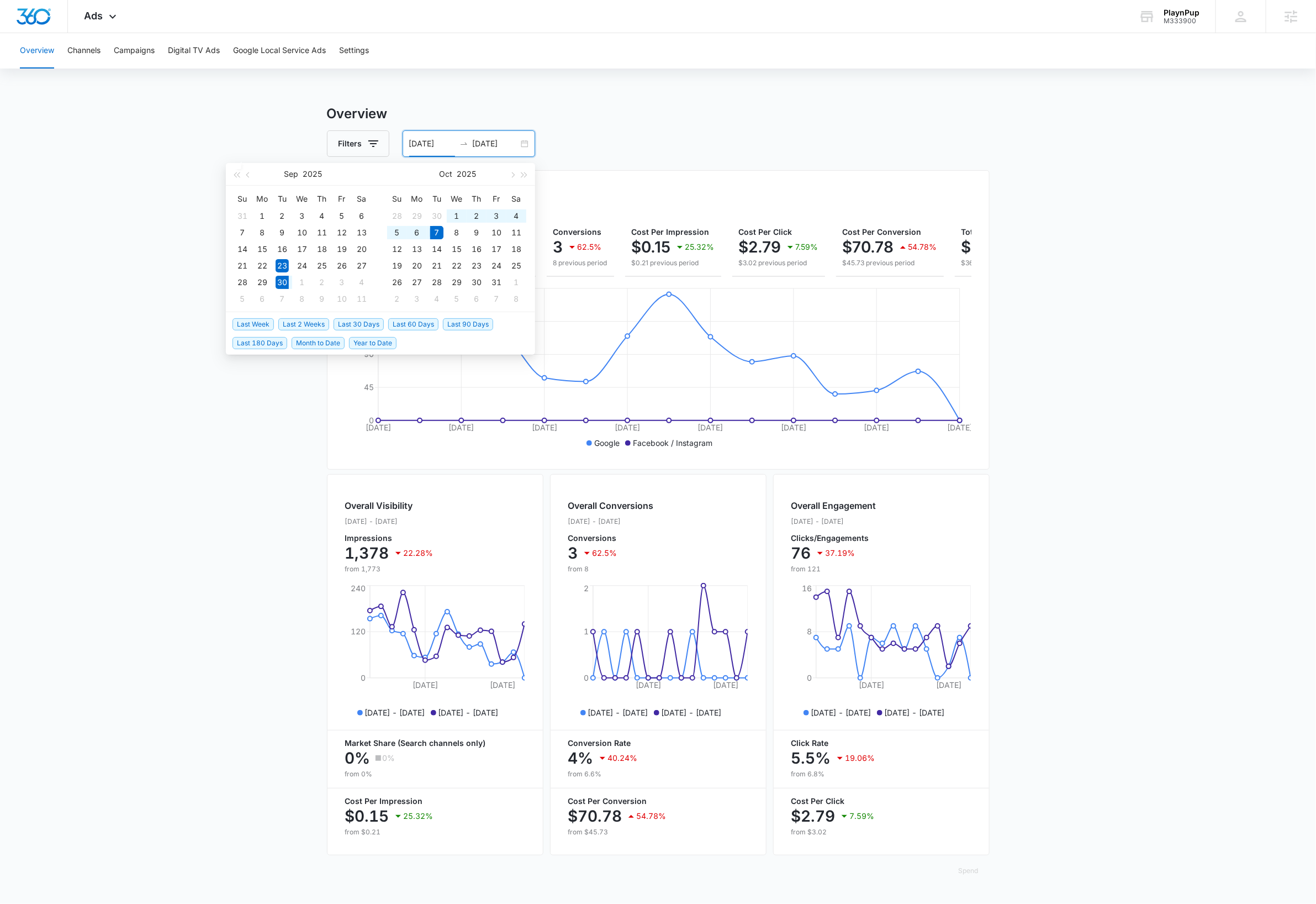
click at [254, 327] on span "Last Week" at bounding box center [253, 324] width 41 height 13
type input "09/30/2025"
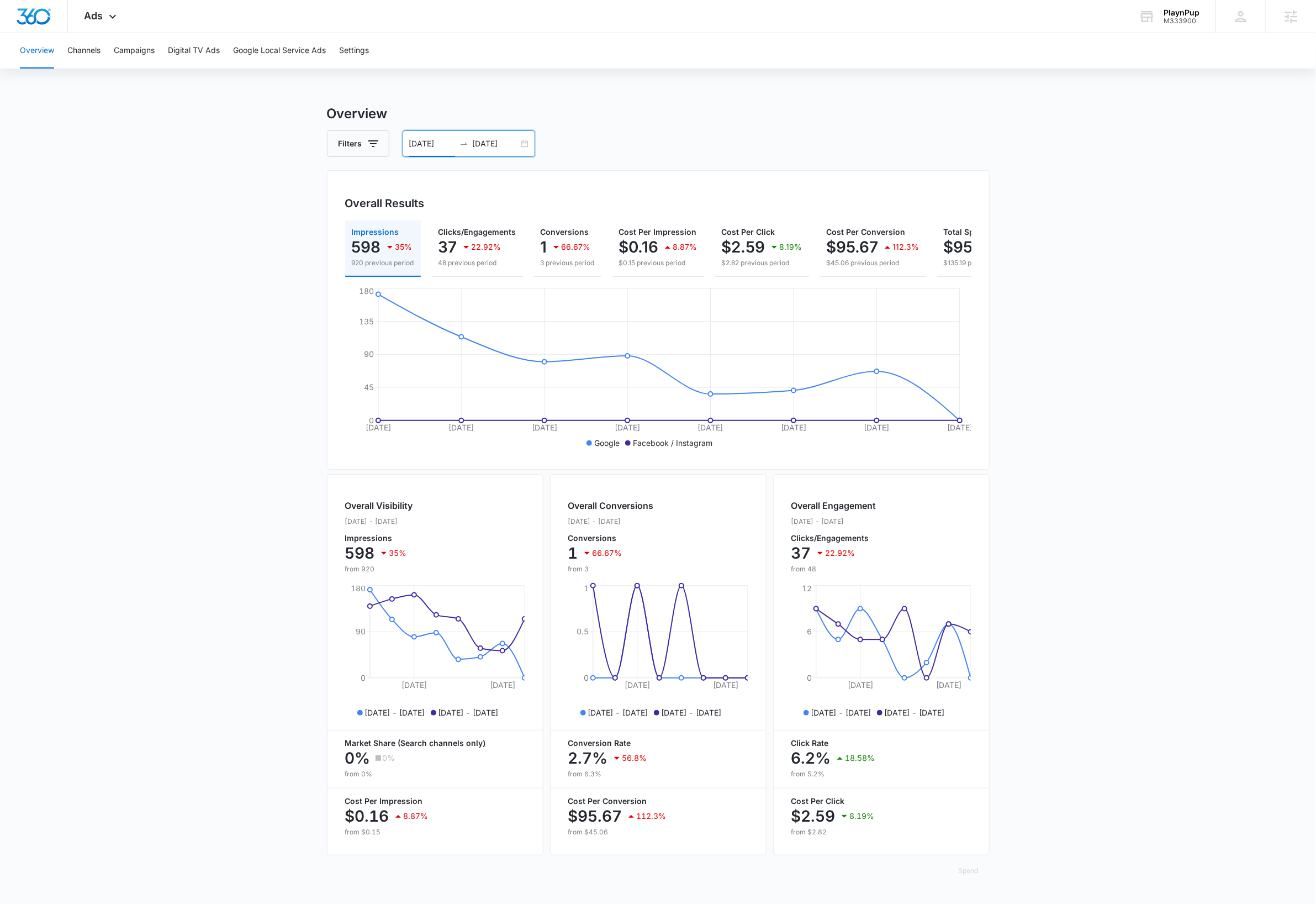
click at [1078, 263] on main "Overview Filters 09/30/2025 10/07/2025 Overall Results Impressions 598 35% 920 …" at bounding box center [658, 500] width 1316 height 793
click at [93, 46] on button "Channels" at bounding box center [84, 51] width 33 height 35
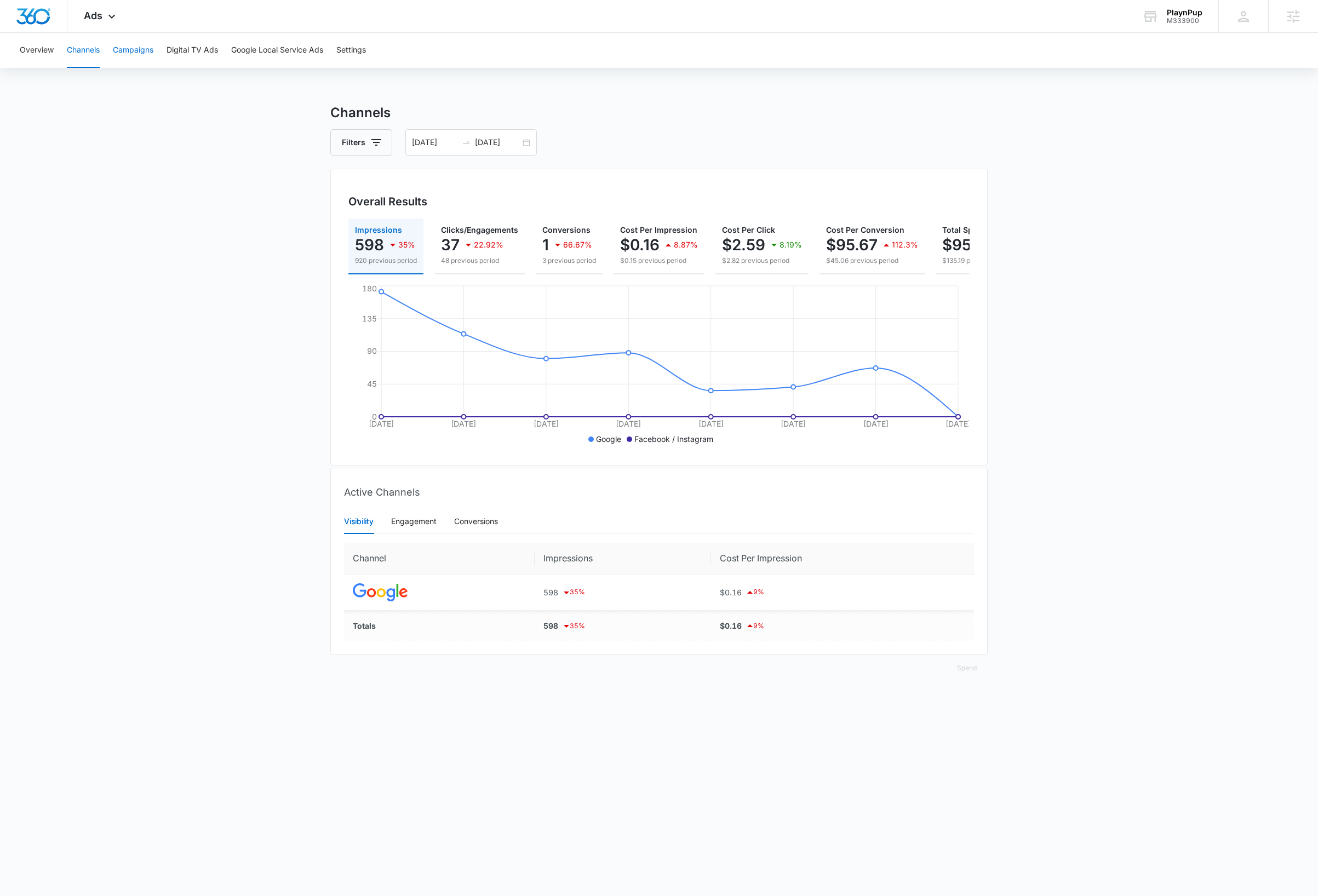
click at [142, 47] on button "Campaigns" at bounding box center [133, 50] width 41 height 35
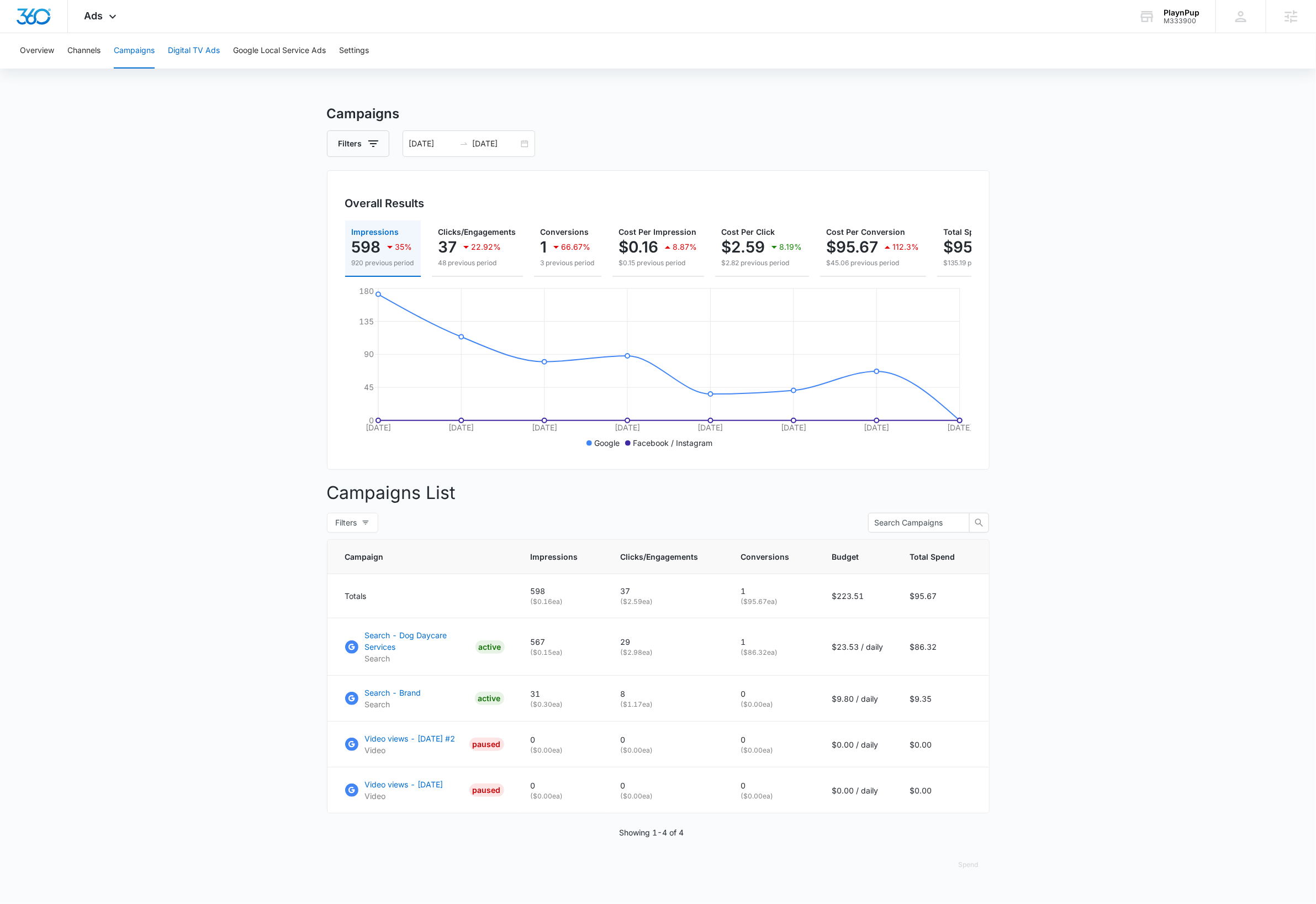
click at [203, 52] on button "Digital TV Ads" at bounding box center [193, 51] width 52 height 35
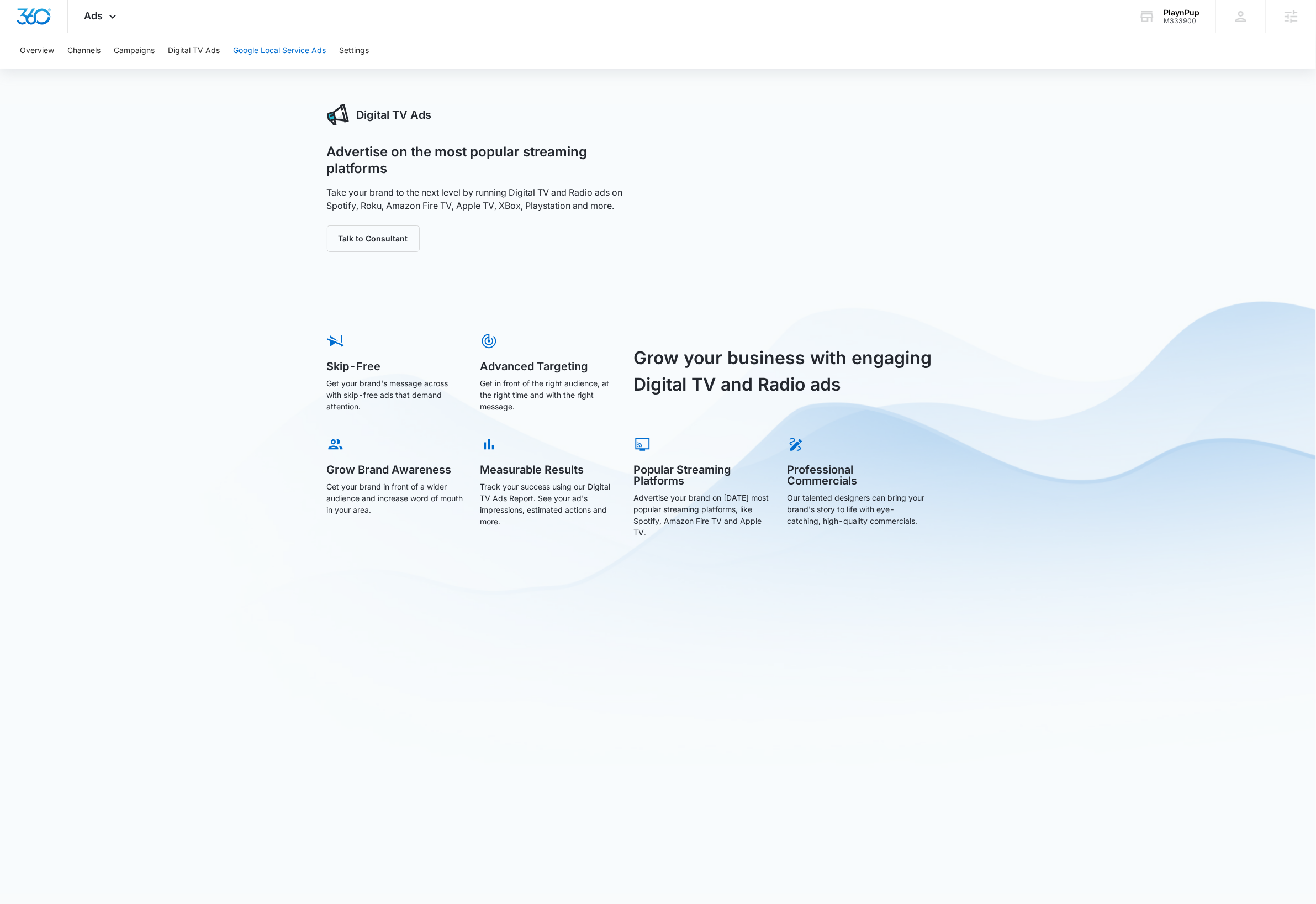
click at [288, 44] on button "Google Local Service Ads" at bounding box center [280, 51] width 93 height 35
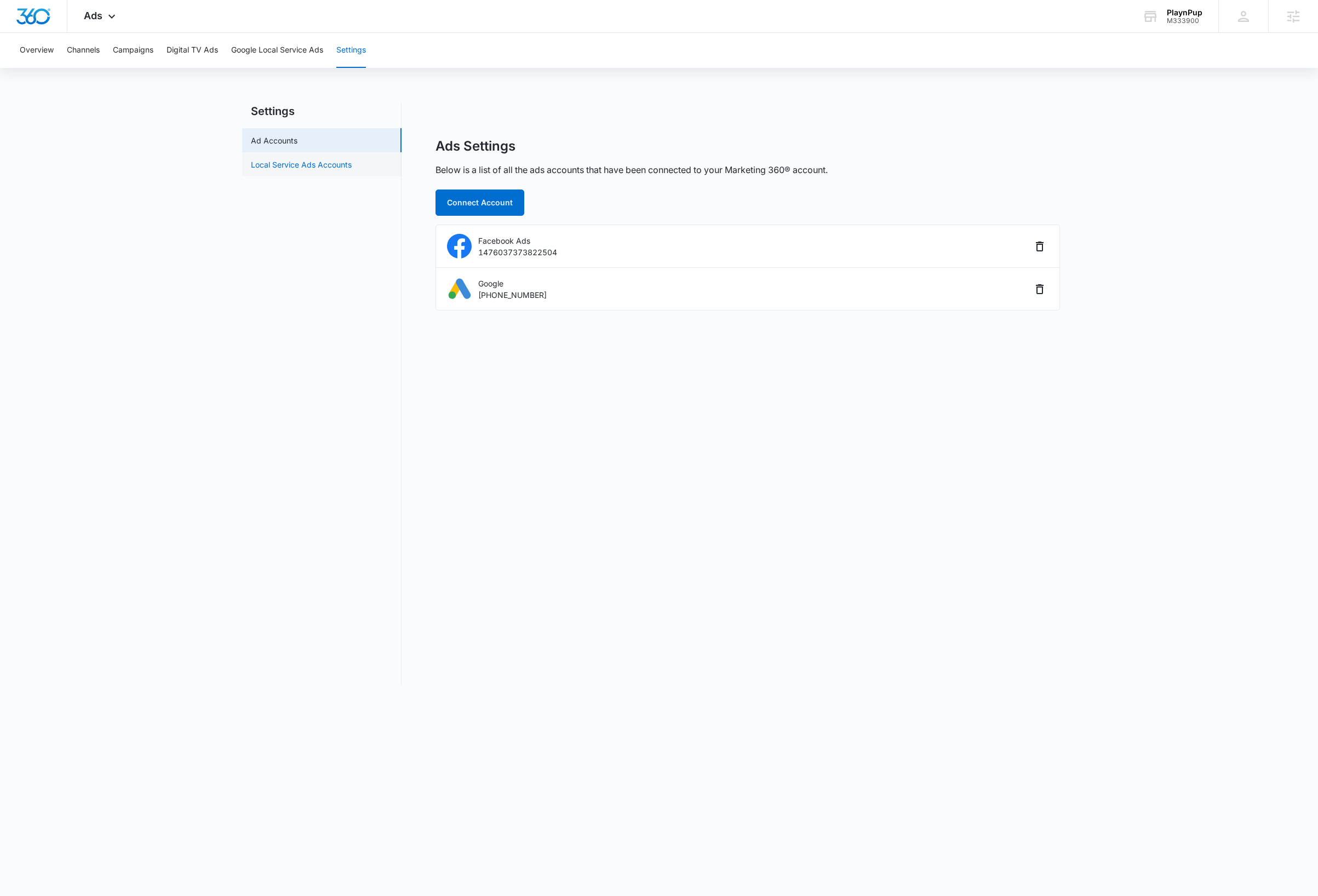
click at [284, 163] on link "Local Service Ads Accounts" at bounding box center [301, 165] width 101 height 12
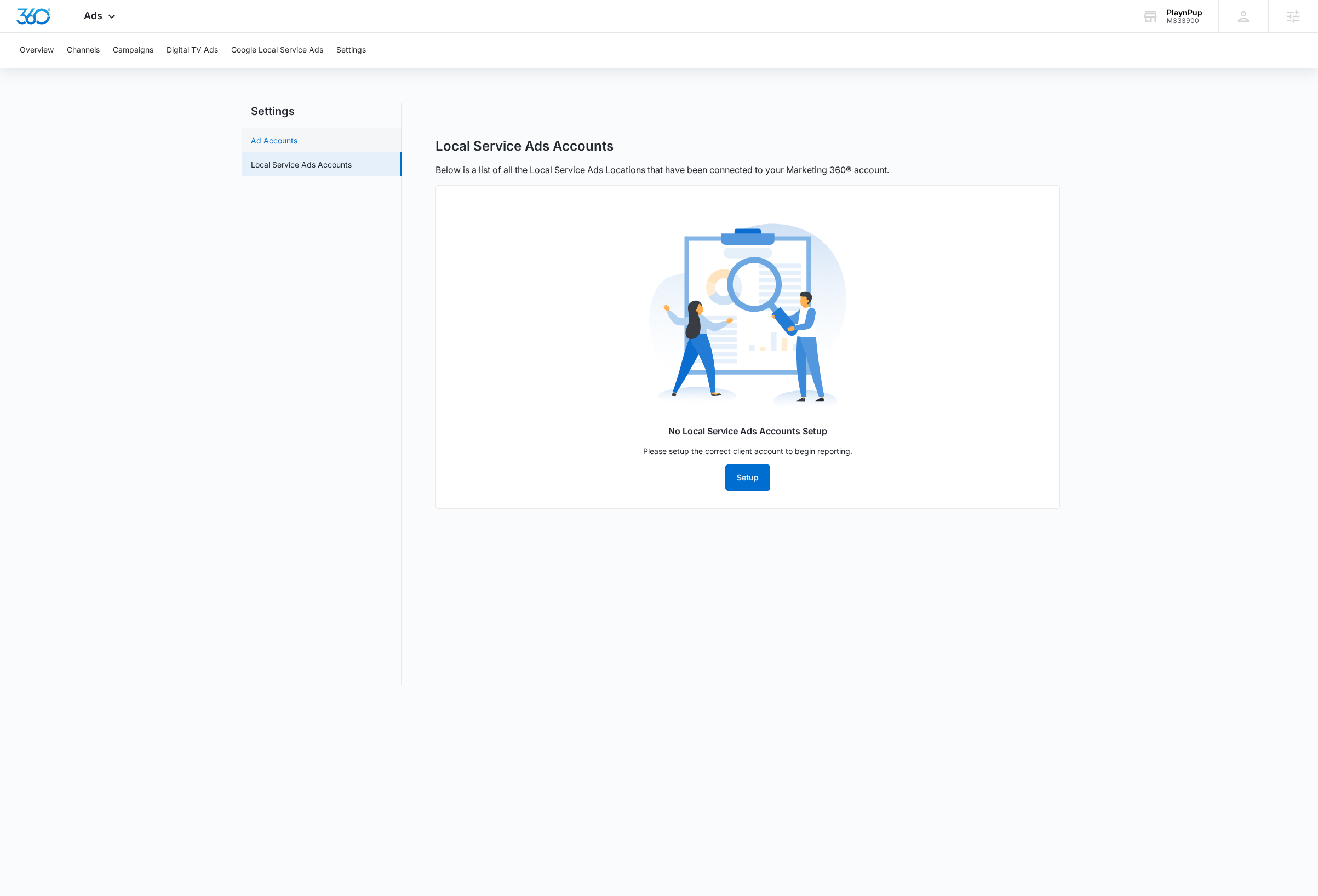
click at [284, 140] on link "Ad Accounts" at bounding box center [274, 141] width 47 height 12
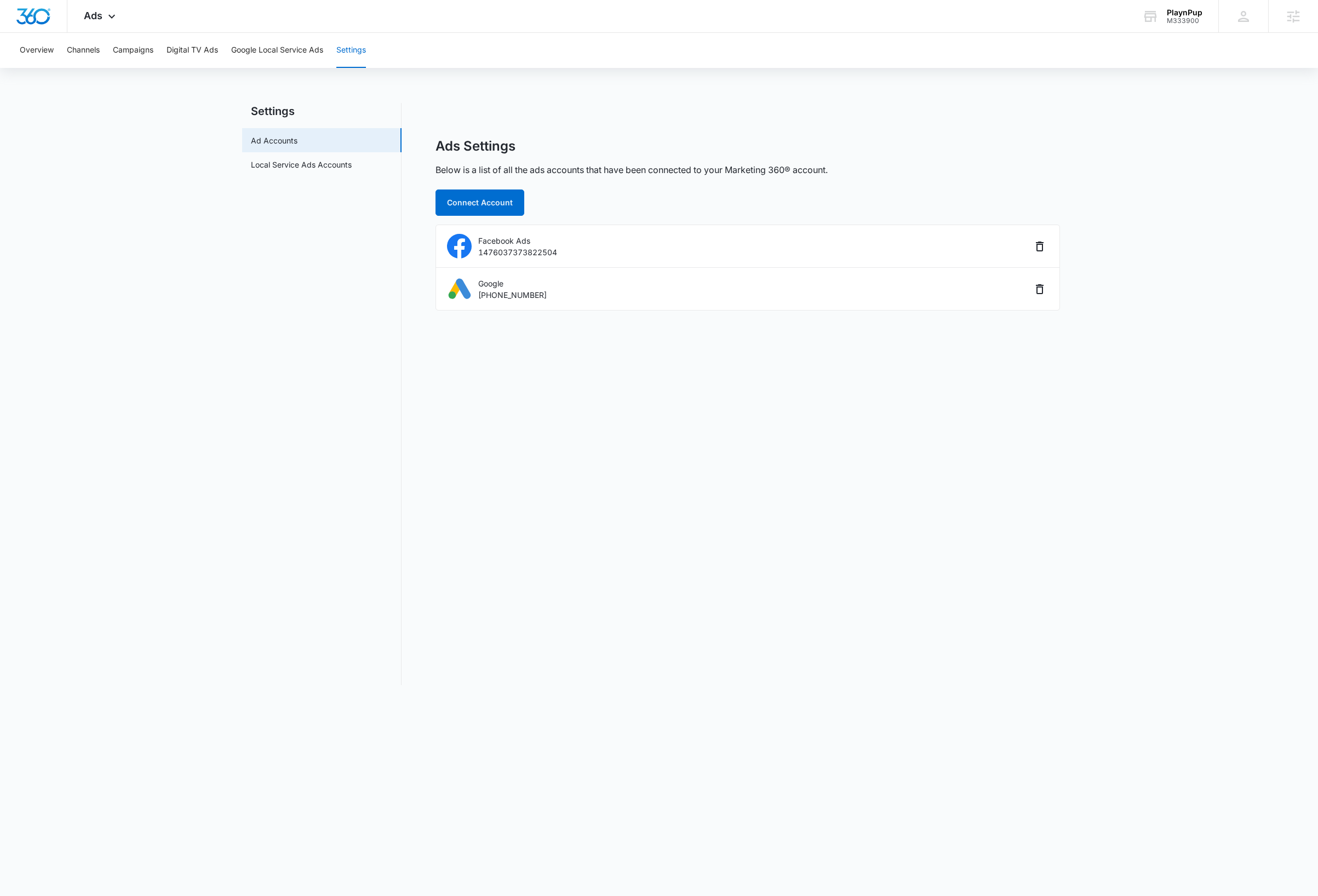
drag, startPoint x: 288, startPoint y: 400, endPoint x: 274, endPoint y: 404, distance: 14.6
click at [288, 400] on nav "Settings Ad Accounts Local Service Ads Accounts" at bounding box center [322, 394] width 160 height 582
click at [511, 241] on p "Facebook Ads" at bounding box center [518, 241] width 79 height 12
click at [280, 340] on nav "Settings Ad Accounts Local Service Ads Accounts" at bounding box center [322, 394] width 160 height 582
click at [98, 16] on span "Ads" at bounding box center [93, 16] width 19 height 12
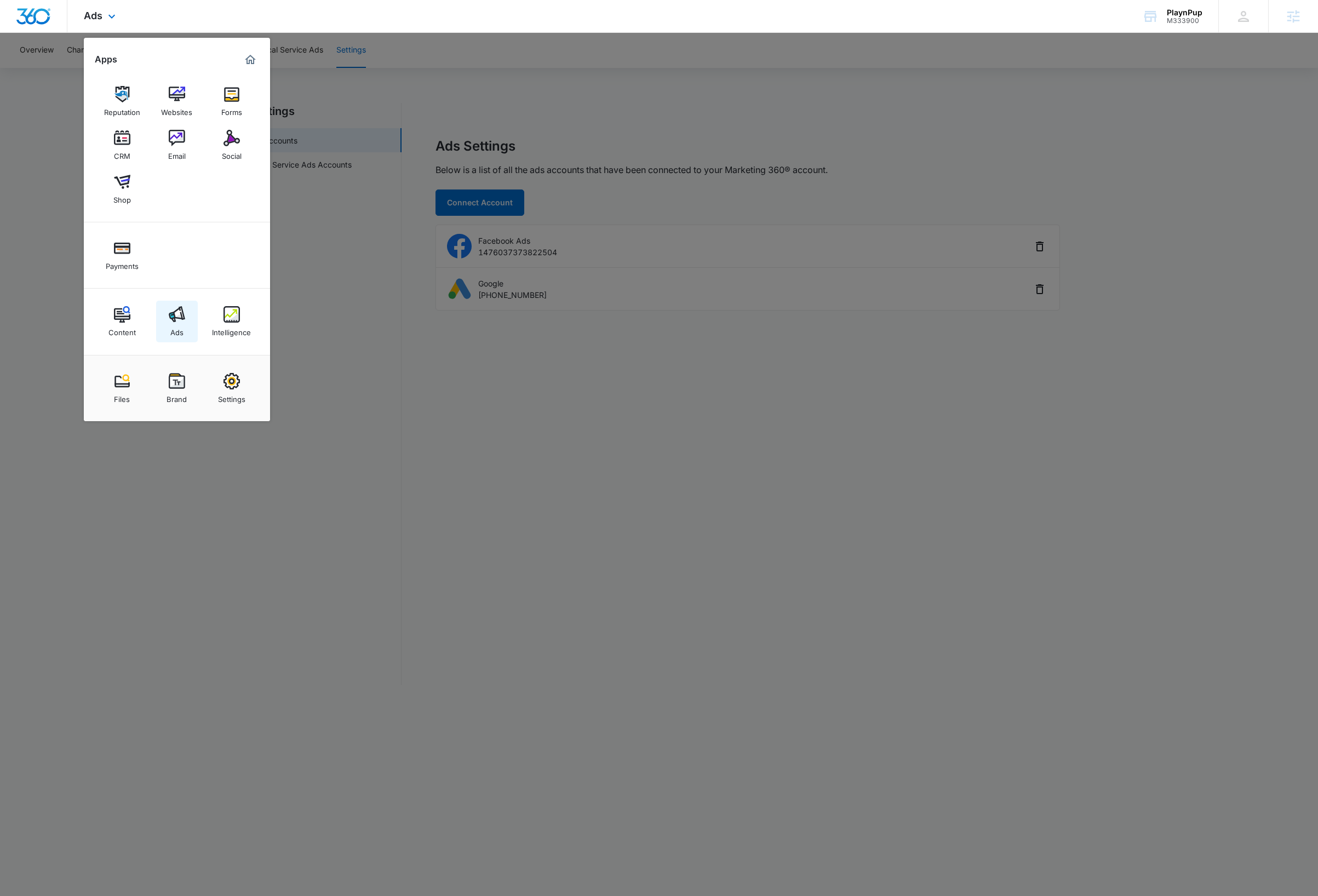
click at [177, 317] on img at bounding box center [177, 314] width 17 height 17
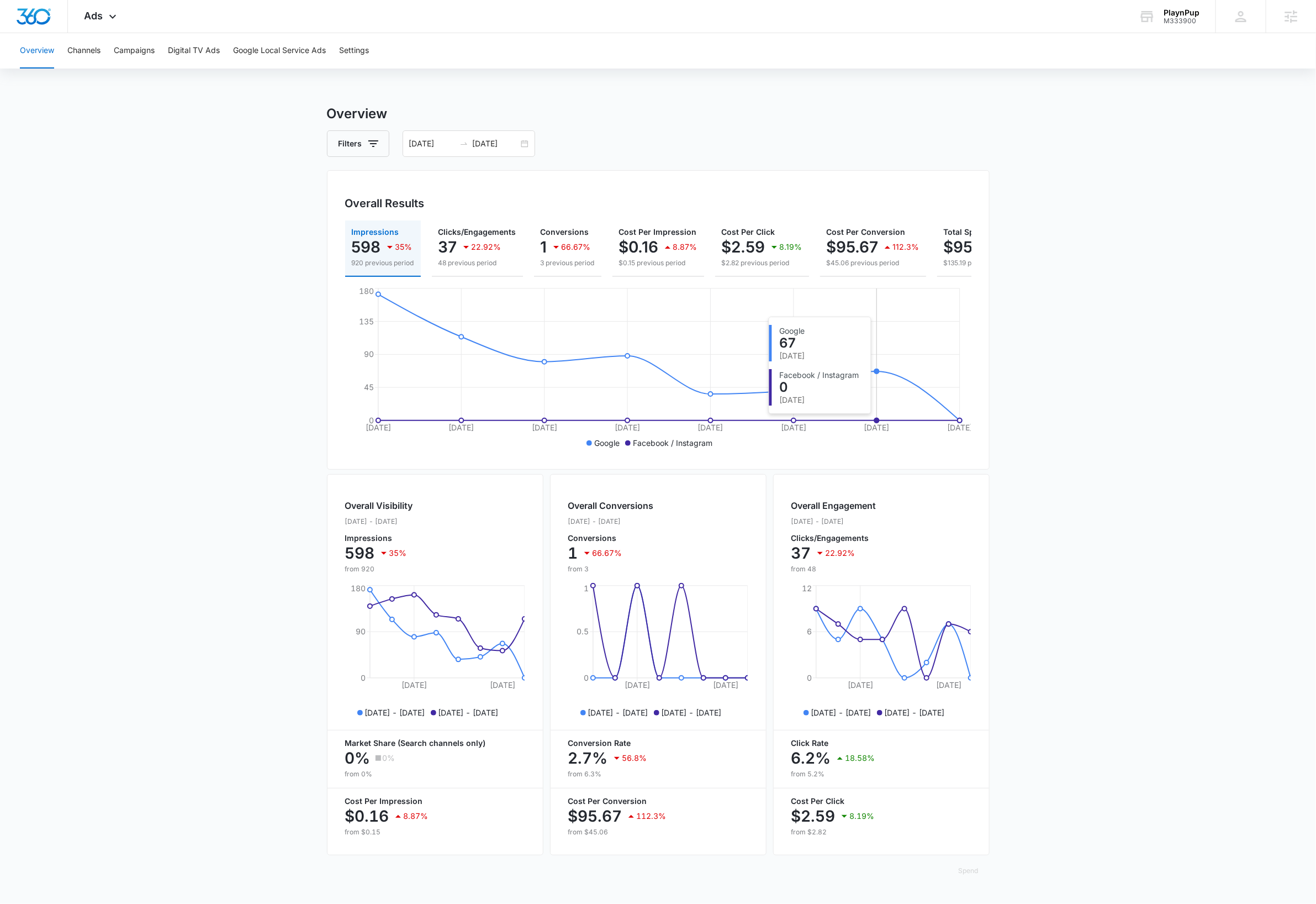
click at [846, 420] on icon at bounding box center [669, 420] width 582 height 0
click at [116, 17] on icon at bounding box center [113, 19] width 13 height 13
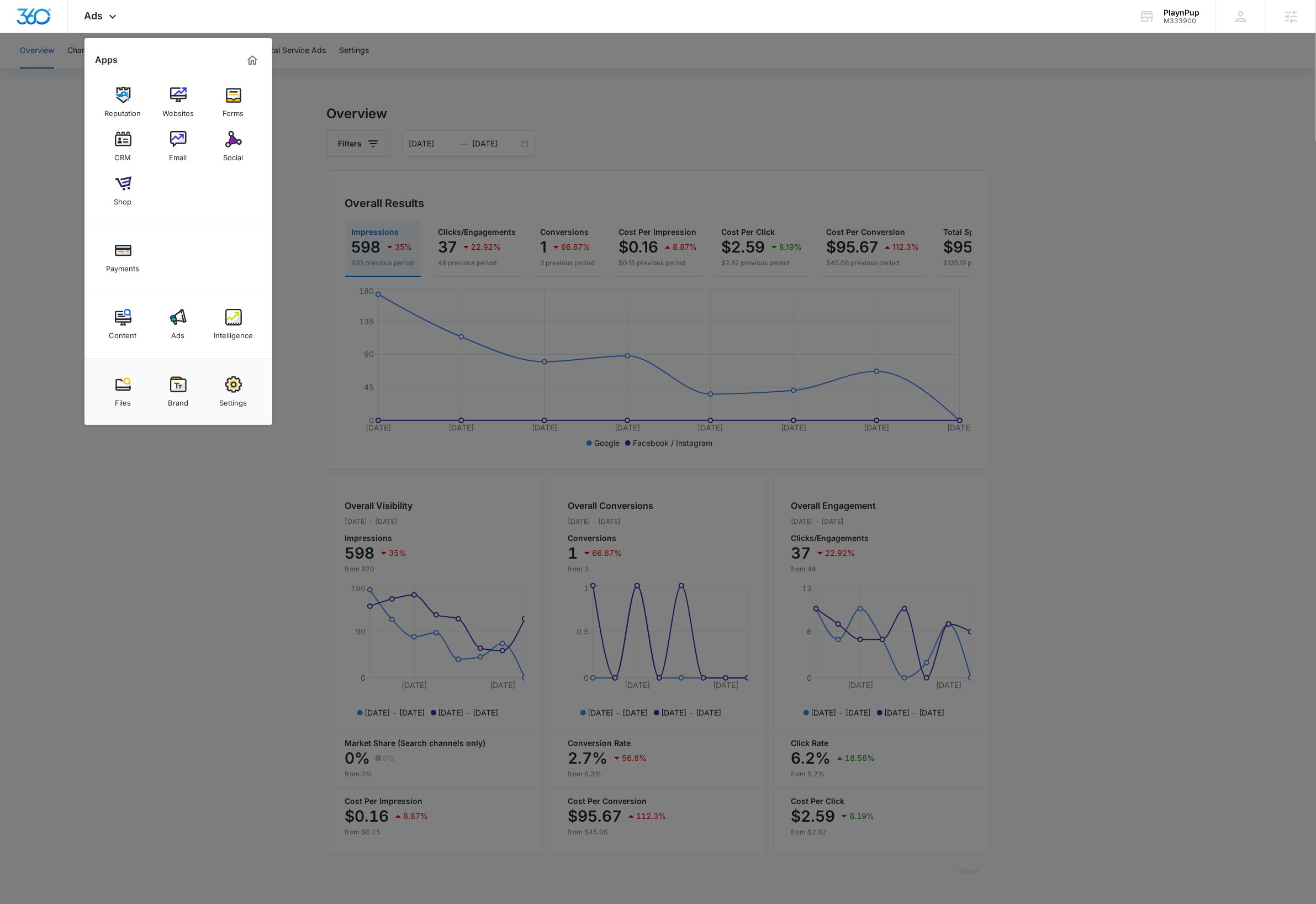
click at [258, 510] on div at bounding box center [658, 452] width 1316 height 904
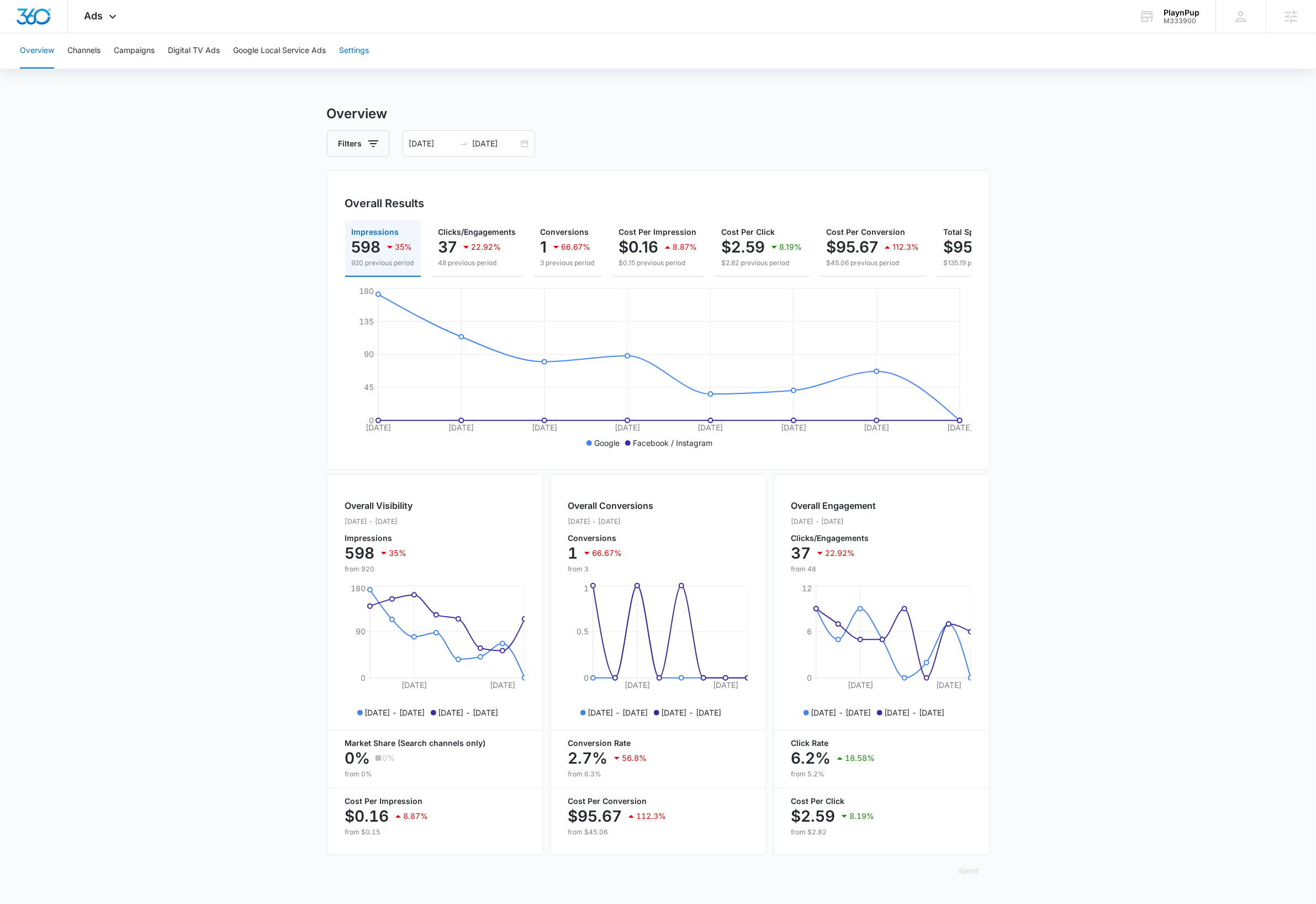
click at [361, 49] on button "Settings" at bounding box center [354, 51] width 30 height 35
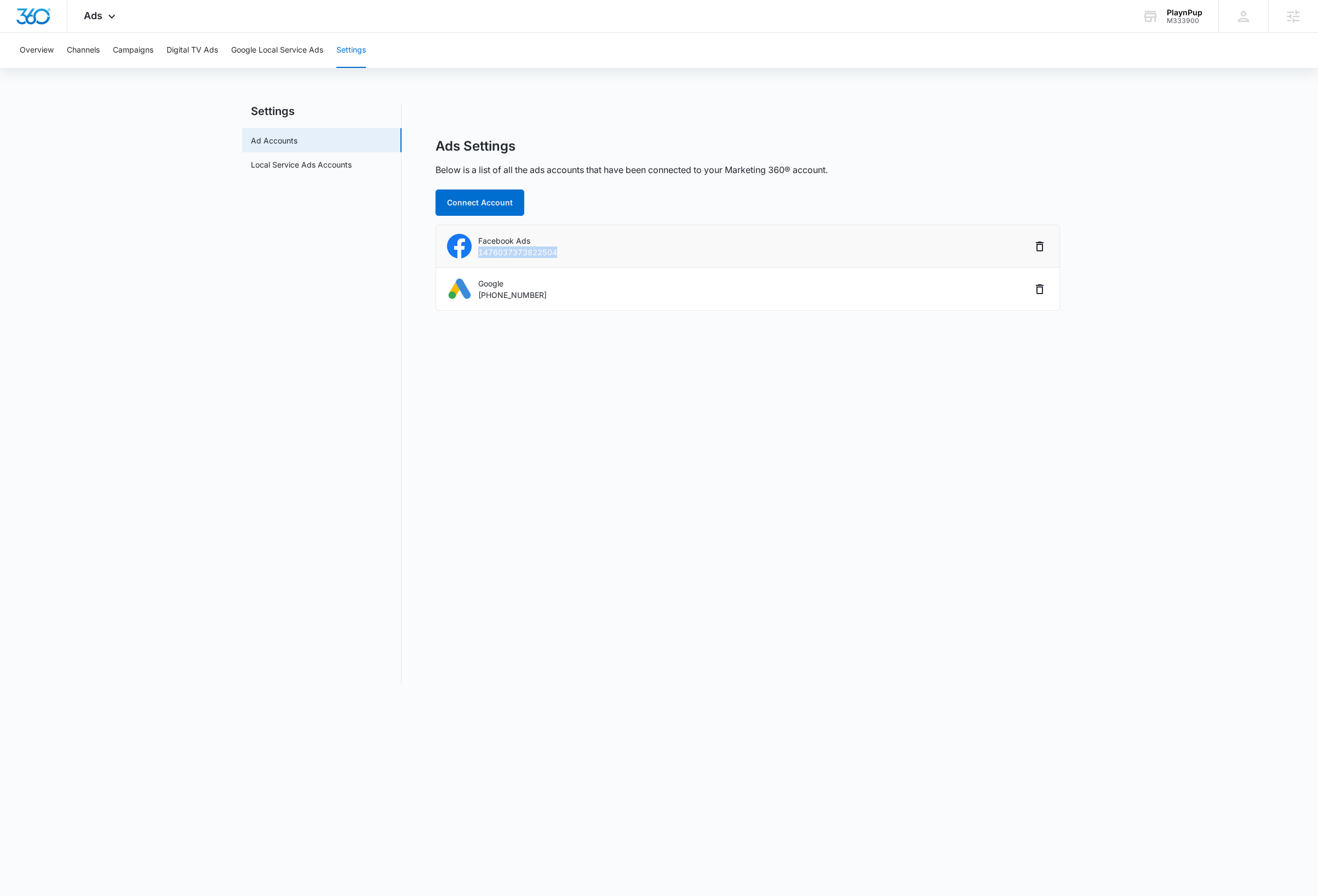
drag, startPoint x: 576, startPoint y: 254, endPoint x: 478, endPoint y: 254, distance: 98.0
click at [478, 254] on div "Facebook Ads 1476037373822504" at bounding box center [739, 246] width 584 height 25
copy p "1476037373822504"
click at [275, 429] on nav "Settings Ad Accounts Local Service Ads Accounts" at bounding box center [322, 394] width 160 height 582
click at [1197, 12] on div "PlaynPup" at bounding box center [1184, 12] width 36 height 9
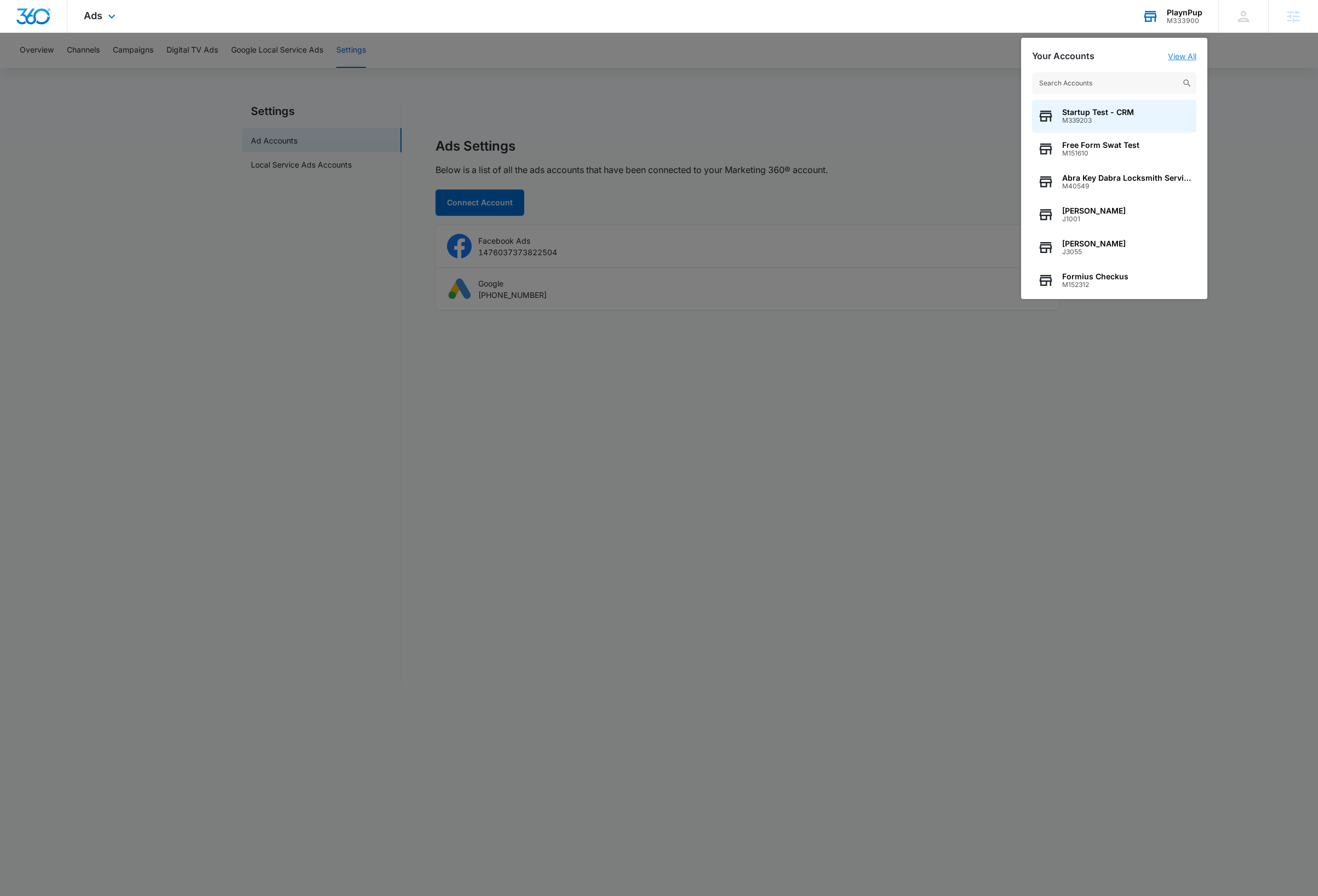
click at [1185, 54] on link "View All" at bounding box center [1182, 56] width 28 height 9
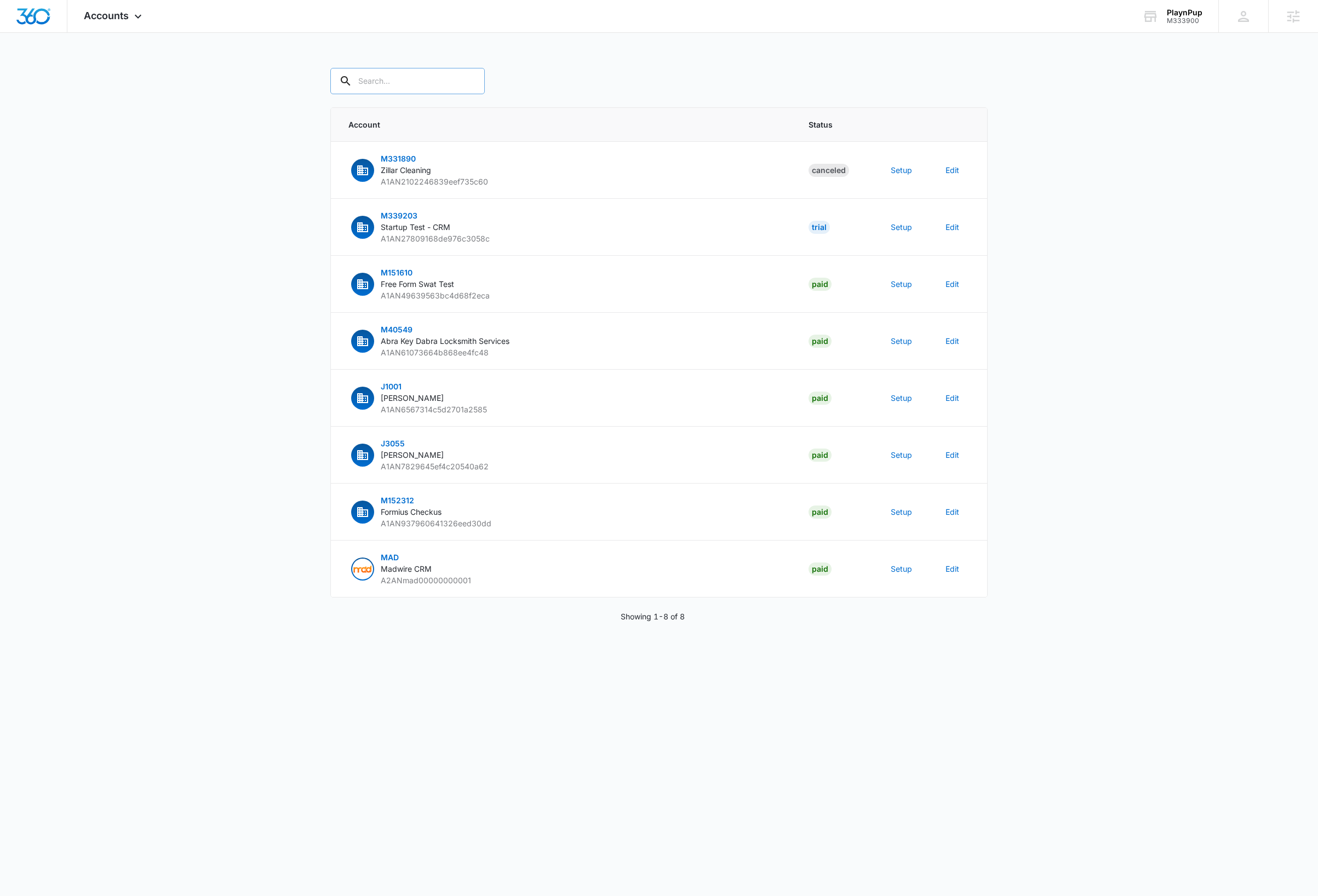
click at [412, 86] on input "text" at bounding box center [408, 81] width 155 height 26
type input "m333900"
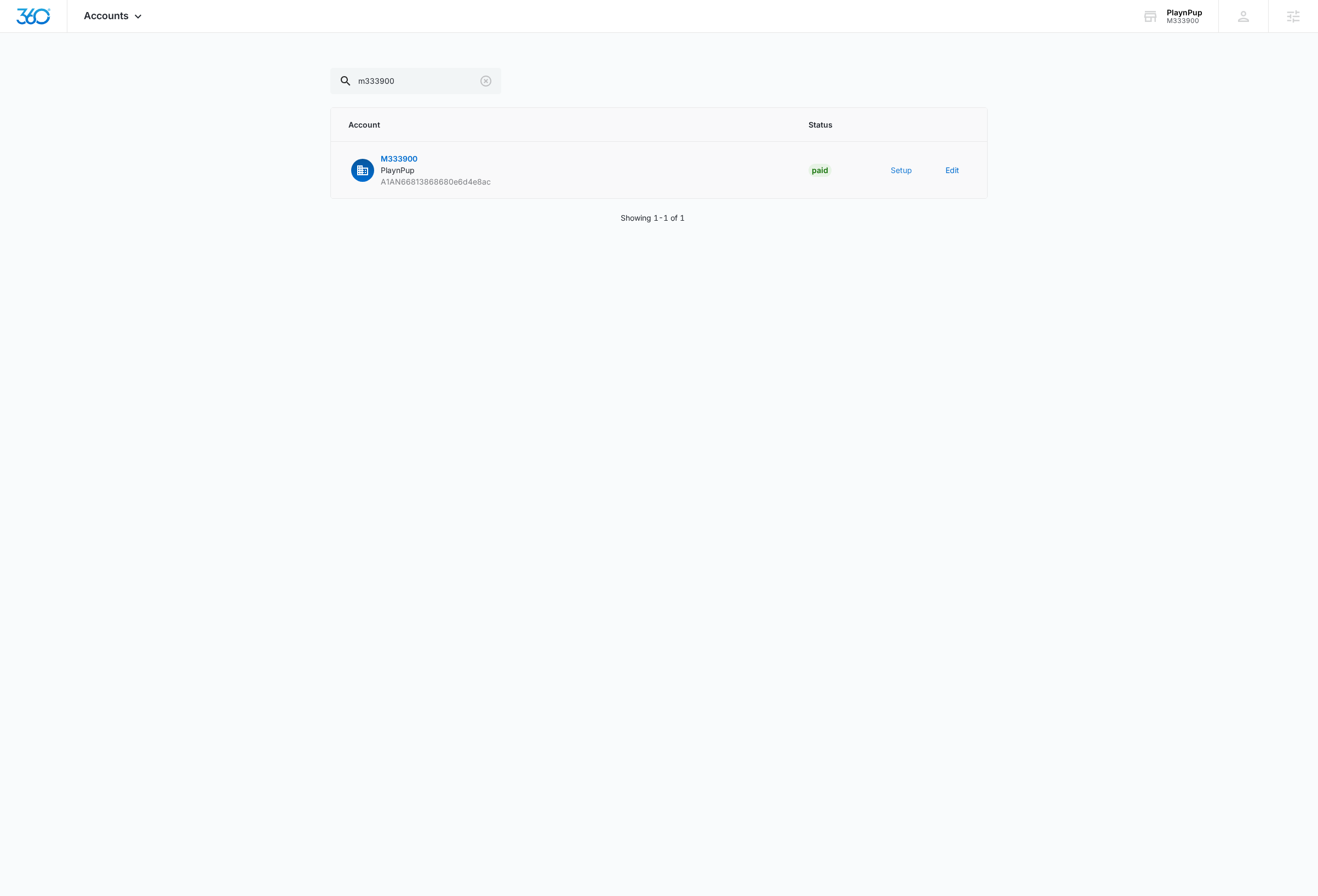
click at [899, 169] on button "Setup" at bounding box center [901, 170] width 21 height 12
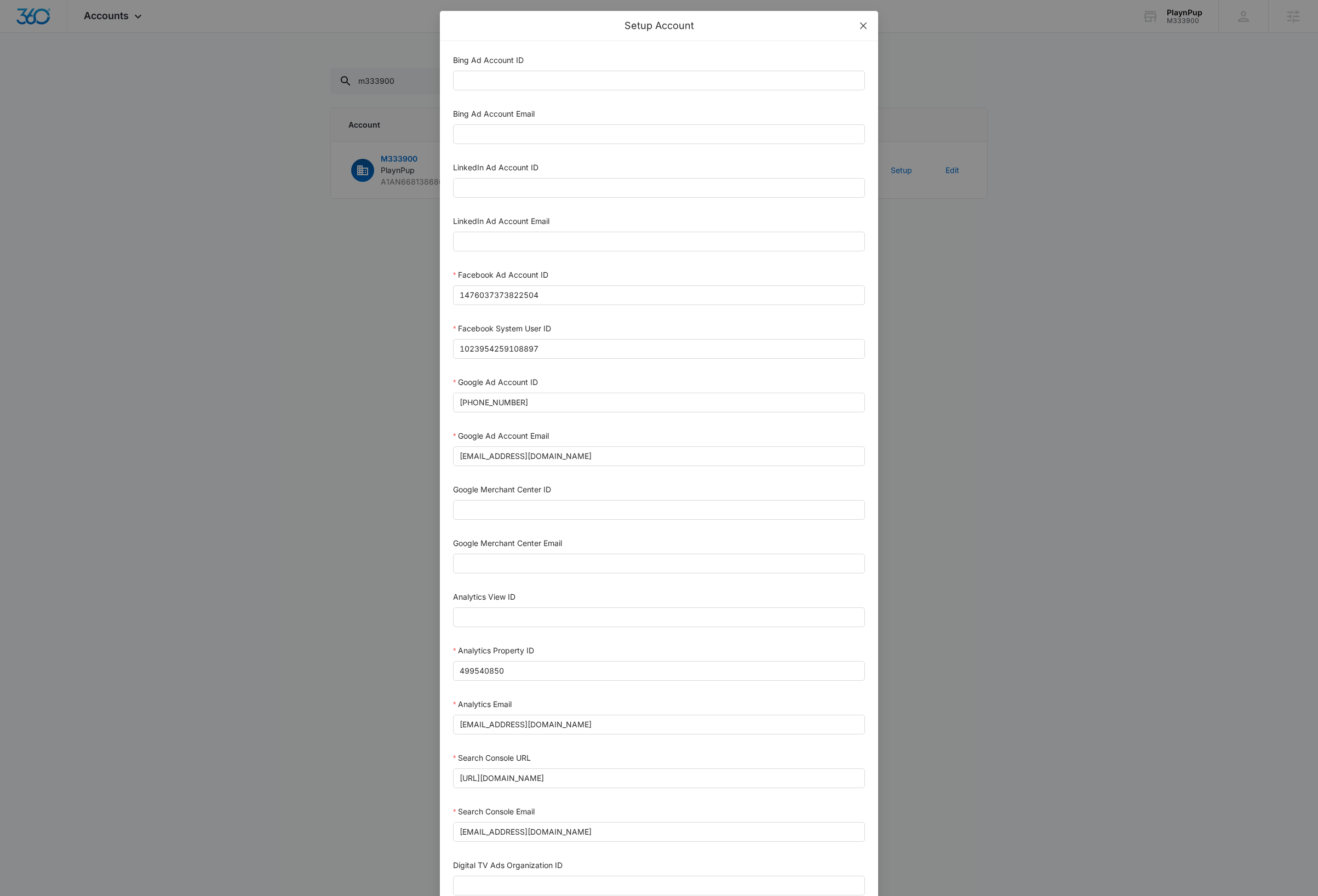
click at [860, 25] on icon "close" at bounding box center [863, 26] width 7 height 7
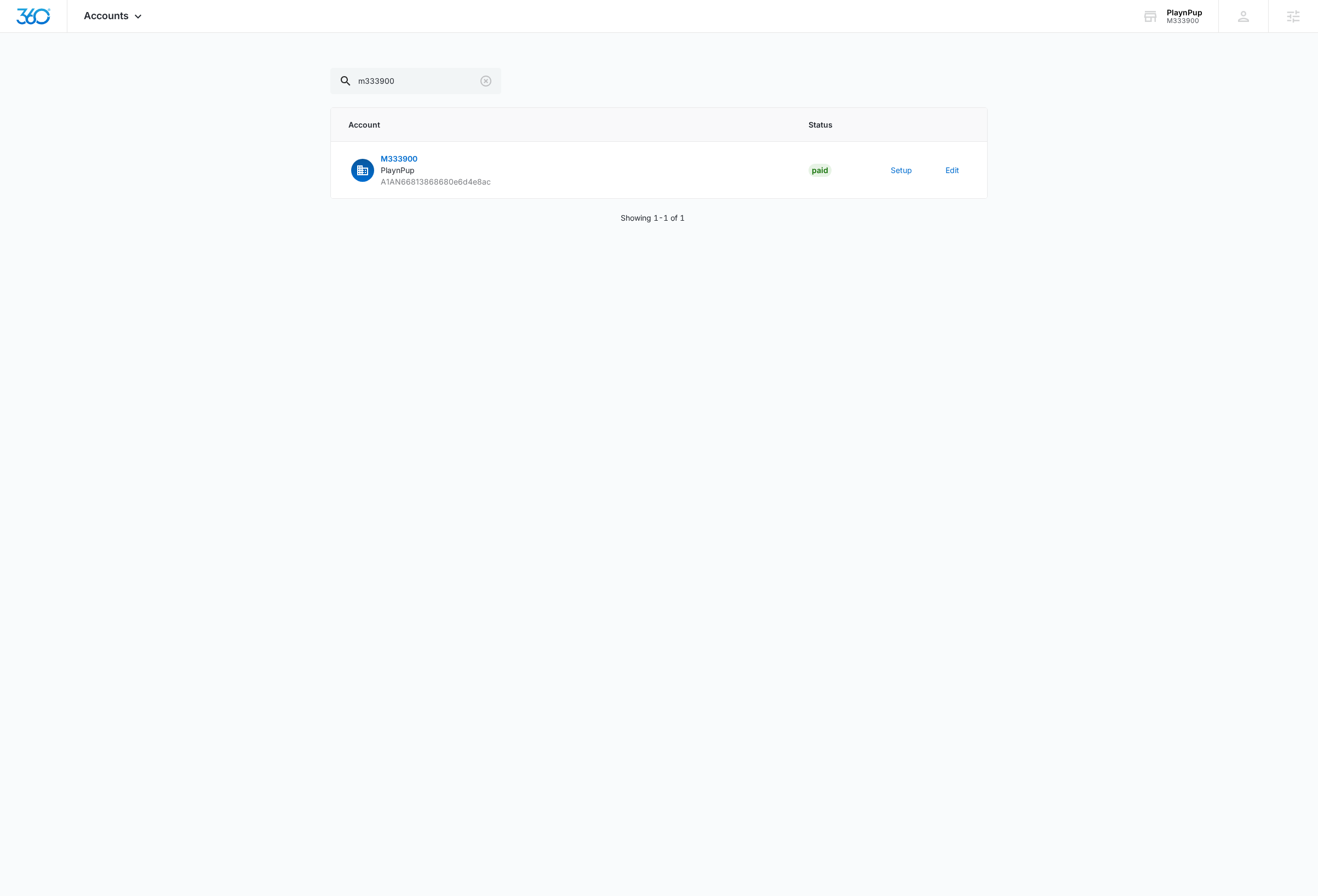
click at [1109, 218] on main "m333900 Account Status M333900 PlaynPup A1AN66813868680e6d4e8ac Paid Setup Edit…" at bounding box center [659, 158] width 1318 height 182
click at [1187, 15] on div "PlaynPup" at bounding box center [1184, 12] width 36 height 9
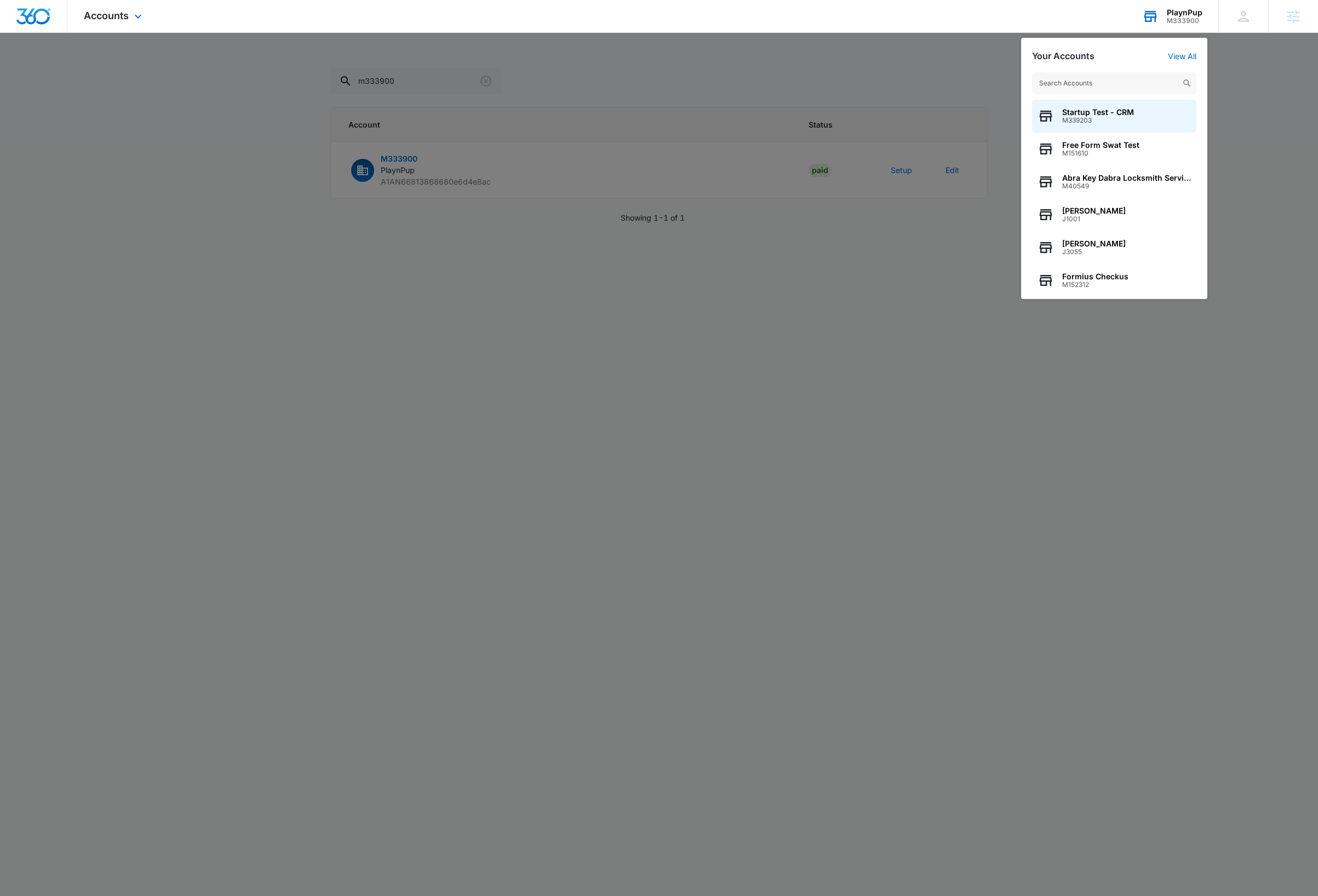
click at [1126, 82] on input "text" at bounding box center [1114, 83] width 164 height 22
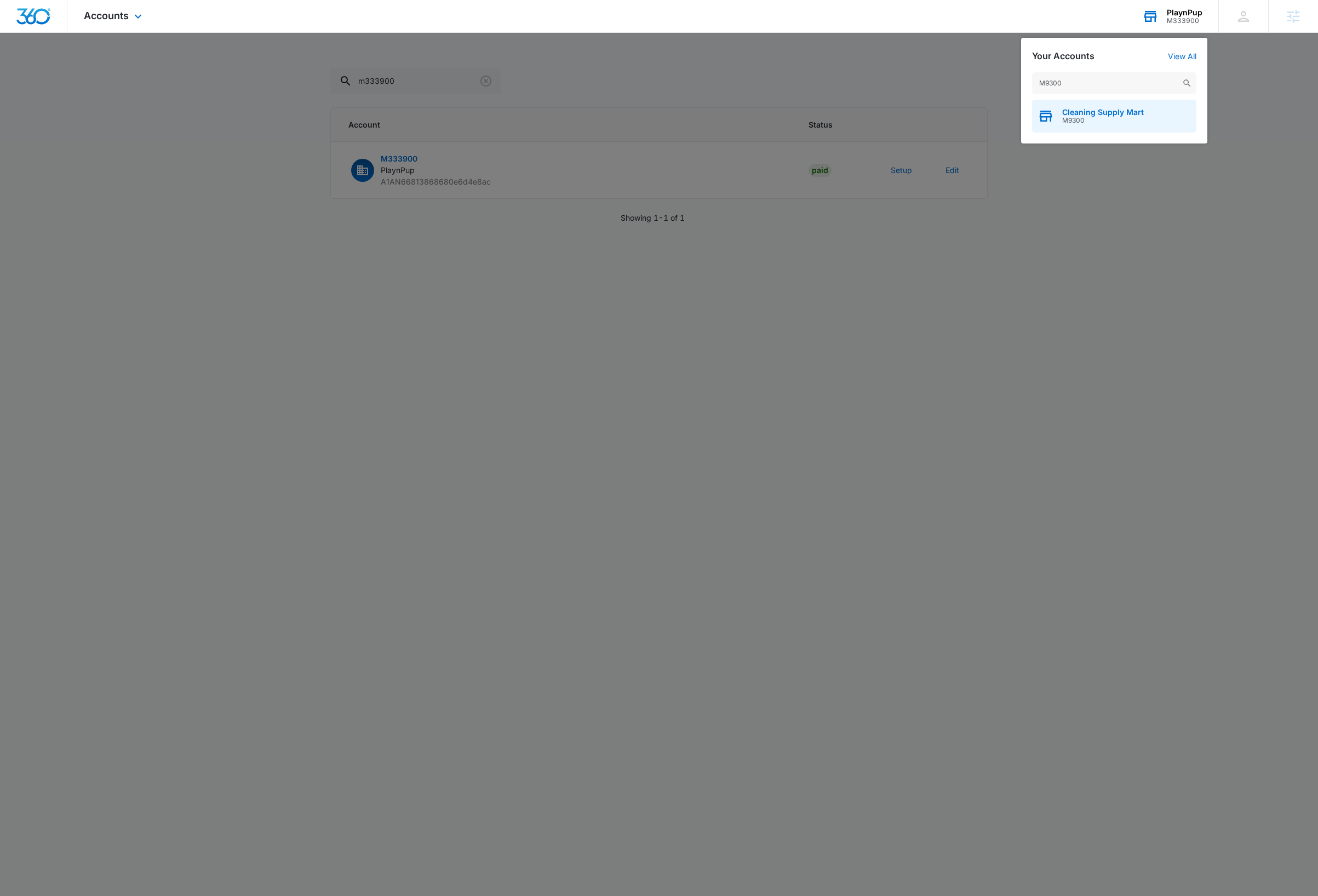
type input "M9300"
click at [1131, 117] on span "M9300" at bounding box center [1103, 120] width 82 height 8
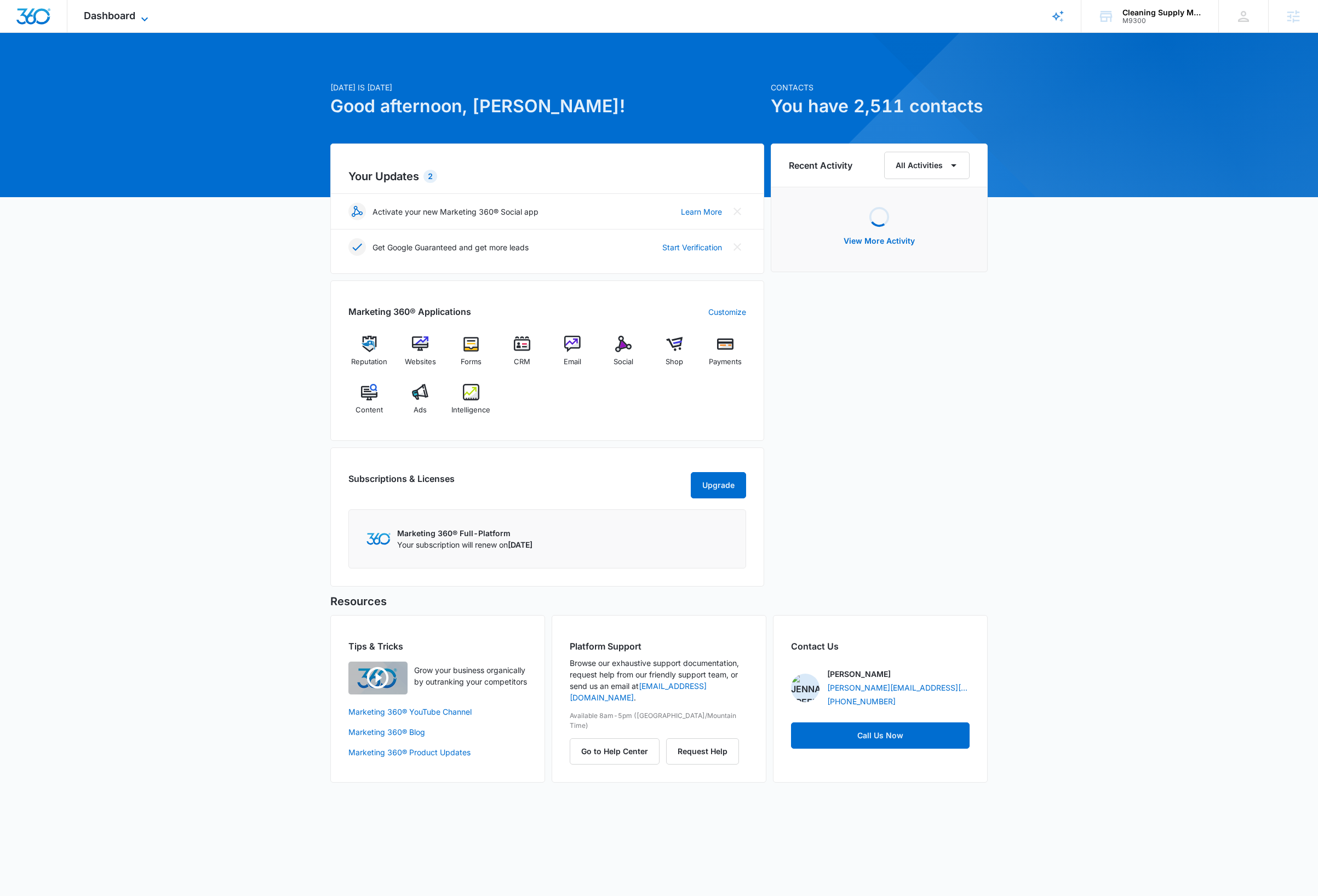
click at [144, 14] on icon at bounding box center [144, 19] width 13 height 13
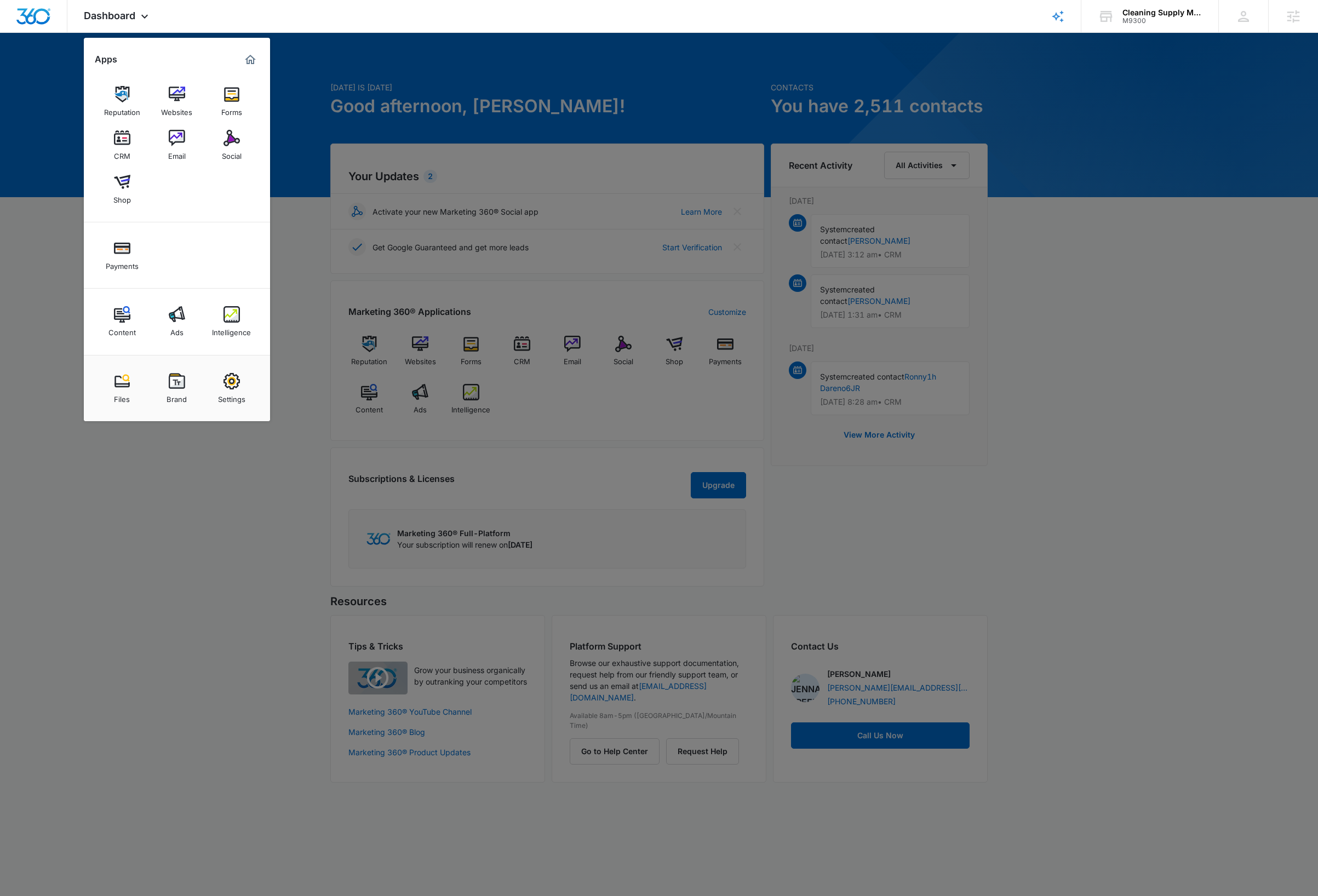
click at [235, 385] on img at bounding box center [231, 381] width 17 height 17
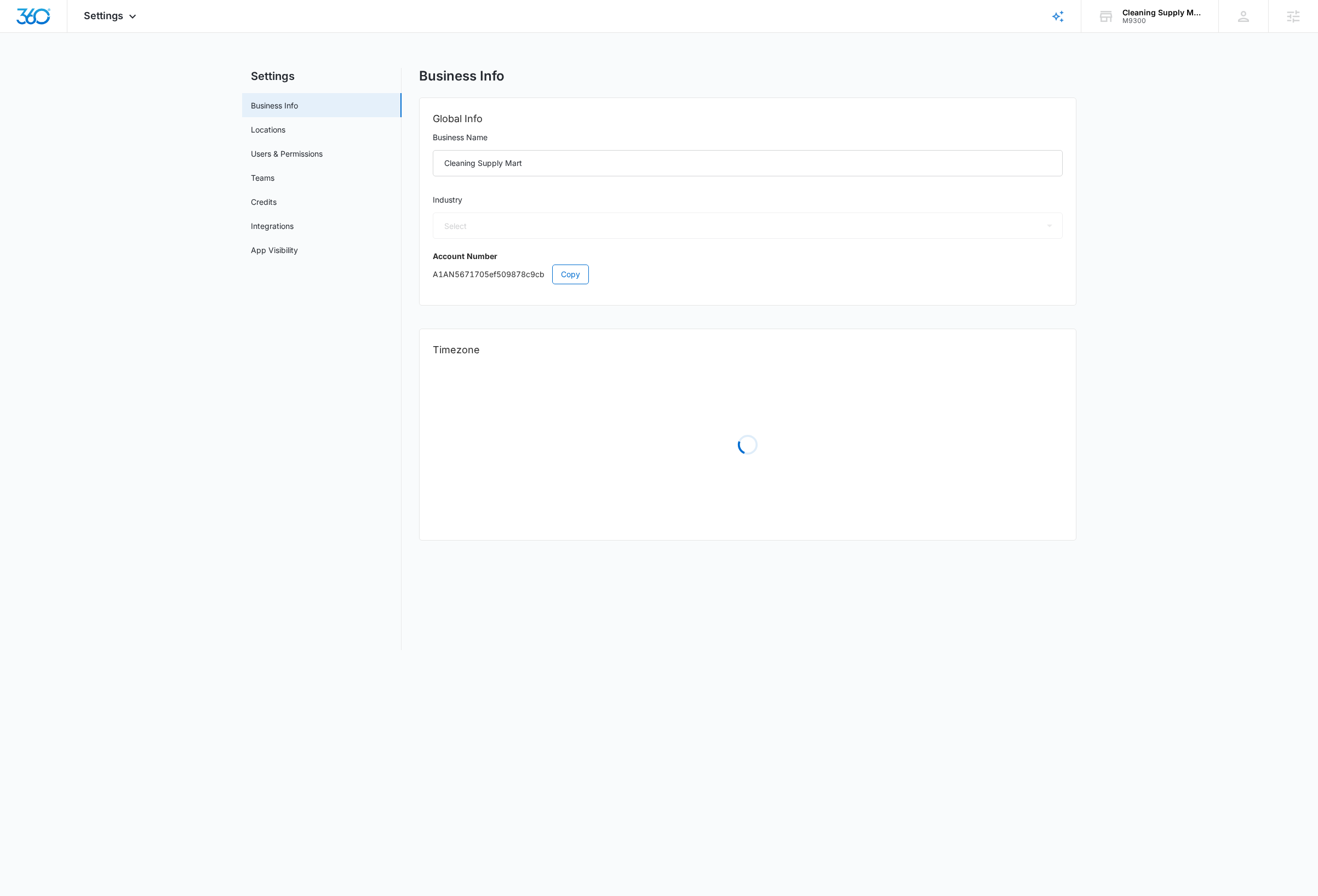
select select "33"
select select "US"
select select "America/Denver"
click at [573, 271] on span "Copy" at bounding box center [570, 274] width 19 height 12
click at [1245, 218] on main "Settings Business Info Locations Users & Permissions Teams Credits Integrations…" at bounding box center [659, 365] width 1318 height 595
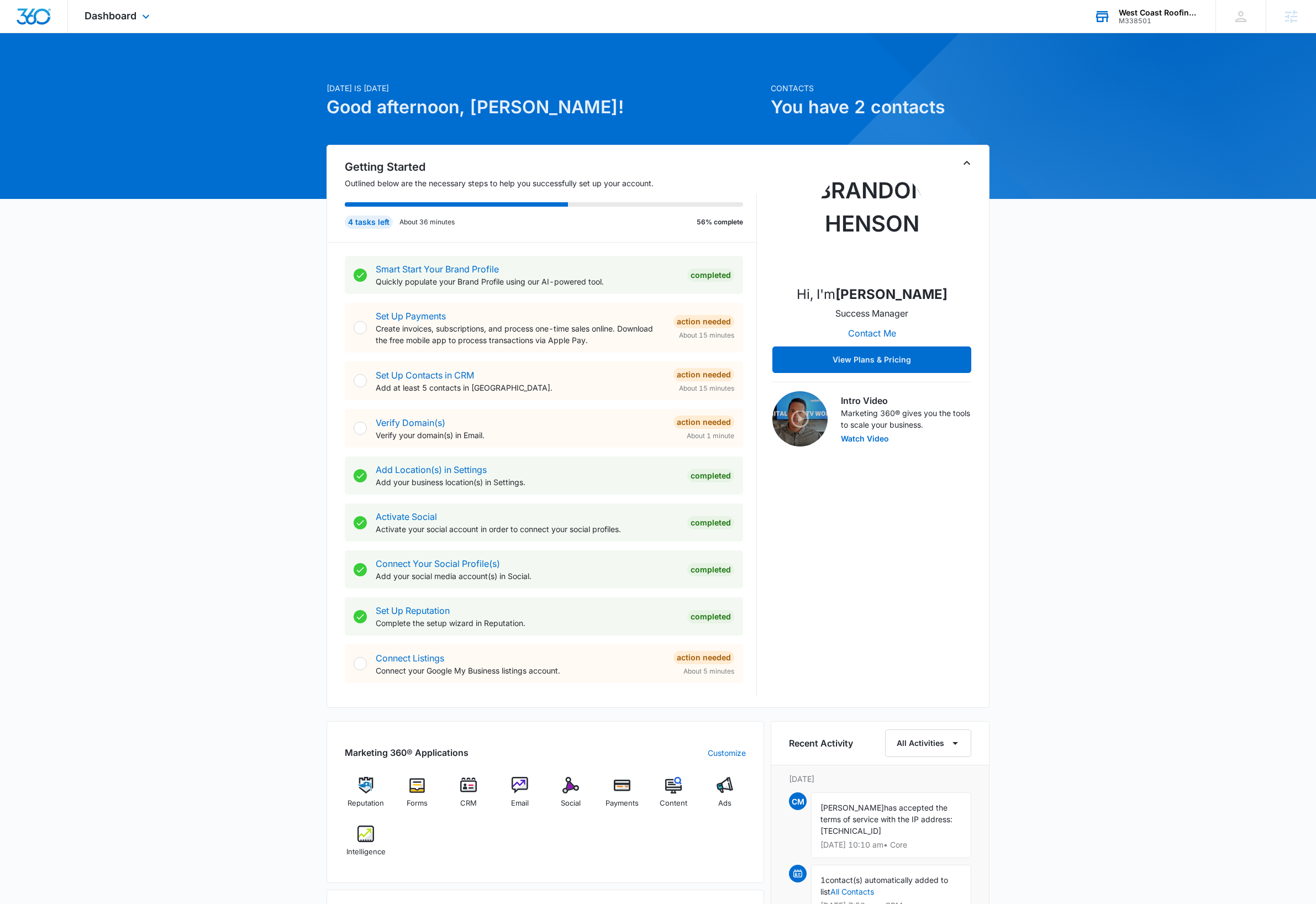
click at [1170, 14] on div "West Coast Roofing, LLC" at bounding box center [1159, 13] width 81 height 9
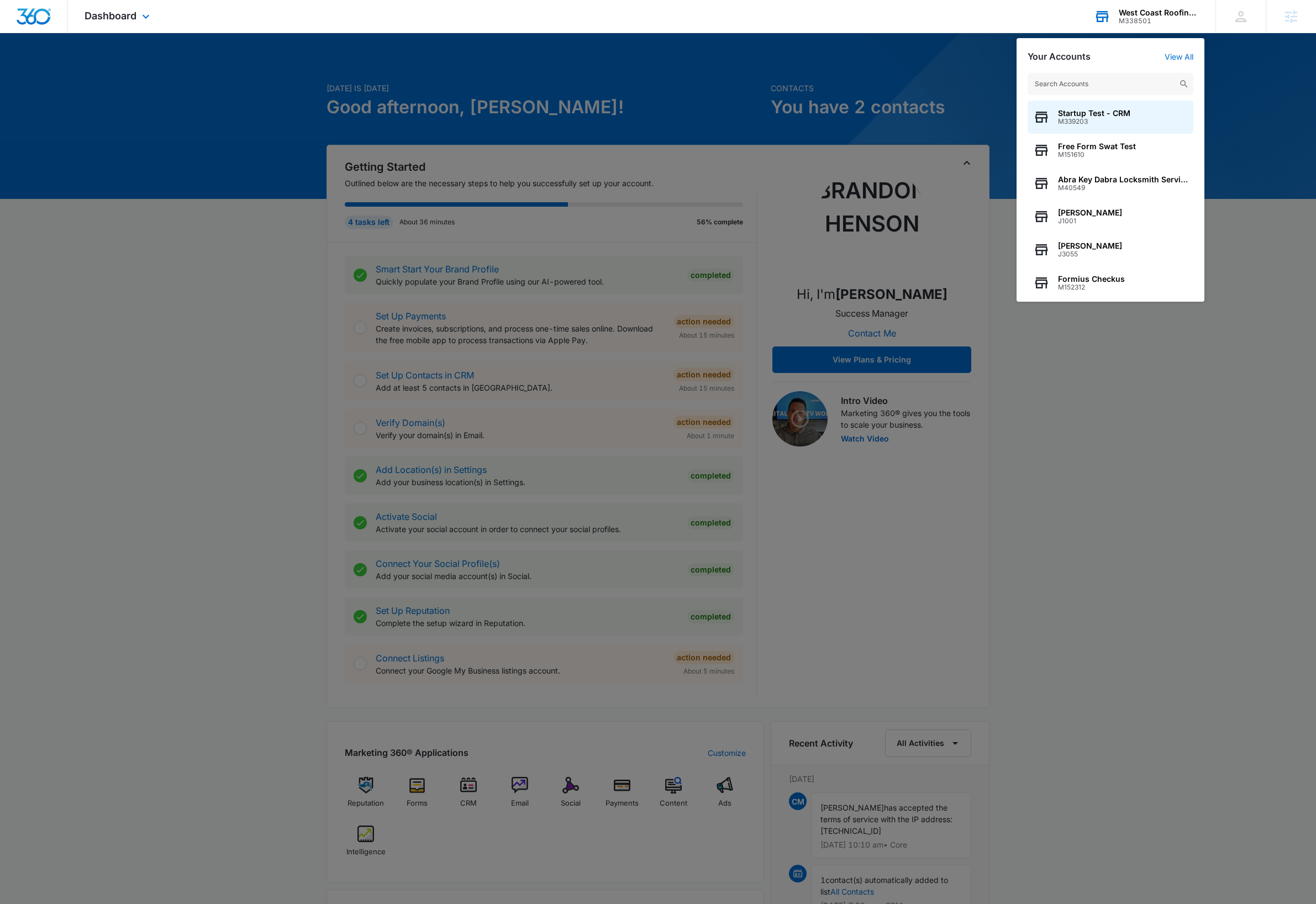
click at [1115, 82] on input "text" at bounding box center [1110, 84] width 166 height 22
click at [1114, 83] on input "text" at bounding box center [1110, 84] width 166 height 22
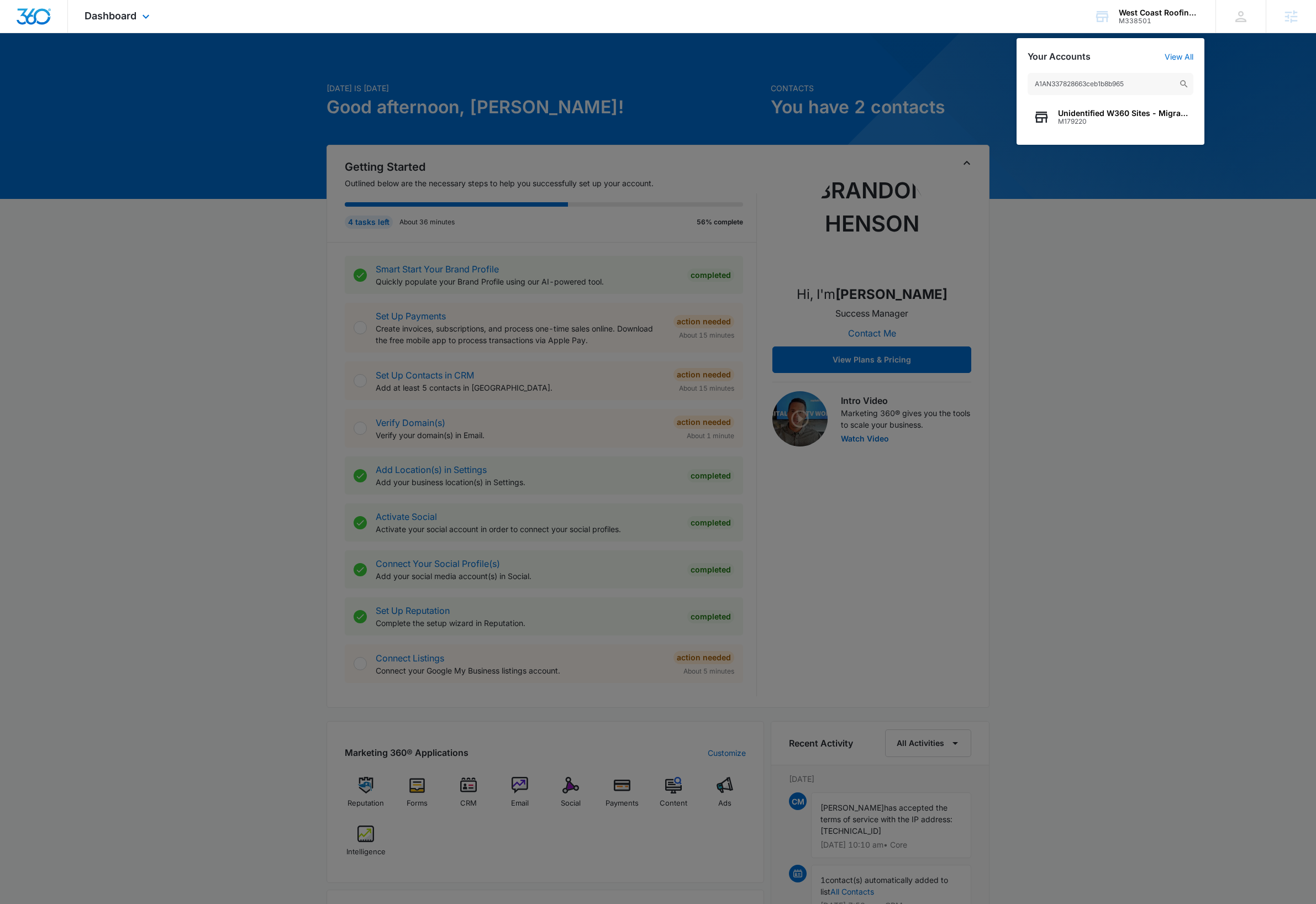
type input "A1AN337828663ceb1b8b965"
click at [1113, 121] on span "M179220" at bounding box center [1123, 121] width 129 height 8
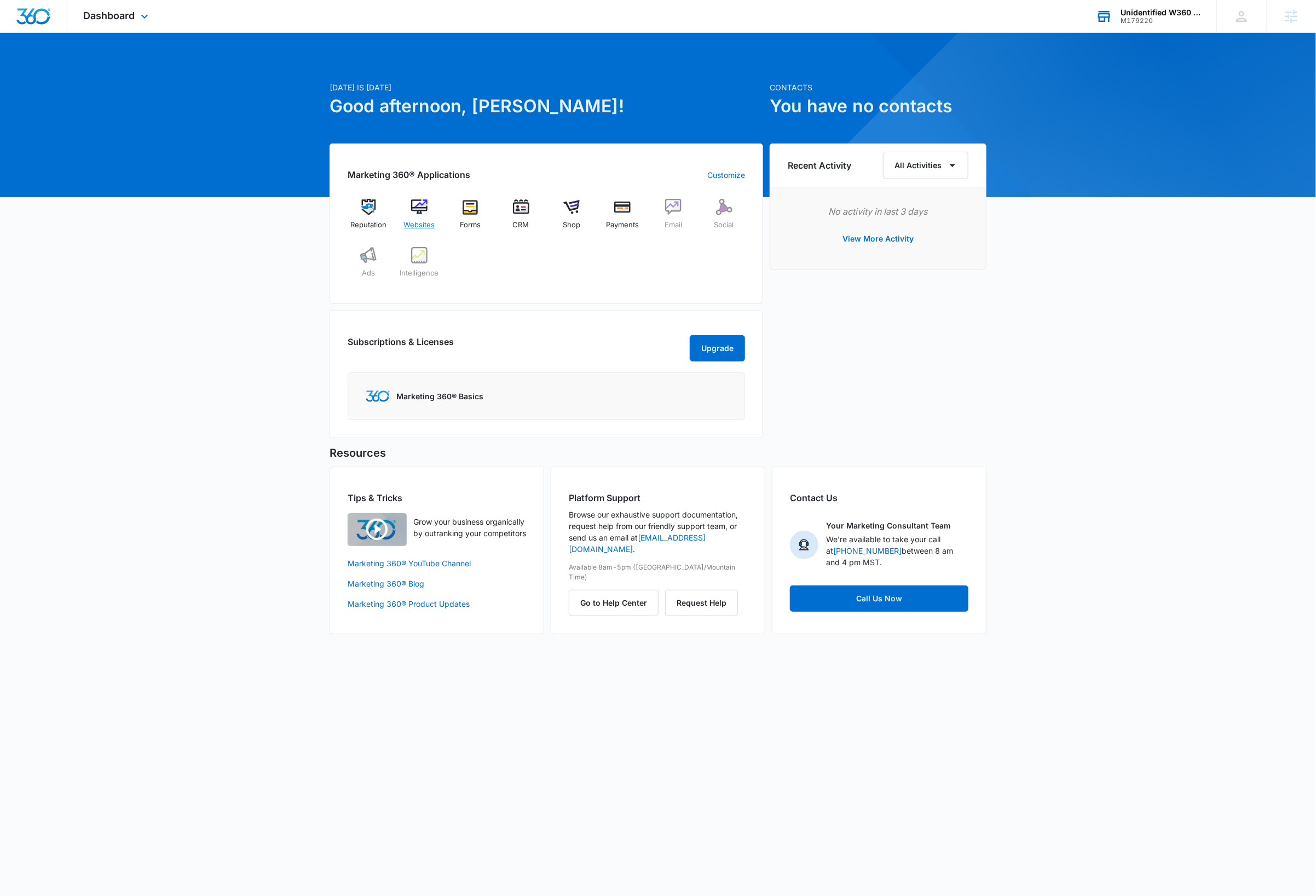
click at [418, 204] on img at bounding box center [419, 207] width 17 height 17
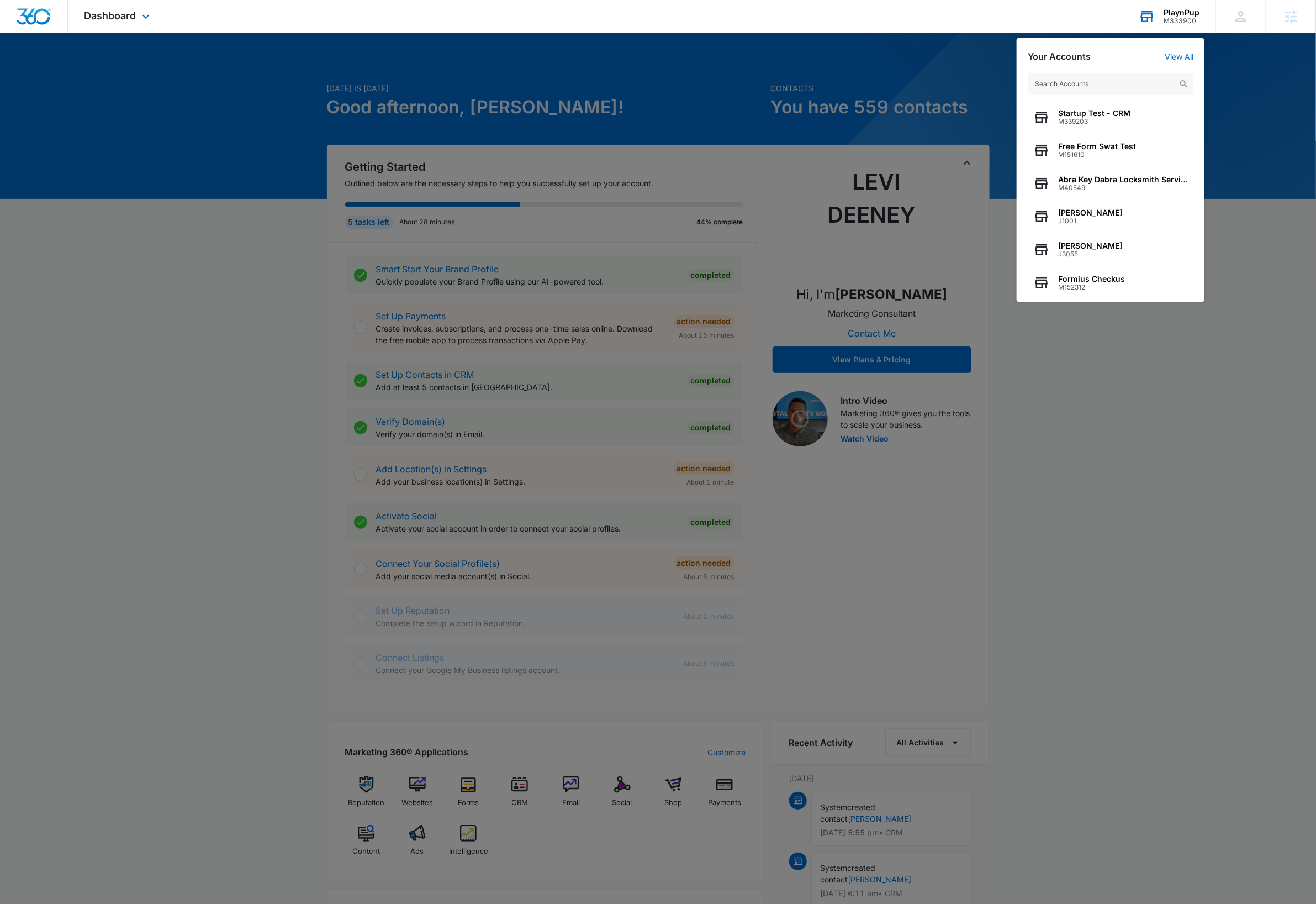
click at [1125, 88] on input "text" at bounding box center [1110, 84] width 166 height 22
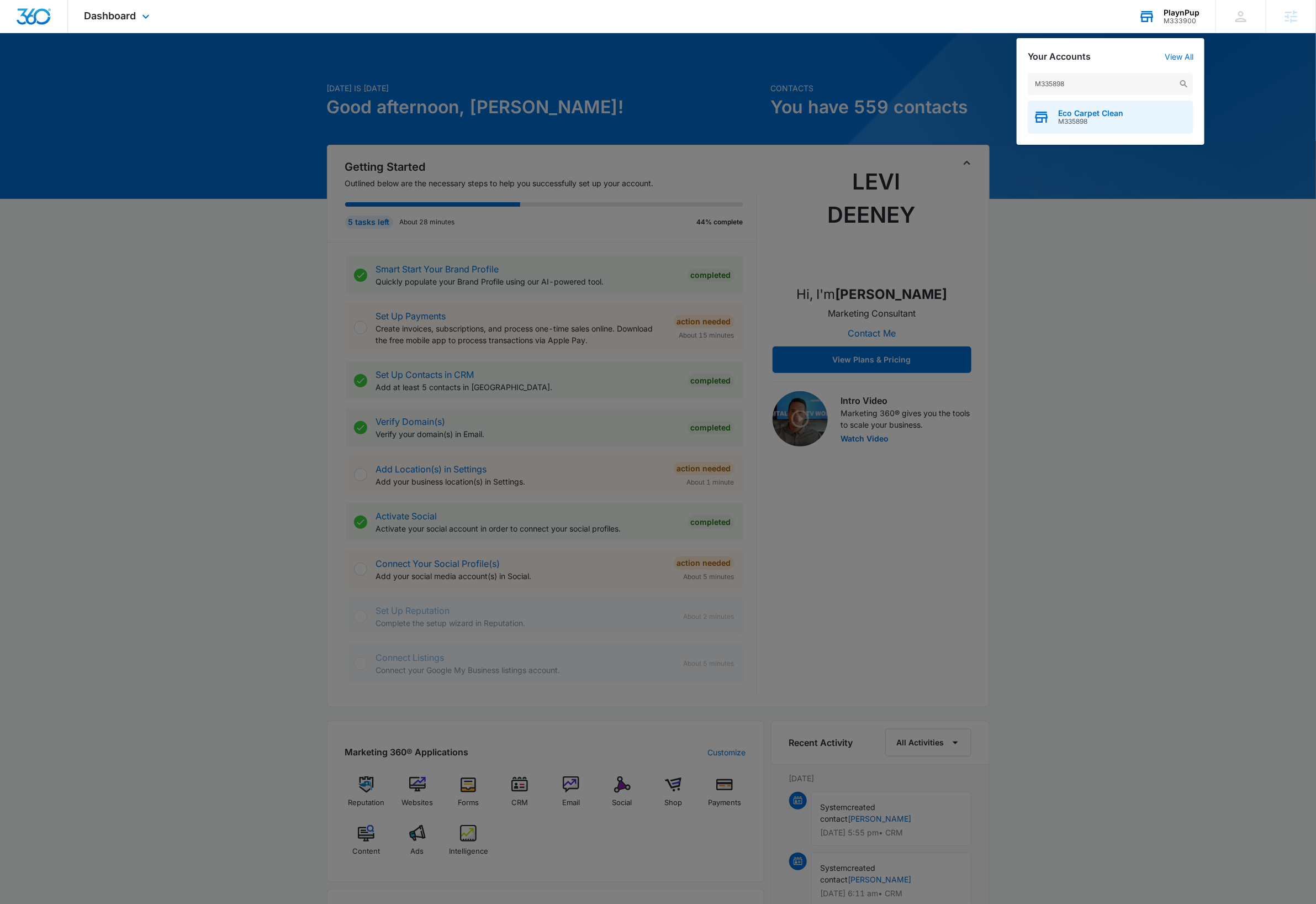
type input "M335898"
click at [1114, 118] on span "M335898" at bounding box center [1091, 121] width 65 height 8
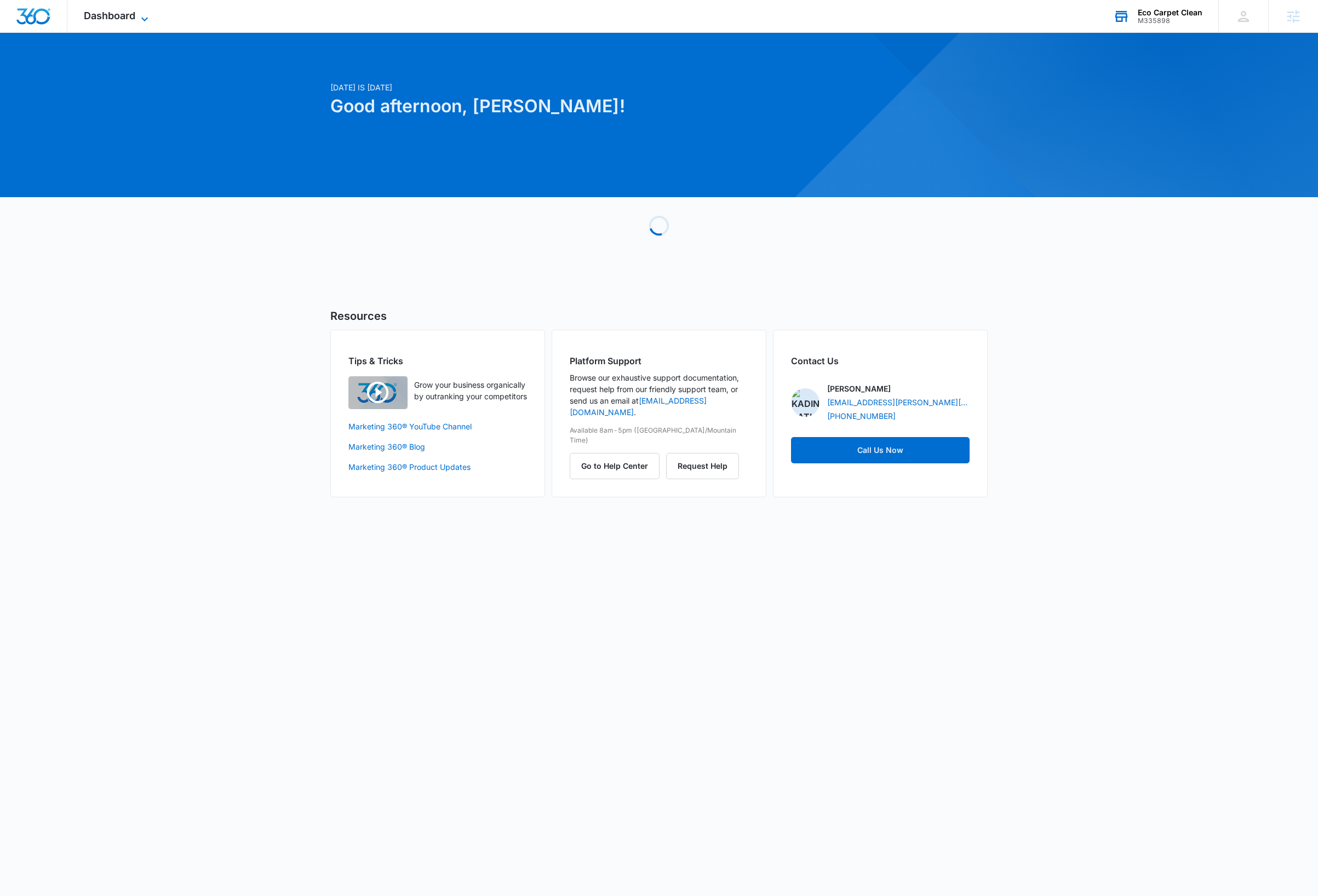
click at [144, 16] on icon at bounding box center [144, 19] width 13 height 13
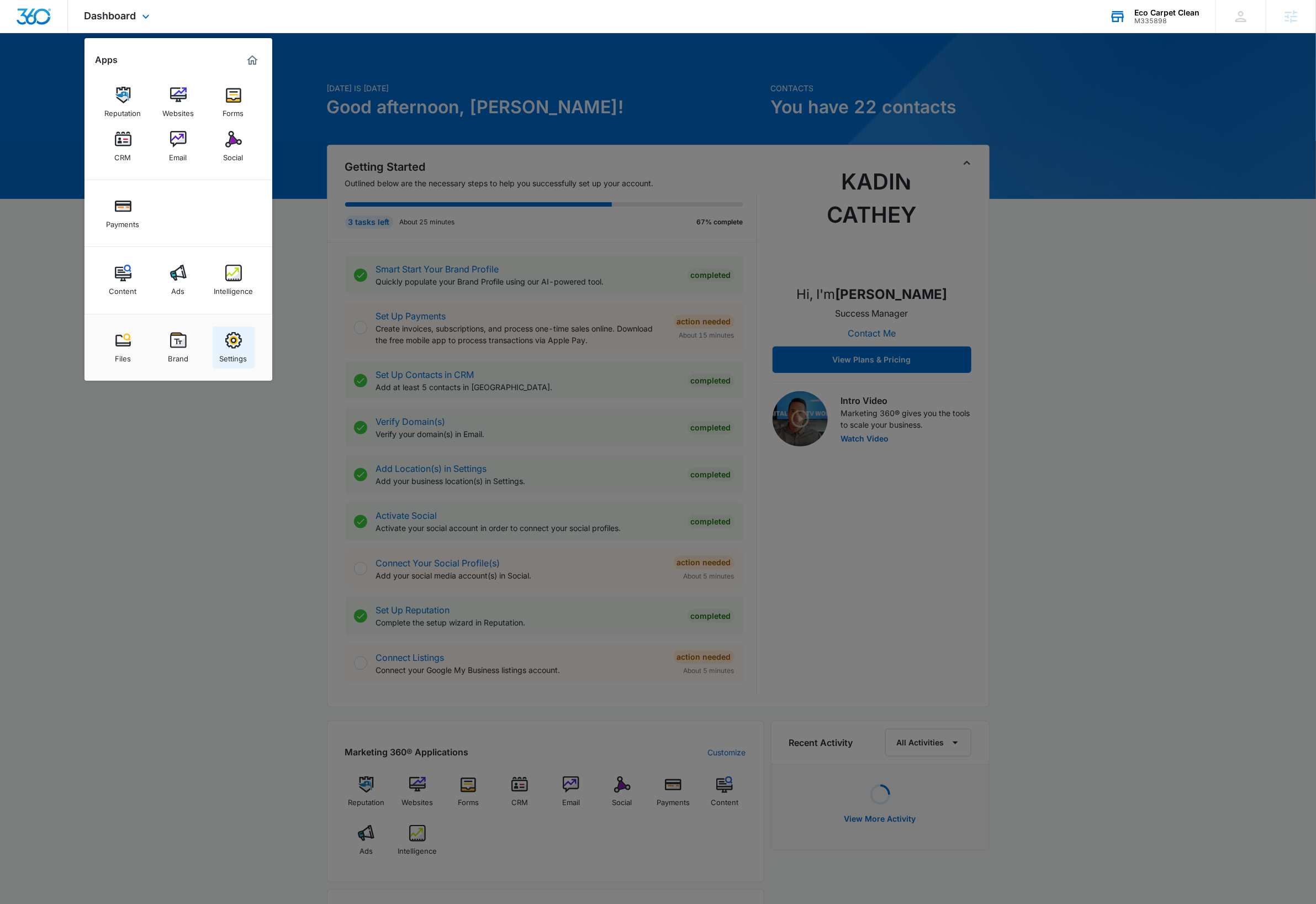
click at [232, 348] on img at bounding box center [233, 340] width 17 height 17
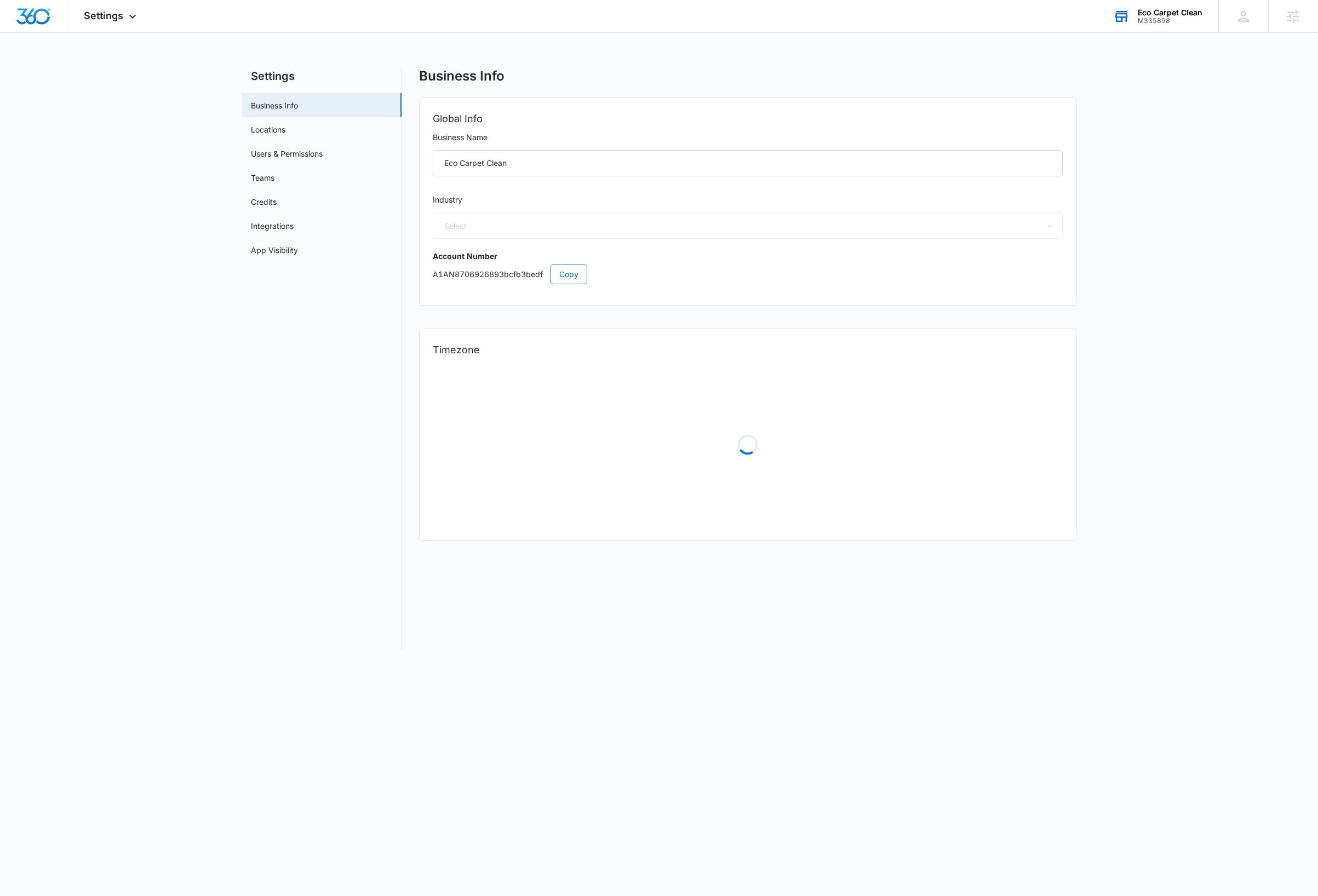
select select "46"
select select "US"
select select "America/[GEOGRAPHIC_DATA]"
click at [283, 153] on link "Users & Permissions" at bounding box center [287, 154] width 71 height 12
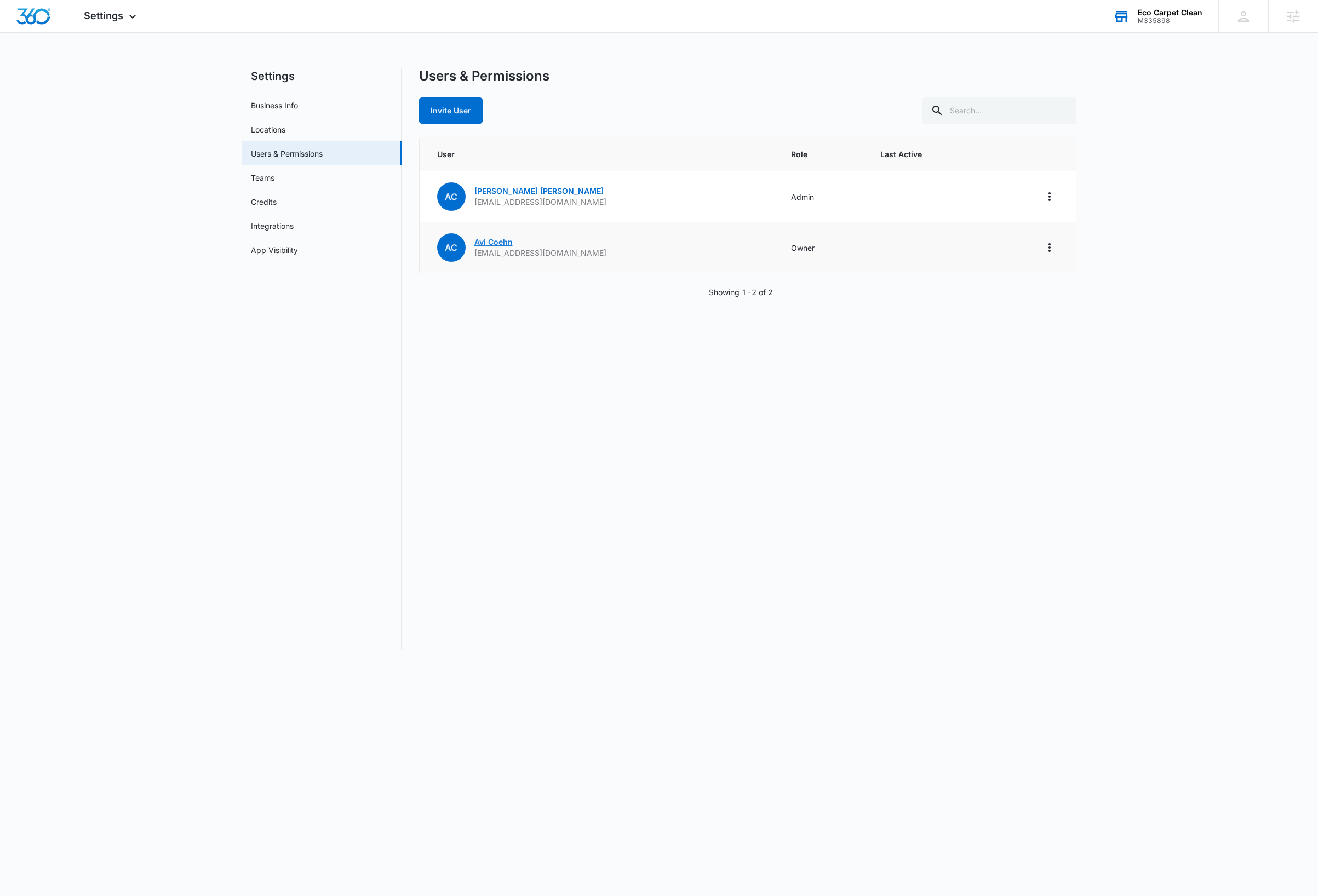
click at [498, 243] on link "[PERSON_NAME]" at bounding box center [493, 241] width 39 height 9
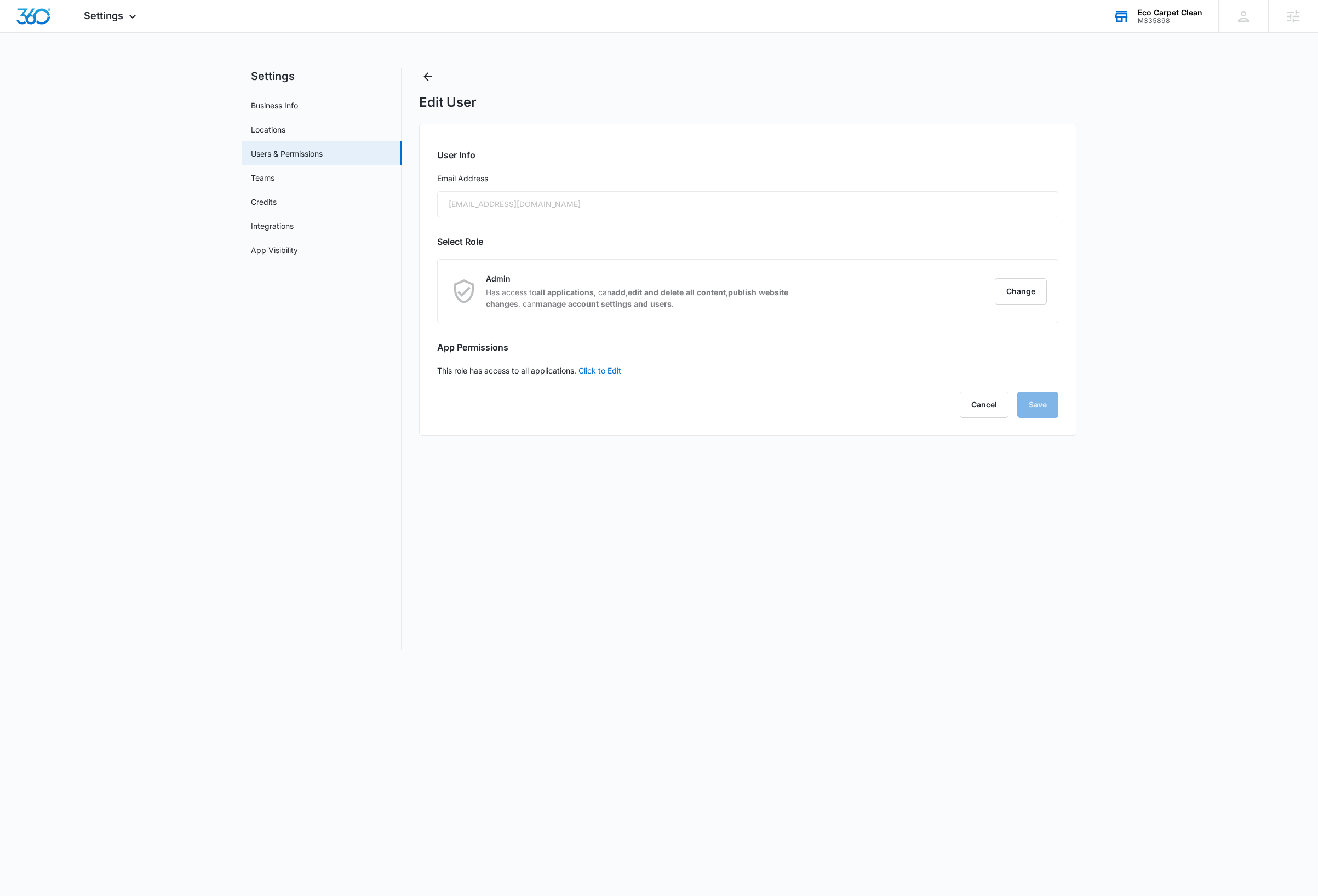
click at [576, 203] on div "[EMAIL_ADDRESS][DOMAIN_NAME]" at bounding box center [748, 204] width 621 height 26
click at [276, 104] on link "Business Info" at bounding box center [274, 106] width 47 height 12
select select "46"
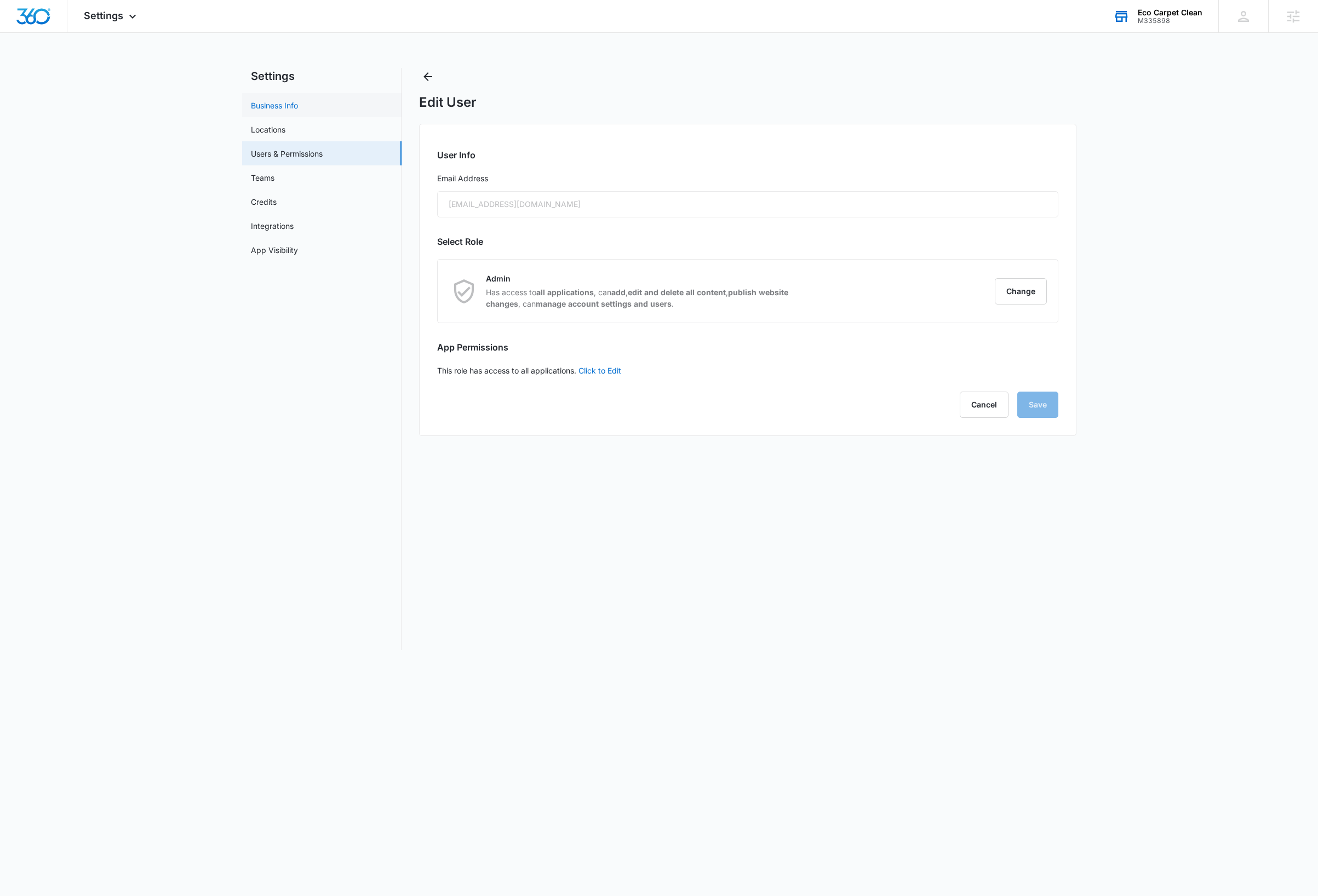
select select "US"
select select "America/[GEOGRAPHIC_DATA]"
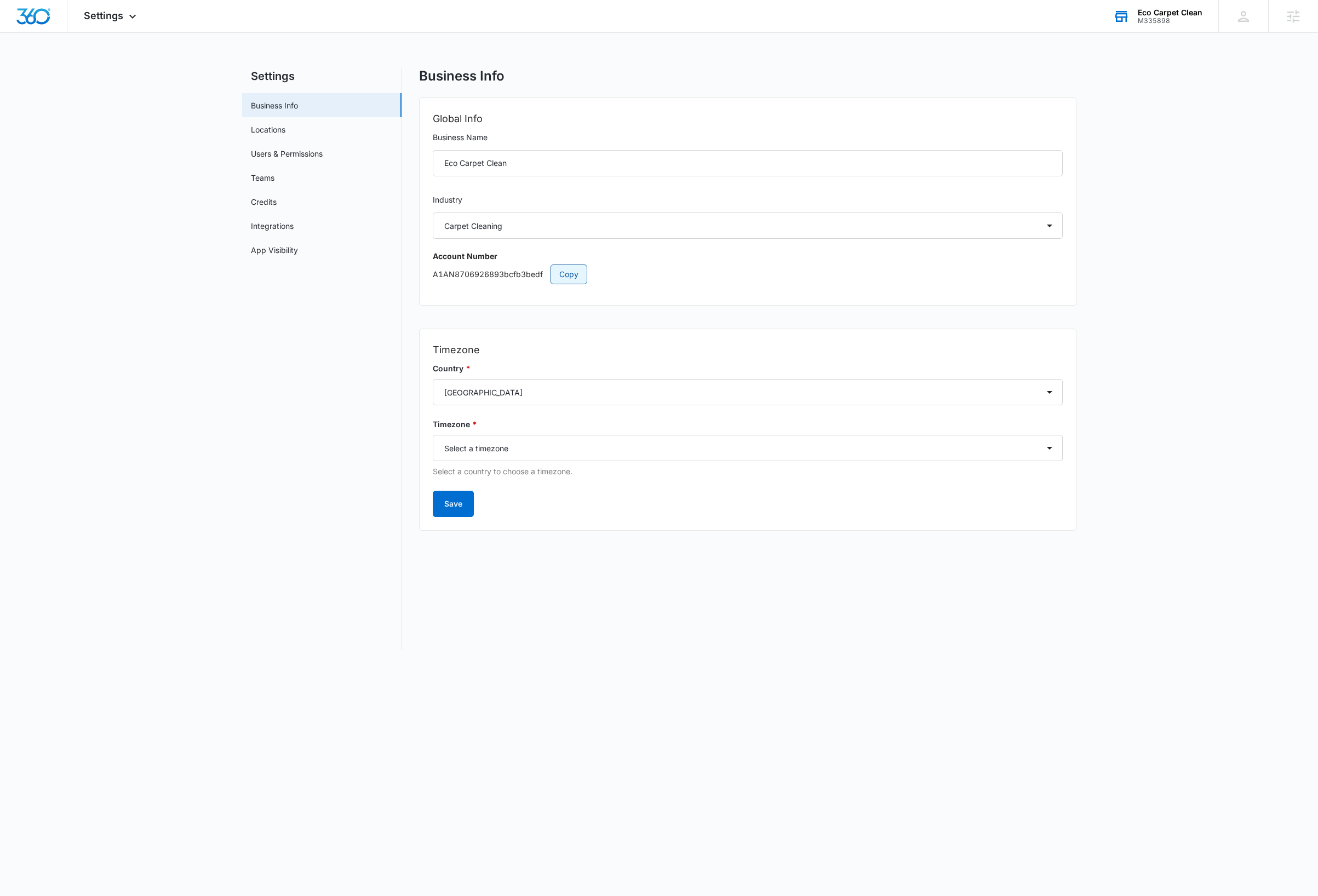
click at [569, 273] on span "Copy" at bounding box center [569, 274] width 19 height 12
